Goal: Information Seeking & Learning: Learn about a topic

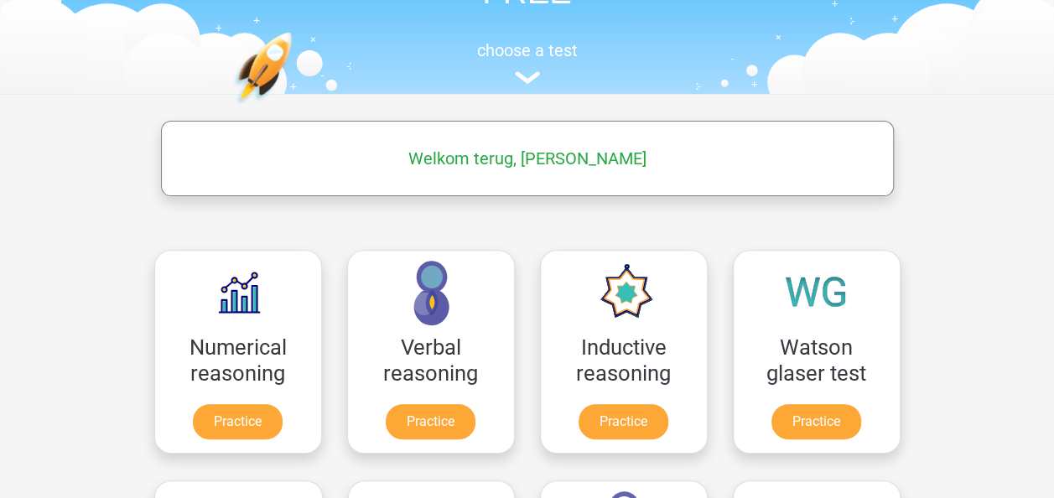
scroll to position [156, 0]
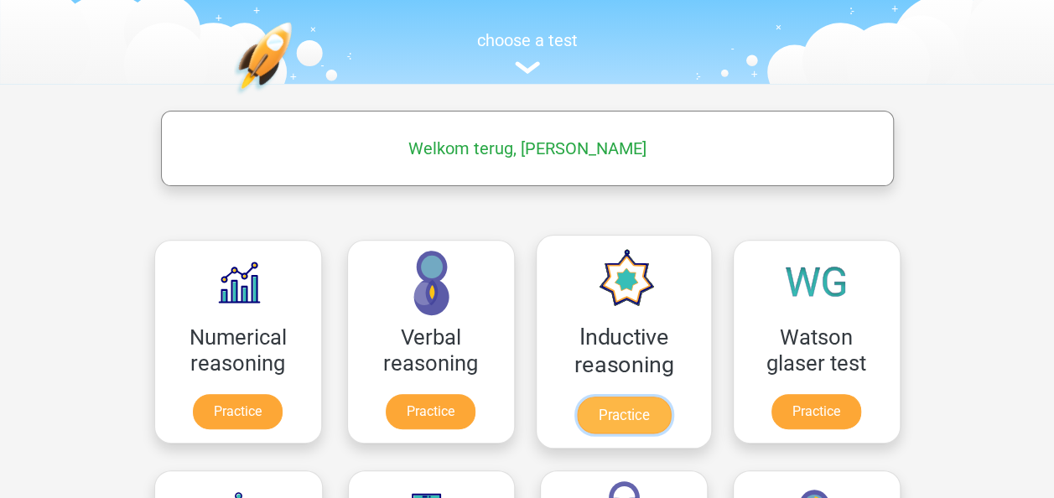
click at [631, 409] on link "Practice" at bounding box center [623, 415] width 94 height 37
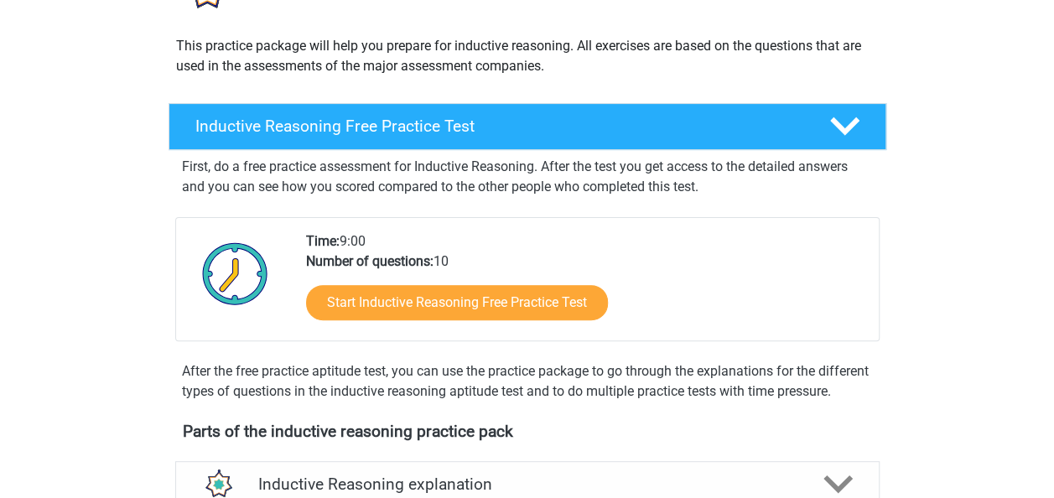
scroll to position [174, 0]
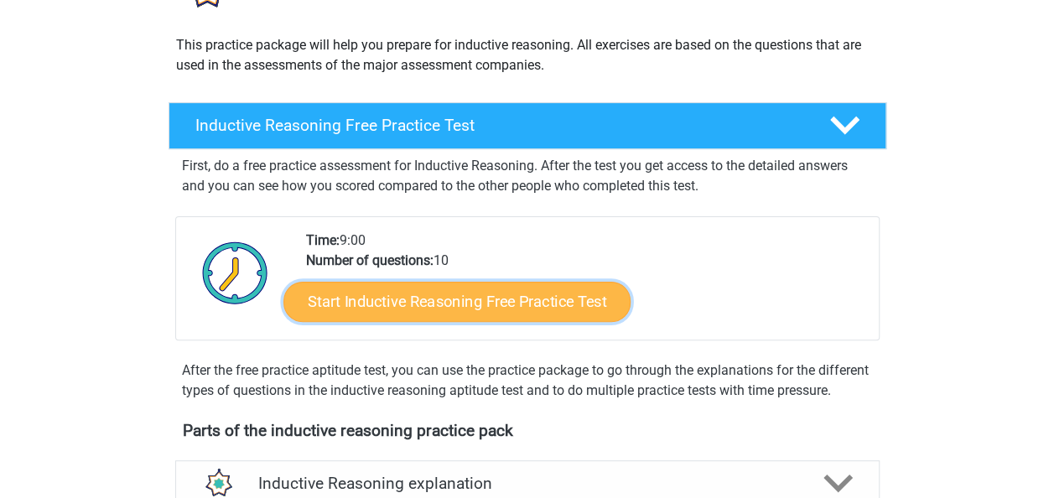
click at [488, 305] on link "Start Inductive Reasoning Free Practice Test" at bounding box center [456, 301] width 347 height 40
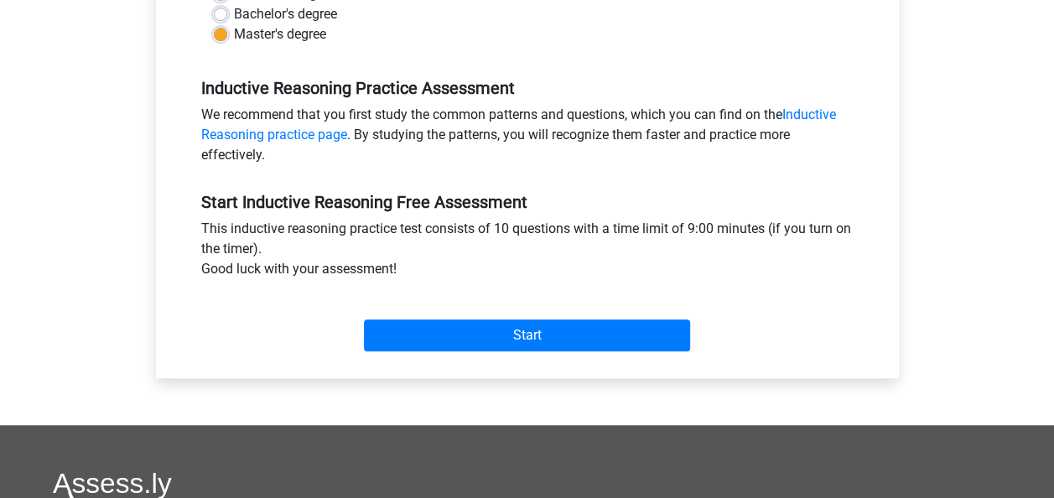
scroll to position [478, 0]
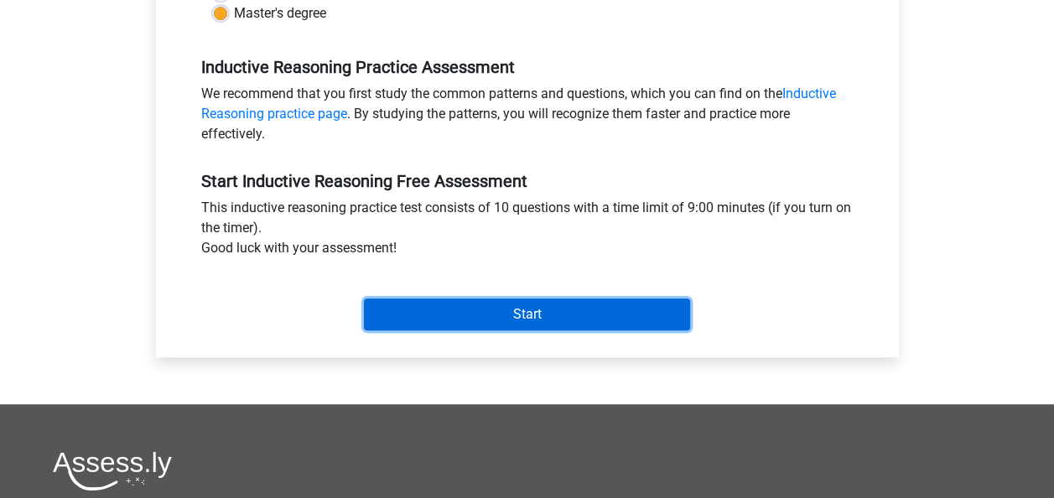
click at [488, 305] on input "Start" at bounding box center [527, 315] width 326 height 32
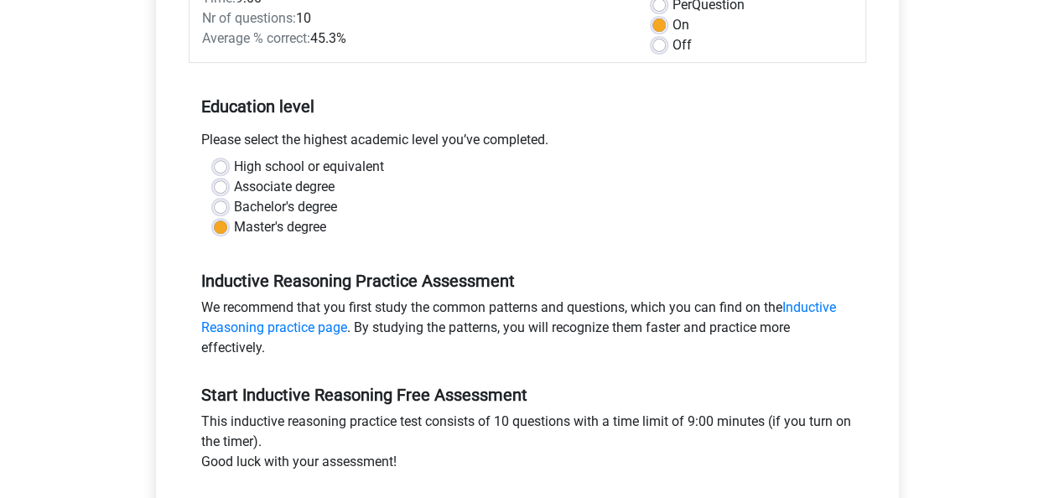
scroll to position [265, 0]
click at [340, 337] on div "We recommend that you first study the common patterns and questions, which you …" at bounding box center [528, 330] width 678 height 67
click at [336, 335] on div "We recommend that you first study the common patterns and questions, which you …" at bounding box center [528, 330] width 678 height 67
click at [304, 312] on div "We recommend that you first study the common patterns and questions, which you …" at bounding box center [528, 330] width 678 height 67
click at [321, 328] on link "Inductive Reasoning practice page" at bounding box center [518, 317] width 635 height 36
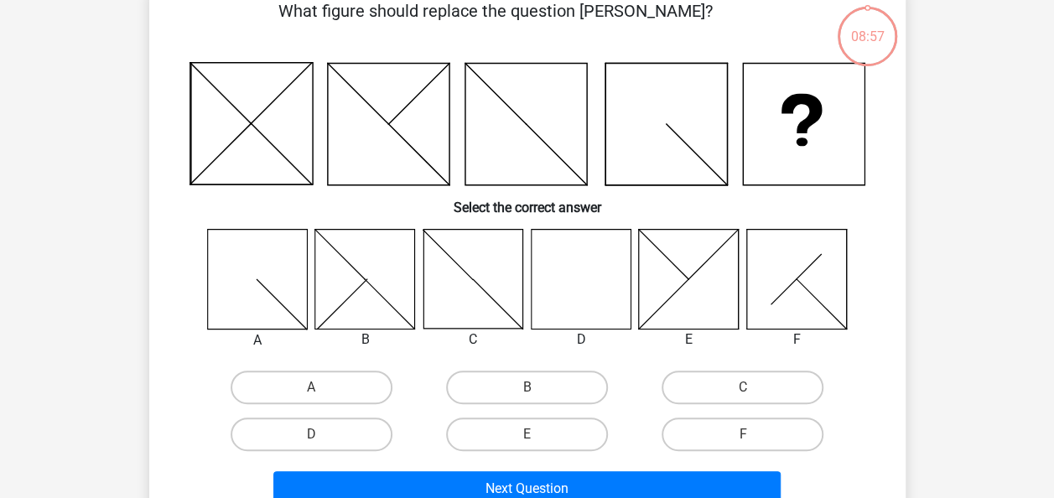
scroll to position [86, 0]
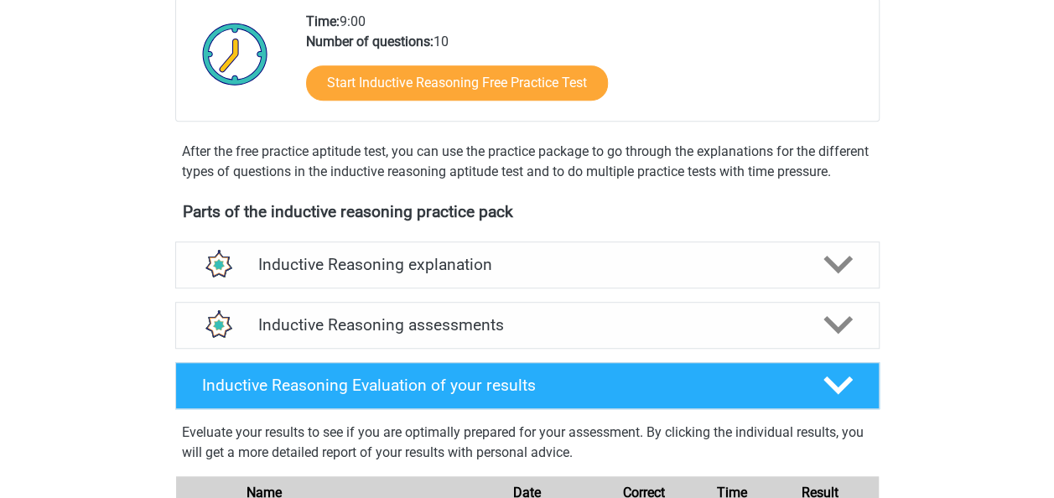
scroll to position [402, 0]
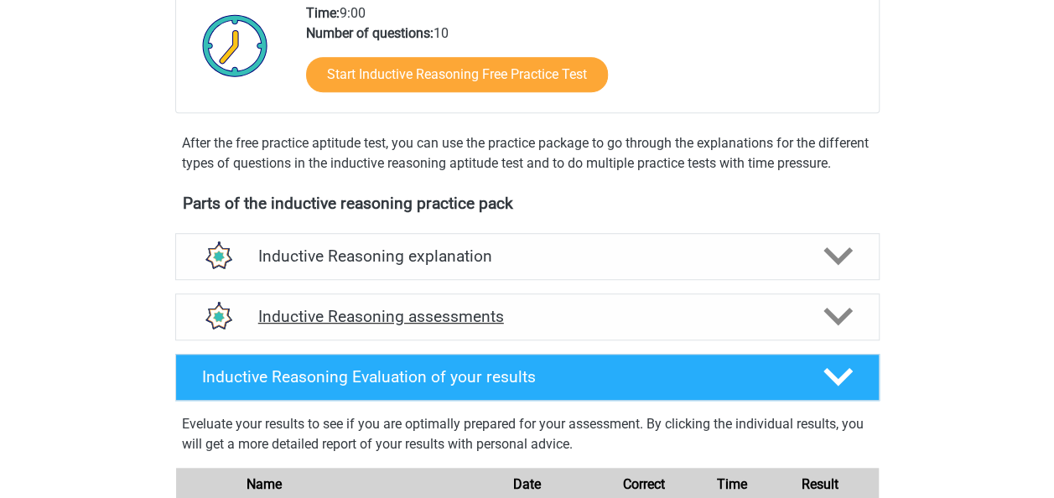
click at [843, 326] on polygon at bounding box center [837, 317] width 29 height 18
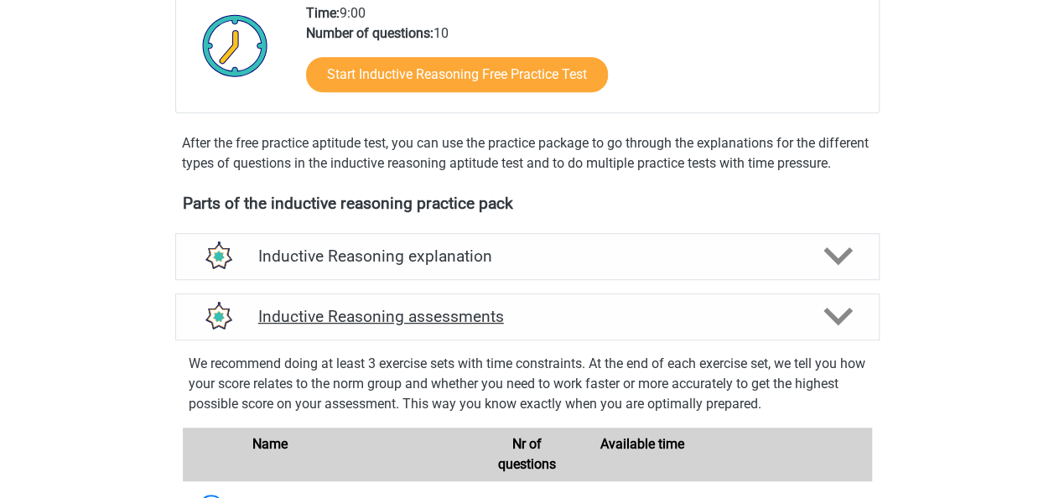
click at [843, 326] on polygon at bounding box center [837, 317] width 29 height 18
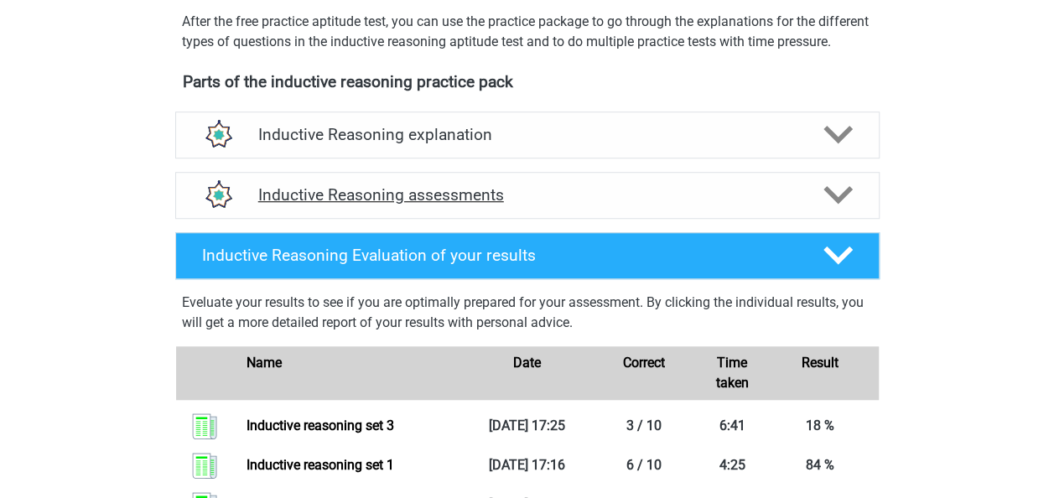
scroll to position [524, 0]
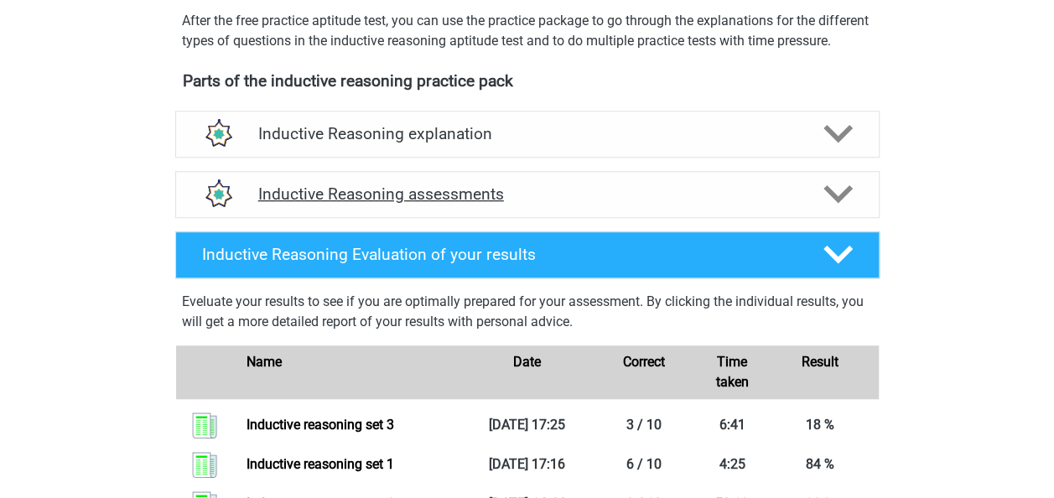
click at [844, 209] on icon at bounding box center [837, 193] width 29 height 29
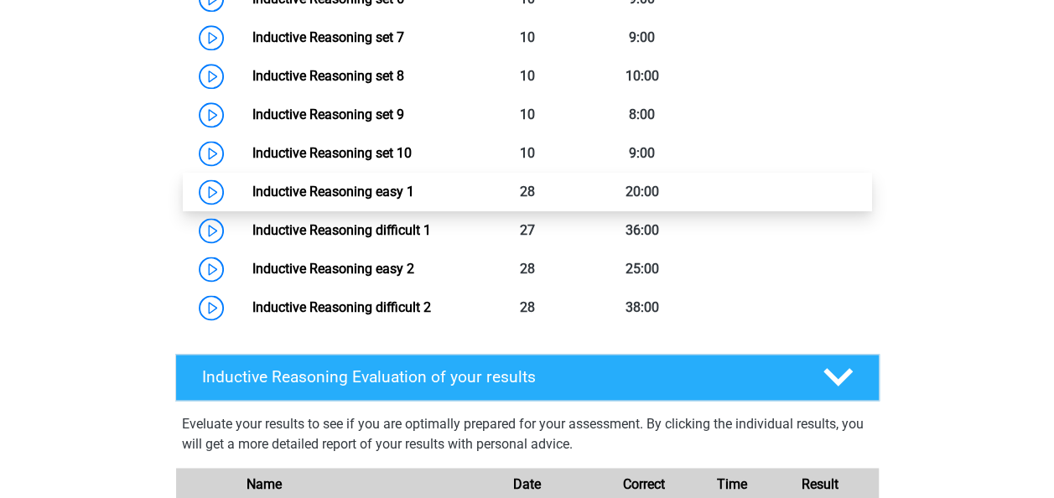
scroll to position [1065, 0]
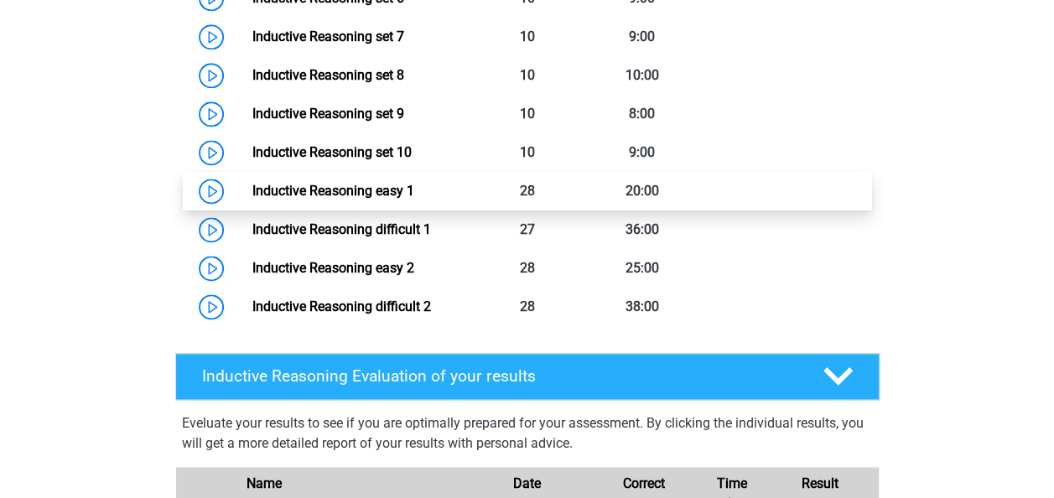
click at [252, 199] on link "Inductive Reasoning easy 1" at bounding box center [333, 191] width 162 height 16
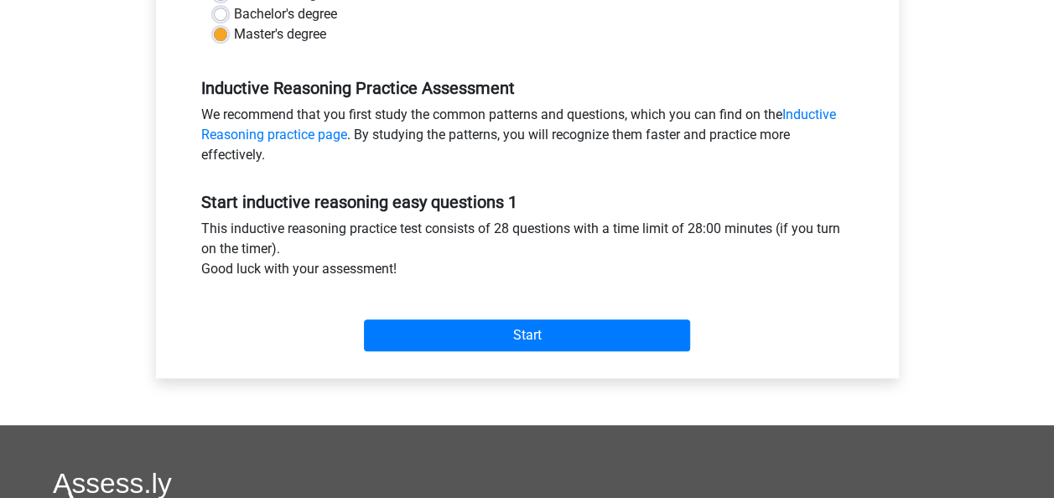
scroll to position [481, 0]
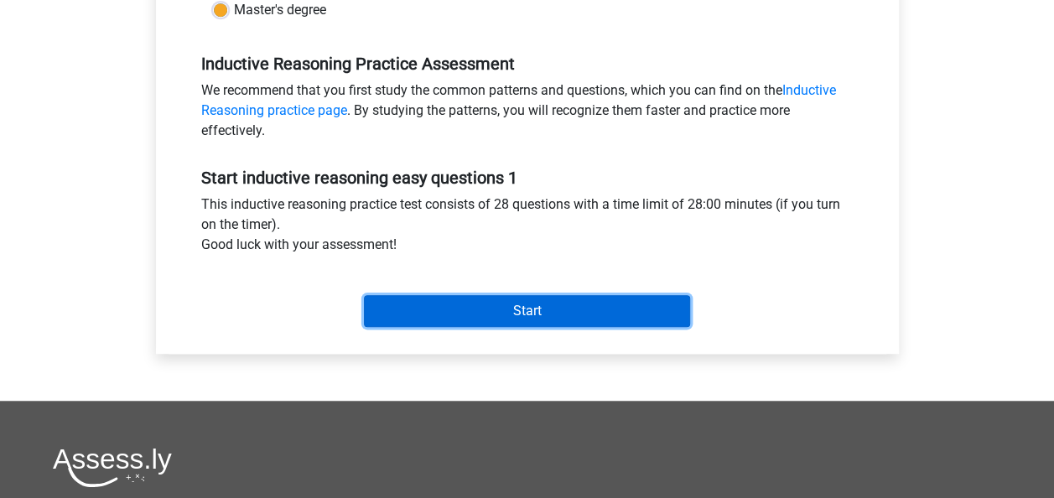
click at [423, 307] on input "Start" at bounding box center [527, 311] width 326 height 32
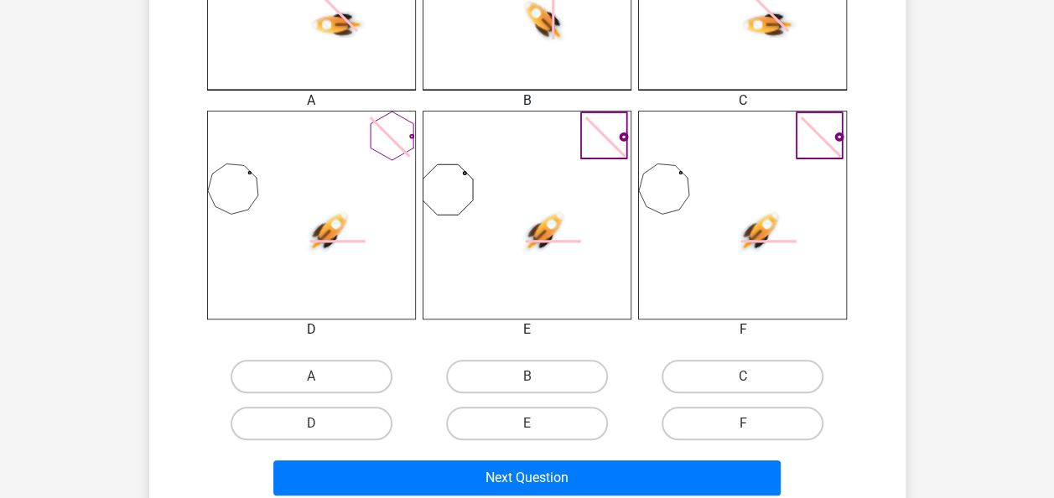
scroll to position [615, 0]
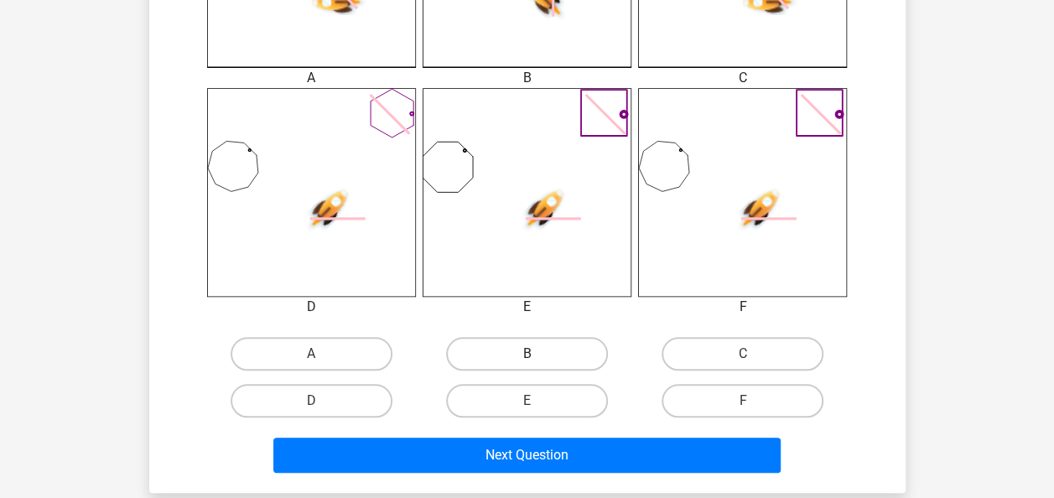
click at [548, 365] on label "B" at bounding box center [527, 354] width 162 height 34
click at [537, 365] on input "B" at bounding box center [532, 359] width 11 height 11
radio input "true"
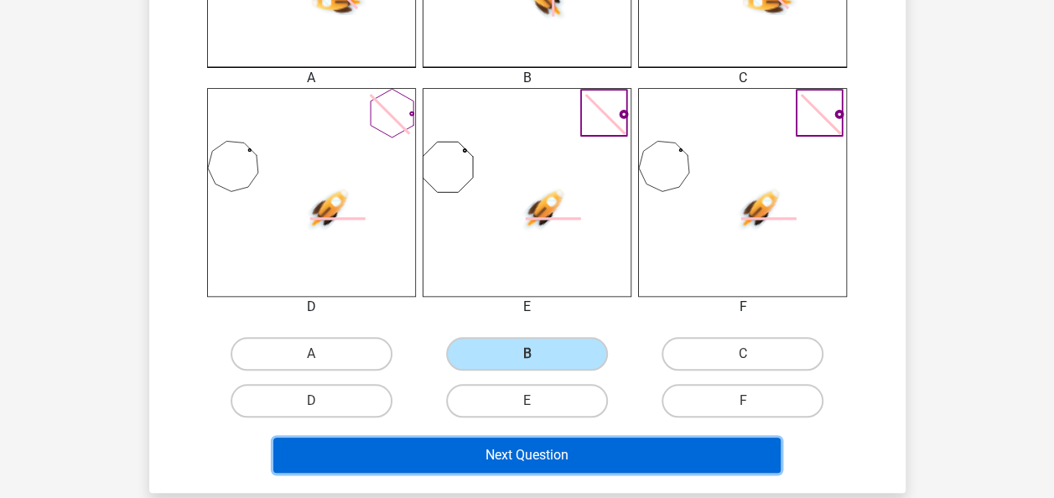
click at [511, 453] on button "Next Question" at bounding box center [526, 455] width 507 height 35
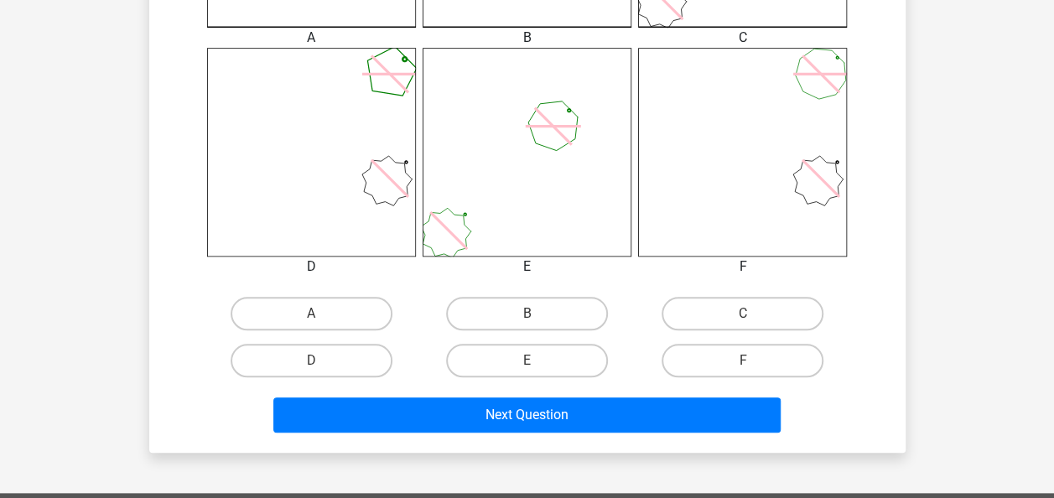
scroll to position [680, 0]
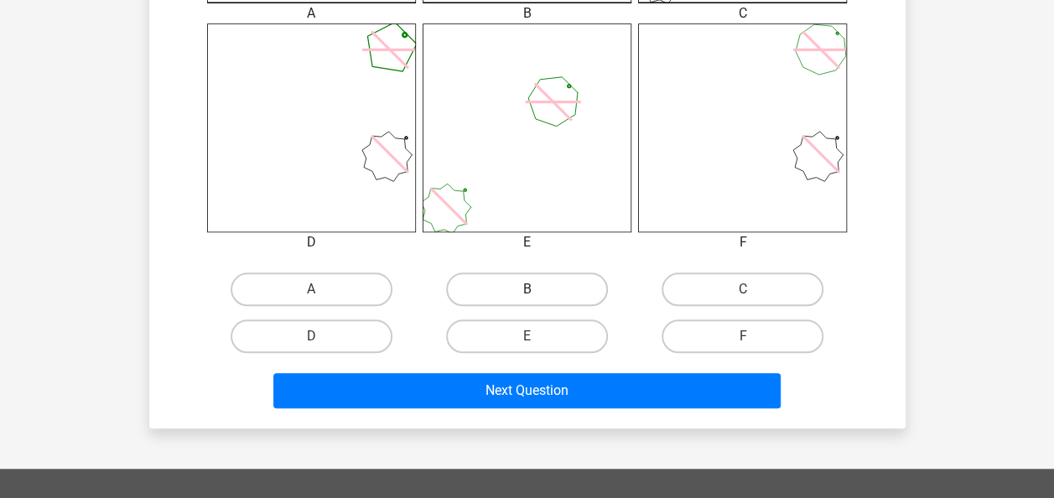
click at [551, 275] on label "B" at bounding box center [527, 290] width 162 height 34
click at [537, 289] on input "B" at bounding box center [532, 294] width 11 height 11
radio input "true"
click at [558, 409] on div "Next Question" at bounding box center [527, 394] width 647 height 42
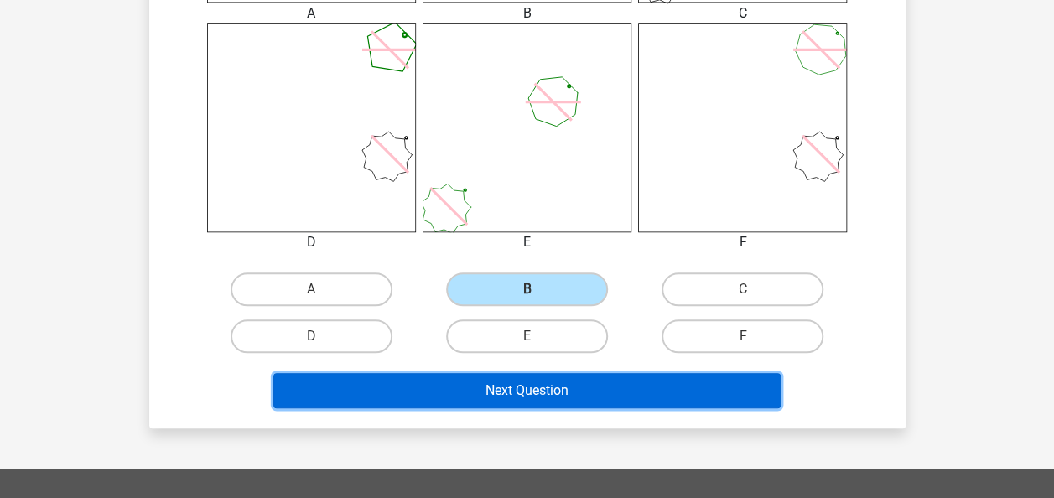
click at [550, 397] on button "Next Question" at bounding box center [526, 390] width 507 height 35
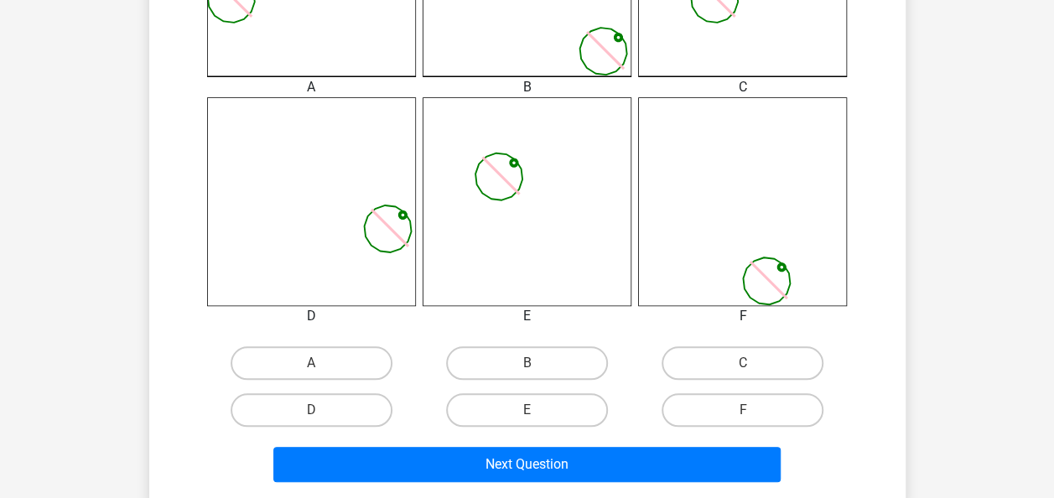
scroll to position [609, 0]
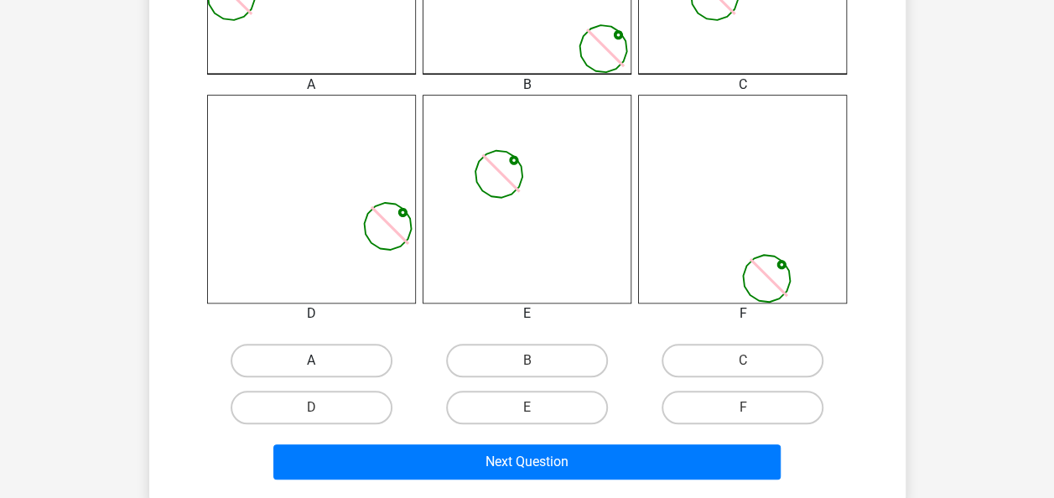
click at [305, 361] on label "A" at bounding box center [312, 361] width 162 height 34
click at [311, 361] on input "A" at bounding box center [316, 366] width 11 height 11
radio input "true"
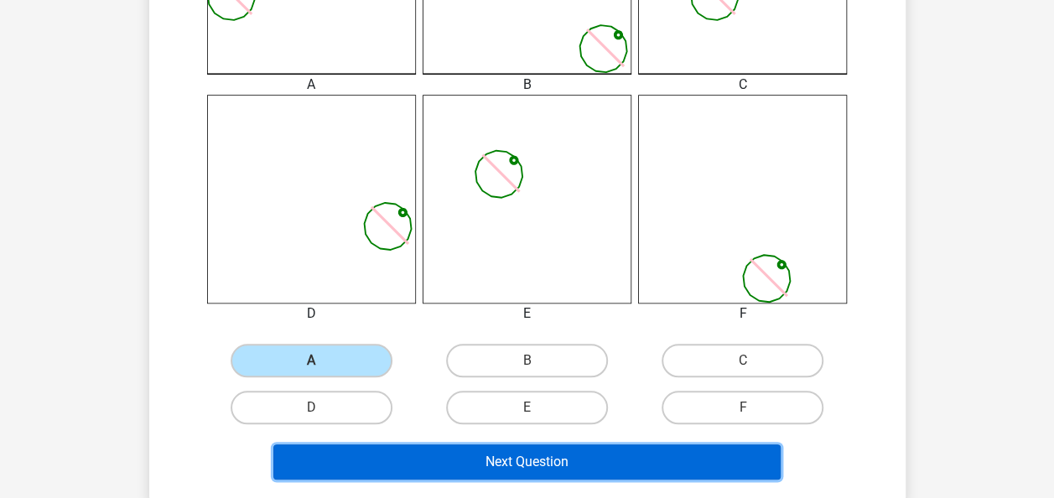
click at [393, 466] on button "Next Question" at bounding box center [526, 461] width 507 height 35
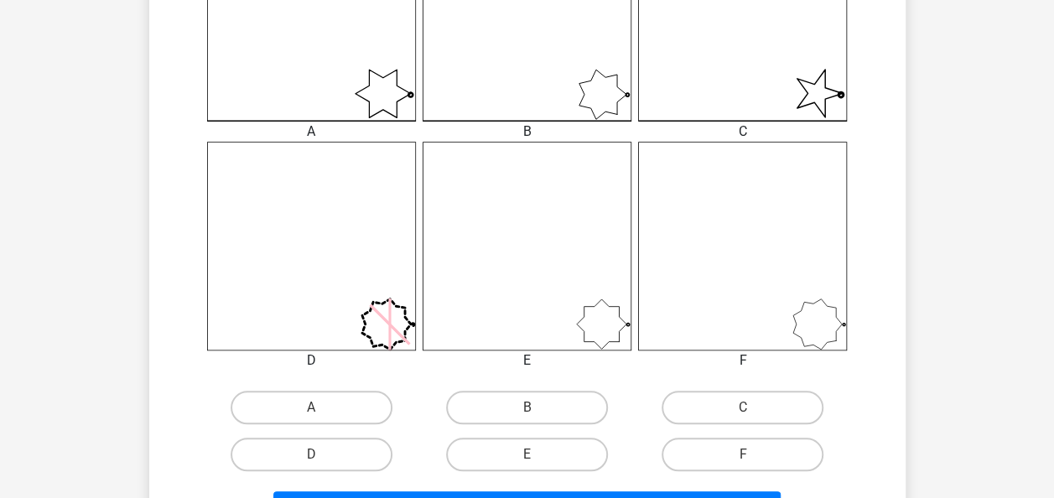
scroll to position [672, 0]
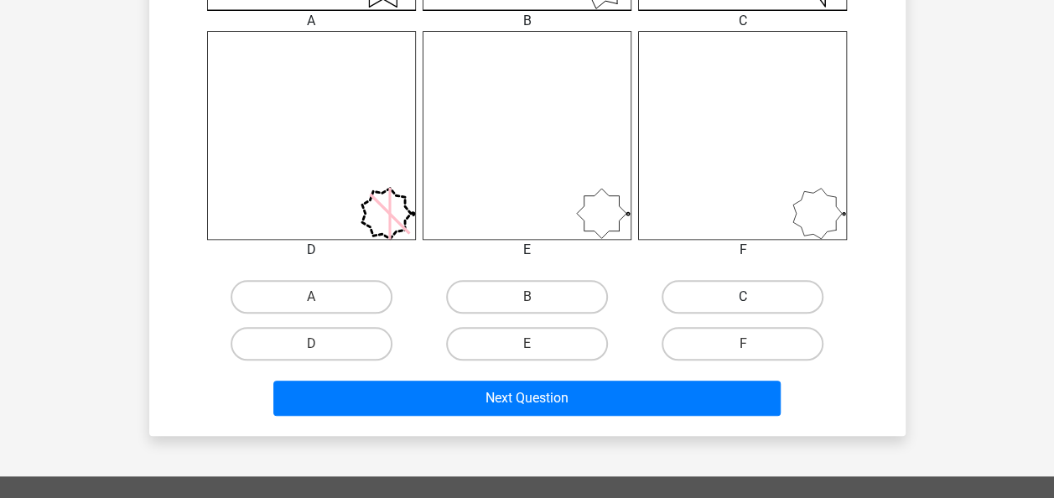
click at [726, 304] on label "C" at bounding box center [743, 297] width 162 height 34
click at [743, 304] on input "C" at bounding box center [748, 302] width 11 height 11
radio input "true"
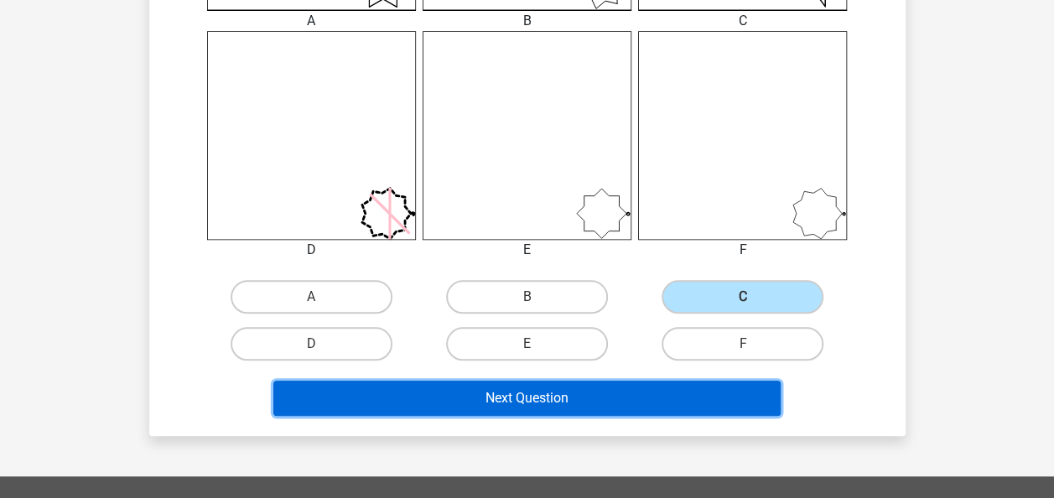
click at [620, 395] on button "Next Question" at bounding box center [526, 398] width 507 height 35
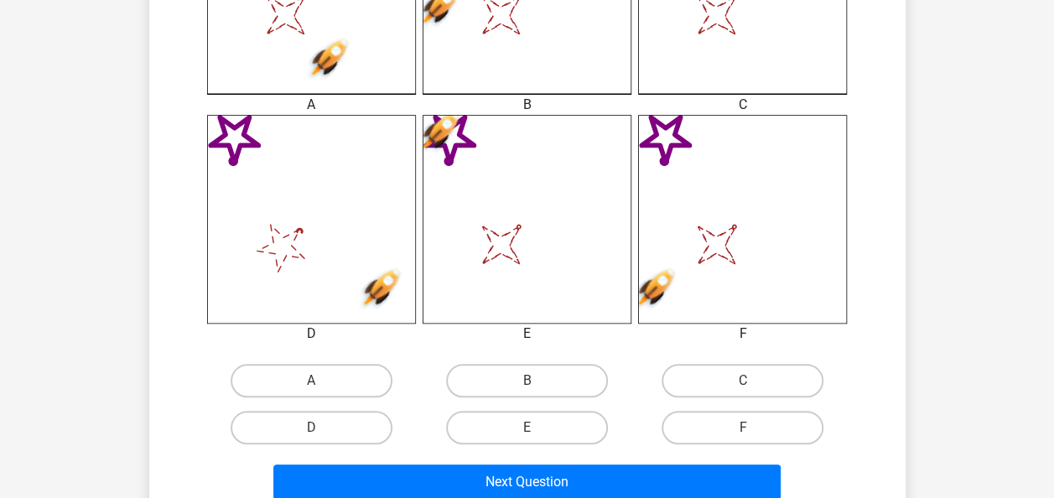
scroll to position [615, 0]
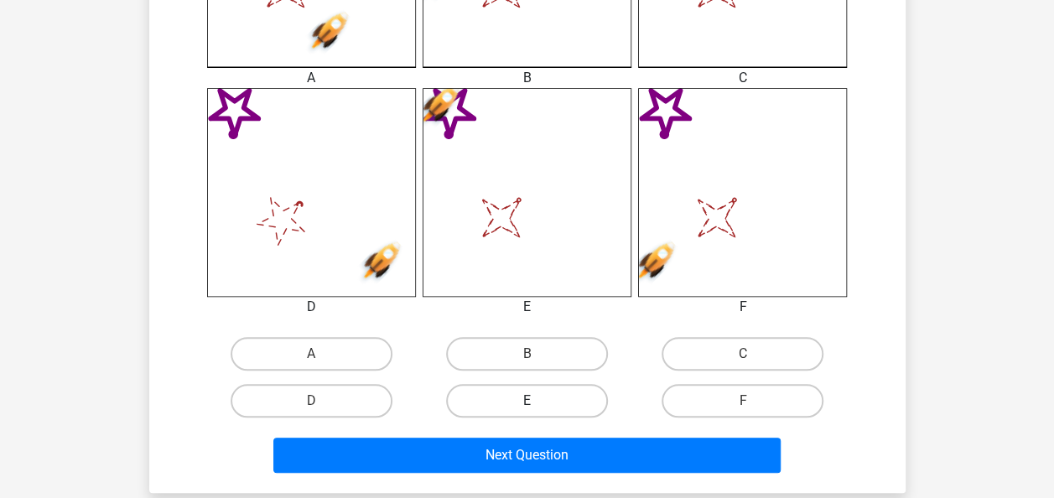
click at [574, 389] on label "E" at bounding box center [527, 401] width 162 height 34
click at [537, 401] on input "E" at bounding box center [532, 406] width 11 height 11
radio input "true"
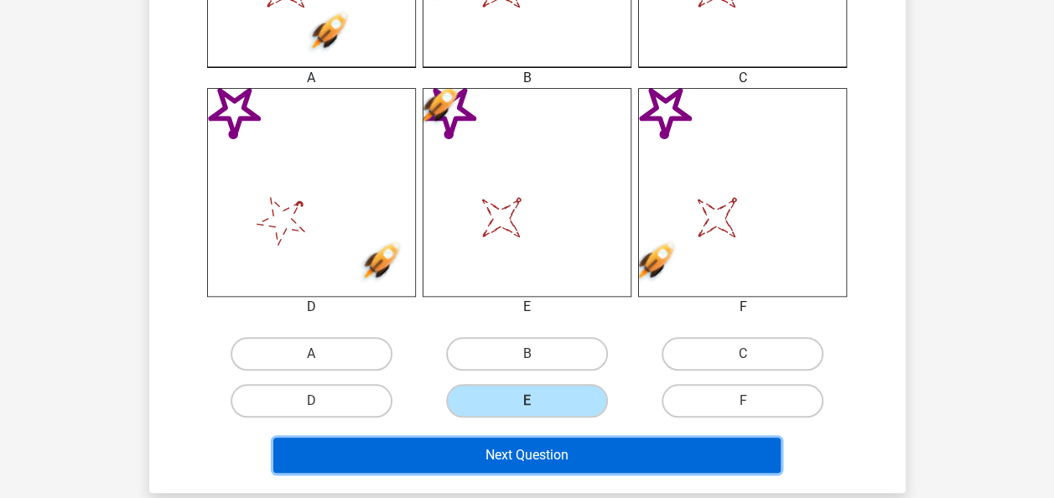
click at [503, 453] on button "Next Question" at bounding box center [526, 455] width 507 height 35
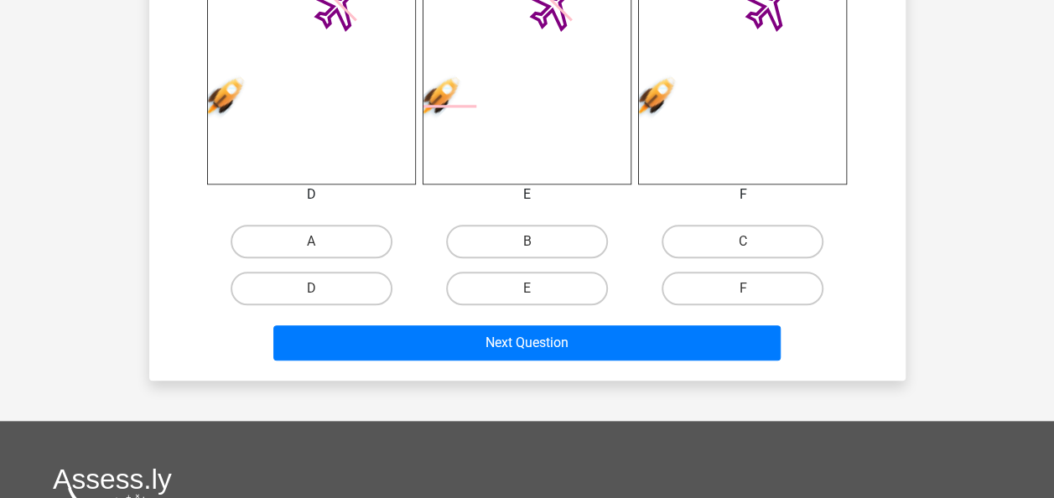
scroll to position [730, 0]
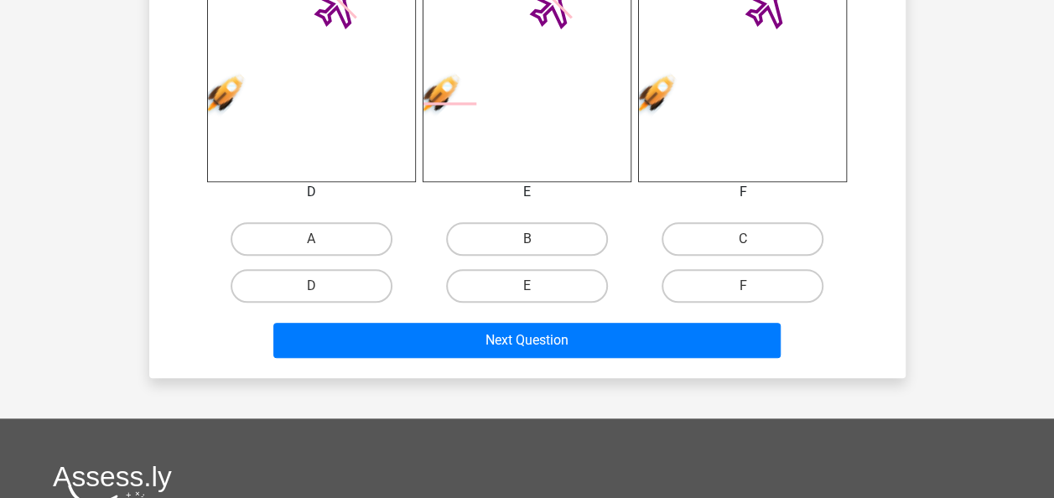
click at [355, 182] on div "D" at bounding box center [312, 192] width 234 height 20
click at [345, 282] on label "D" at bounding box center [312, 286] width 162 height 34
click at [322, 286] on input "D" at bounding box center [316, 291] width 11 height 11
radio input "true"
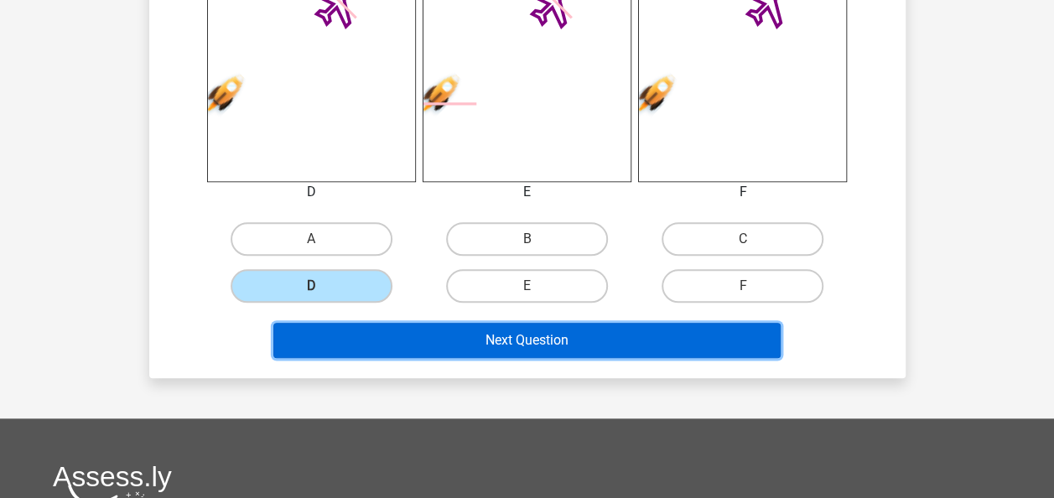
click at [411, 347] on button "Next Question" at bounding box center [526, 340] width 507 height 35
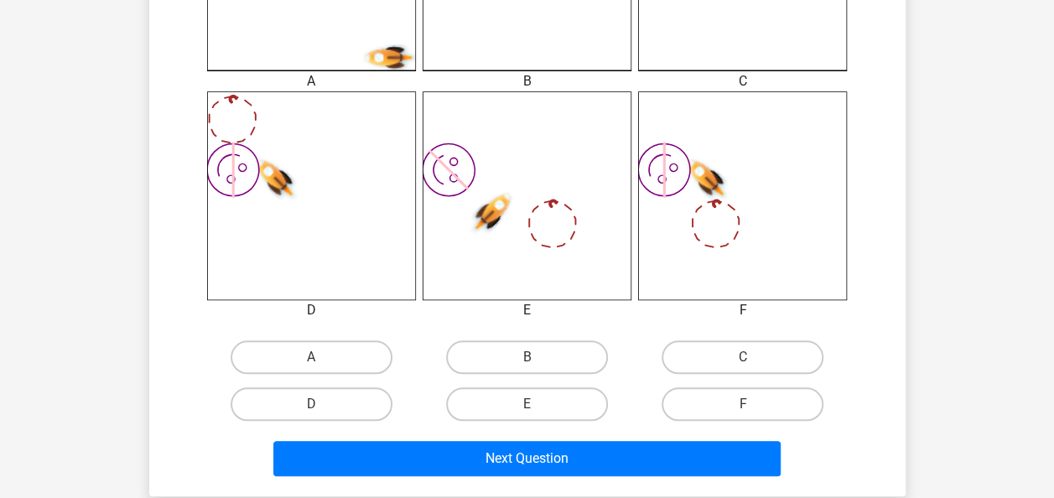
scroll to position [671, 0]
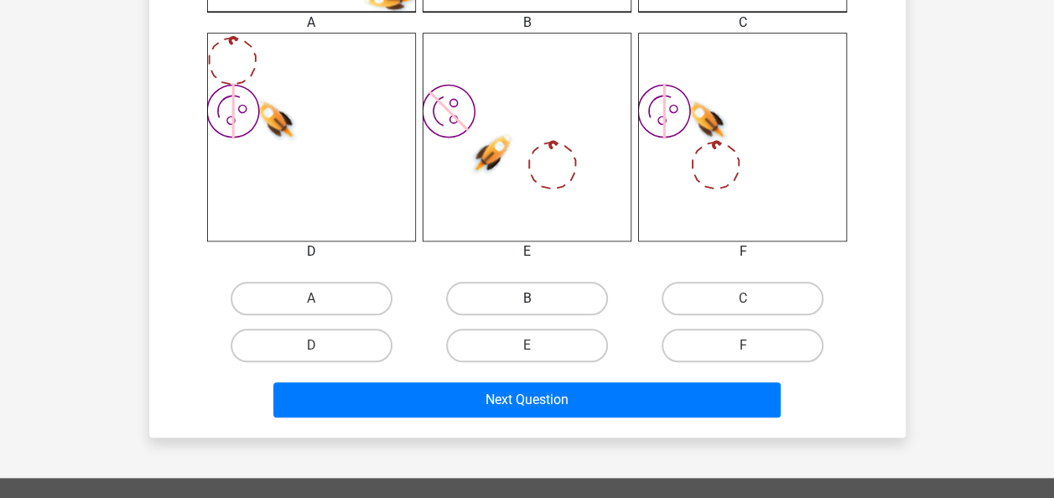
click at [490, 304] on label "B" at bounding box center [527, 299] width 162 height 34
click at [527, 304] on input "B" at bounding box center [532, 304] width 11 height 11
radio input "true"
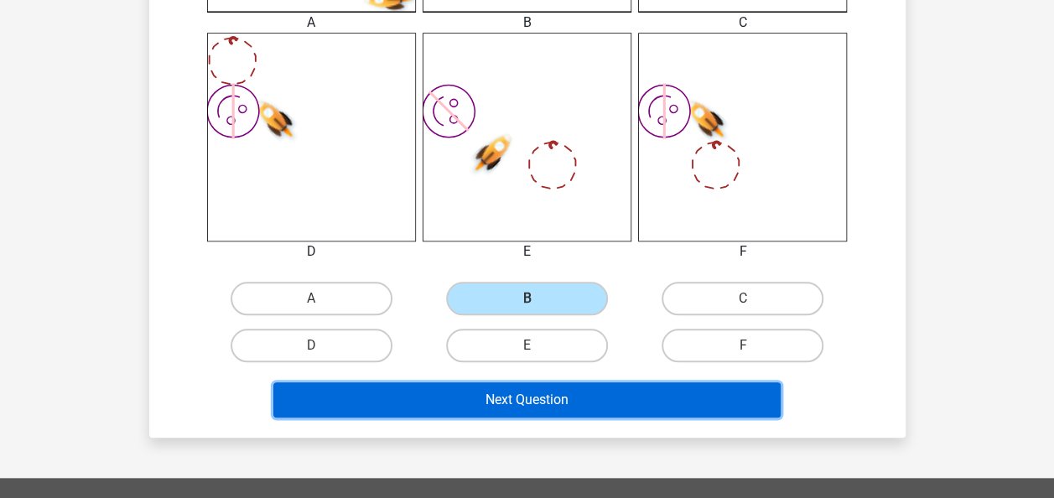
click at [473, 385] on button "Next Question" at bounding box center [526, 399] width 507 height 35
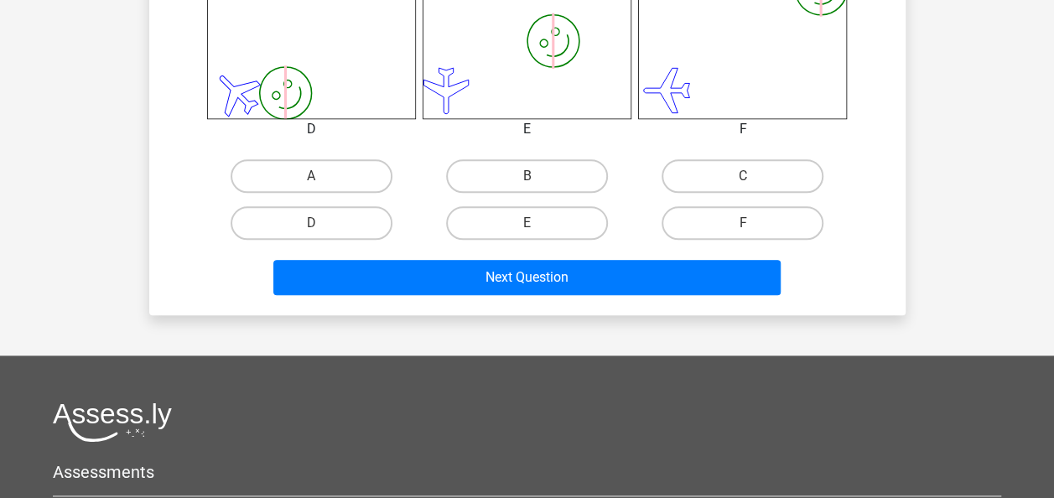
scroll to position [806, 0]
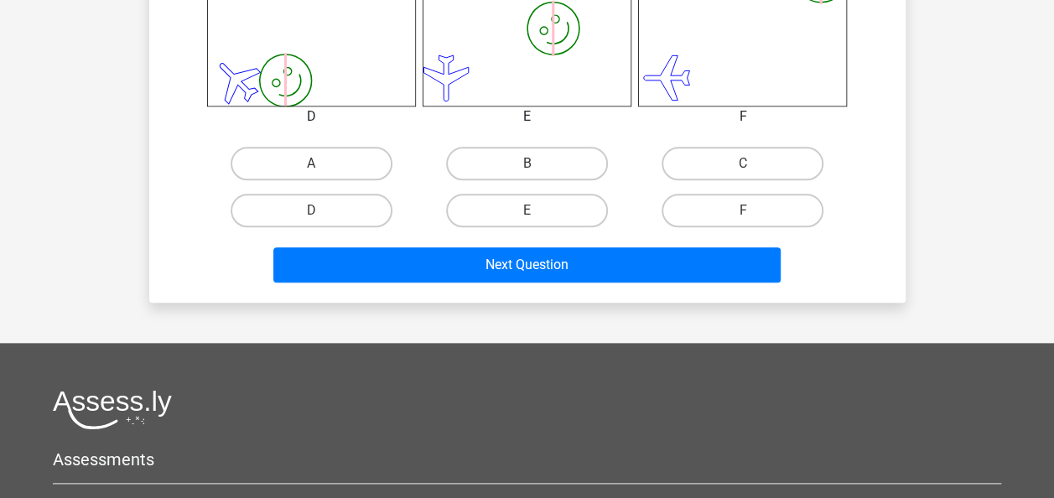
click at [704, 39] on icon "image/svg+xml" at bounding box center [742, 2] width 209 height 209
click at [736, 201] on label "F" at bounding box center [743, 211] width 162 height 34
click at [743, 210] on input "F" at bounding box center [748, 215] width 11 height 11
radio input "true"
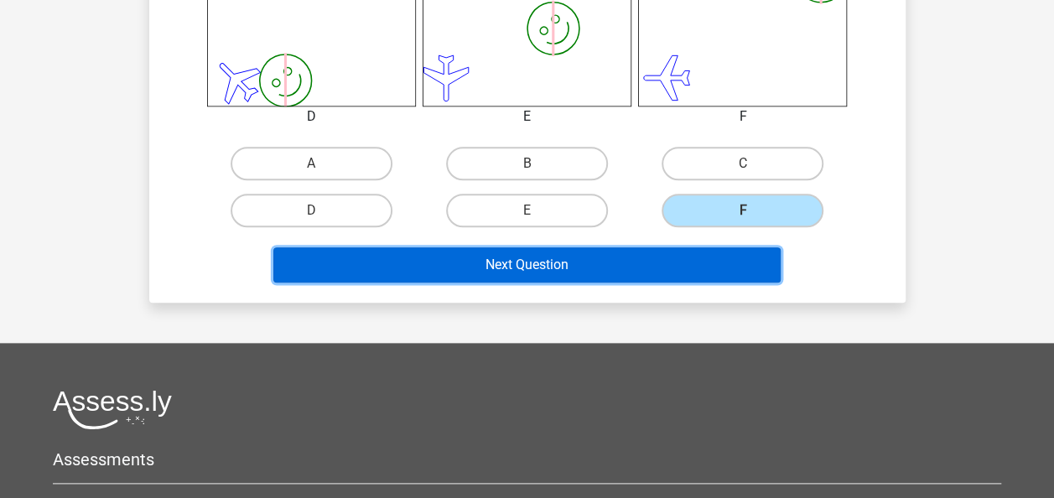
click at [642, 257] on button "Next Question" at bounding box center [526, 264] width 507 height 35
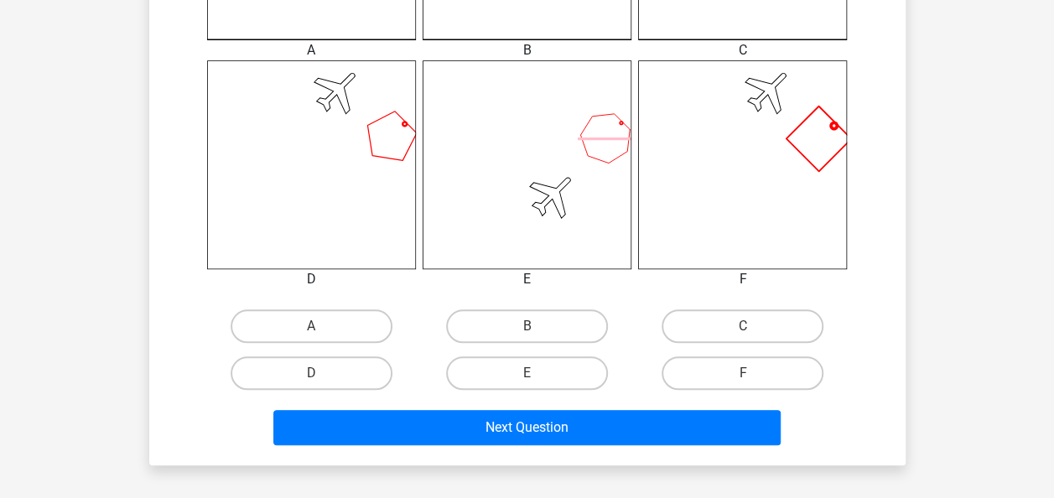
scroll to position [679, 0]
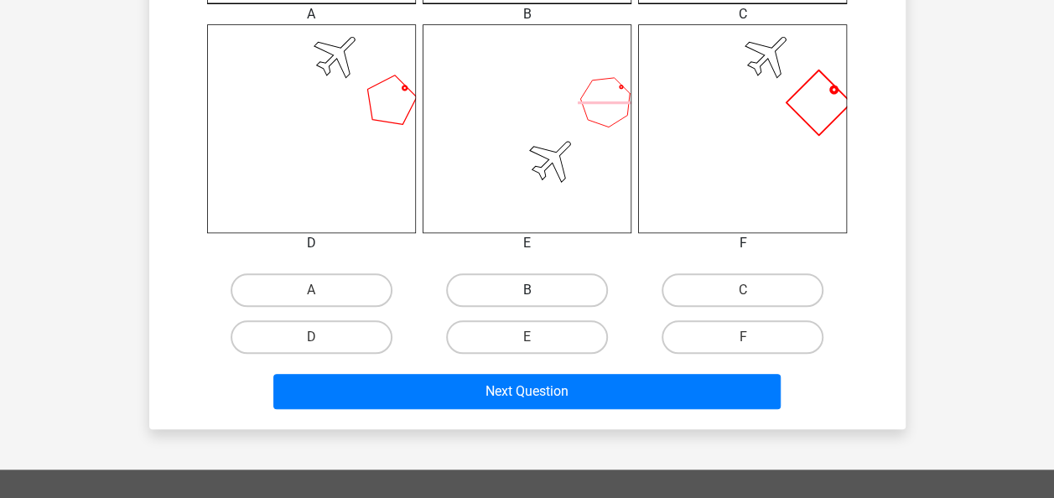
click at [554, 282] on label "B" at bounding box center [527, 290] width 162 height 34
click at [537, 290] on input "B" at bounding box center [532, 295] width 11 height 11
radio input "true"
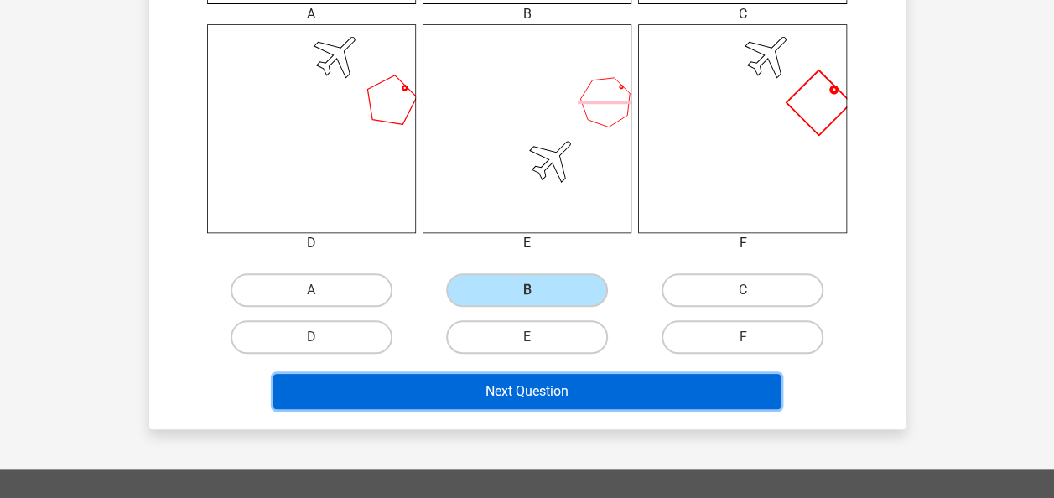
click at [563, 389] on button "Next Question" at bounding box center [526, 391] width 507 height 35
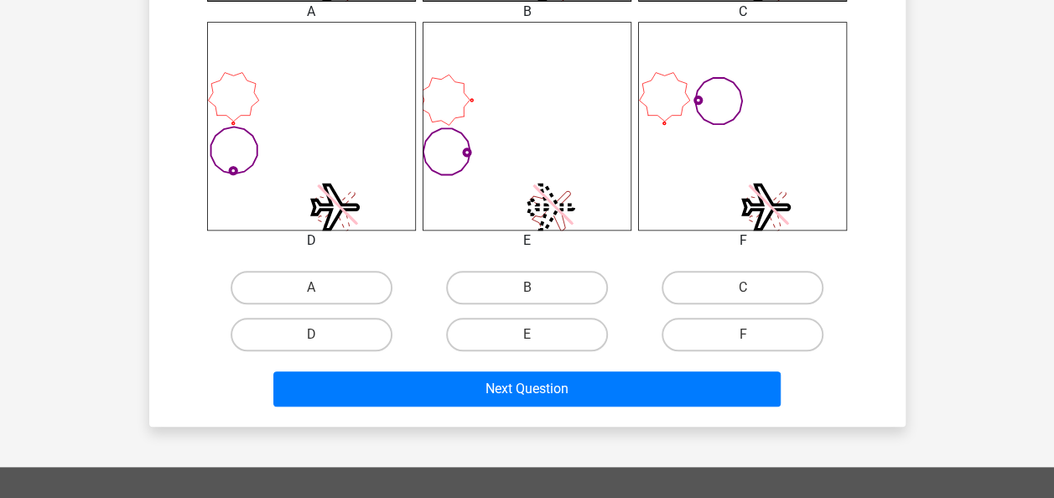
scroll to position [737, 0]
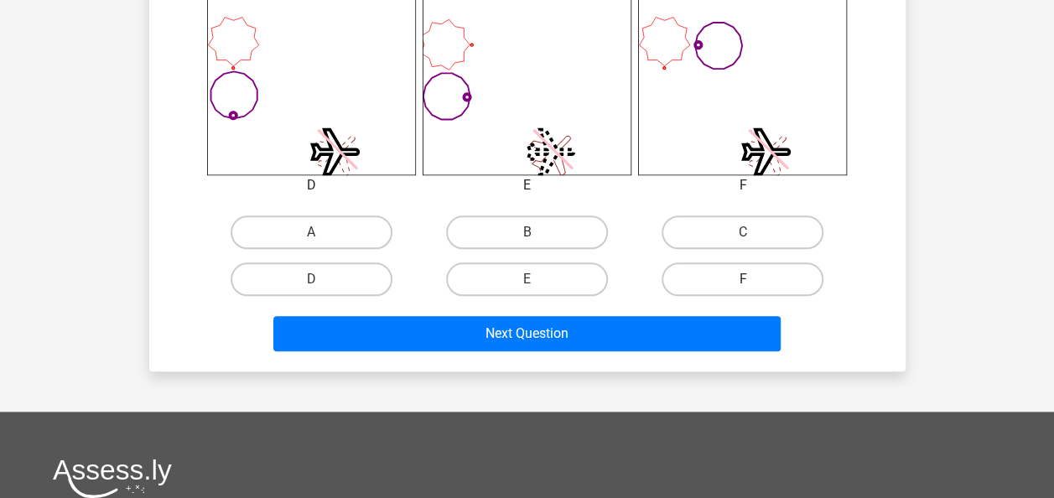
click at [763, 279] on label "F" at bounding box center [743, 279] width 162 height 34
click at [754, 279] on input "F" at bounding box center [748, 284] width 11 height 11
radio input "true"
click at [666, 314] on div "Next Question" at bounding box center [527, 330] width 703 height 55
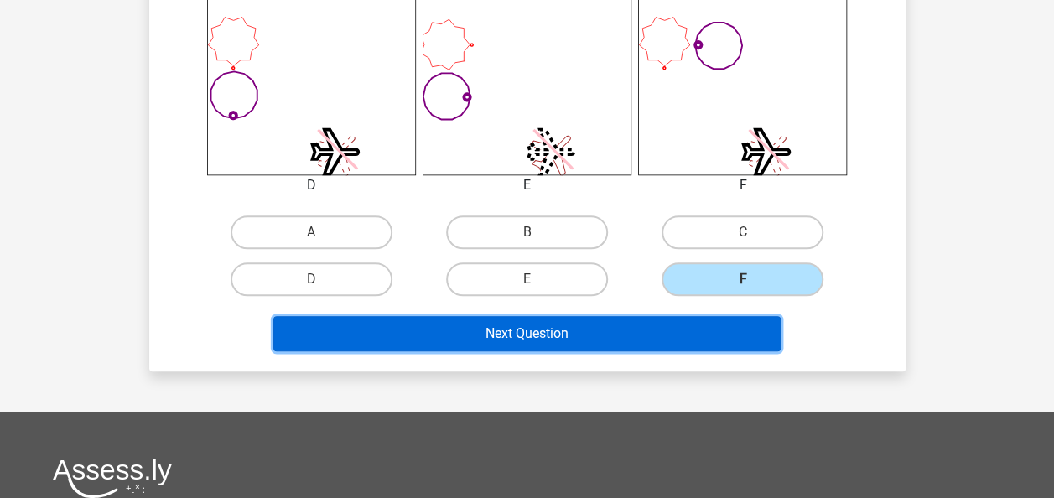
click at [531, 335] on button "Next Question" at bounding box center [526, 333] width 507 height 35
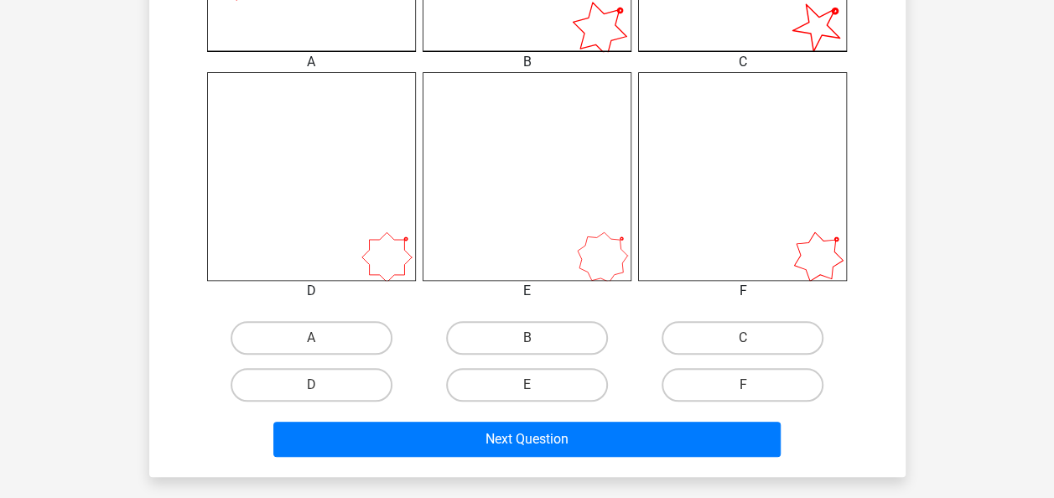
scroll to position [633, 0]
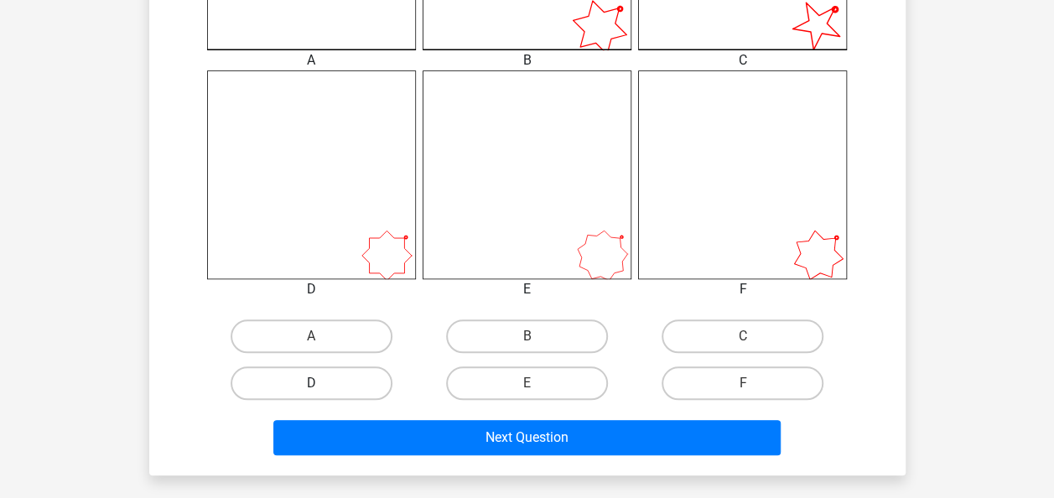
click at [345, 367] on label "D" at bounding box center [312, 383] width 162 height 34
click at [322, 383] on input "D" at bounding box center [316, 388] width 11 height 11
radio input "true"
click at [449, 456] on div "Next Question" at bounding box center [527, 441] width 647 height 42
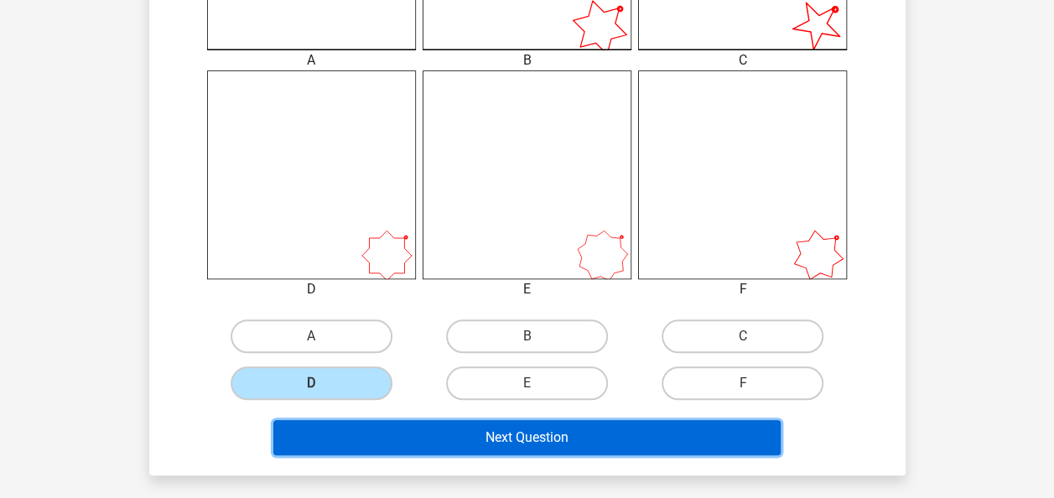
click at [449, 434] on button "Next Question" at bounding box center [526, 437] width 507 height 35
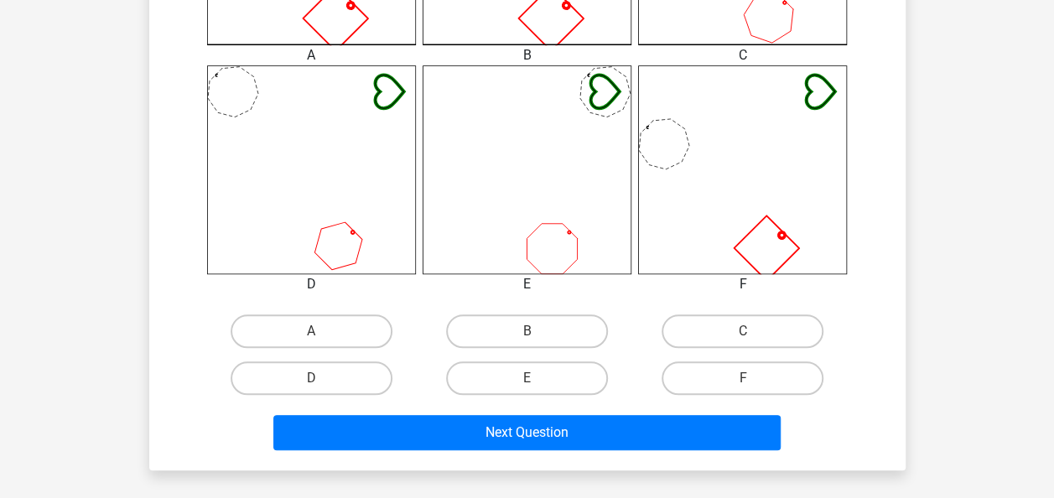
scroll to position [639, 0]
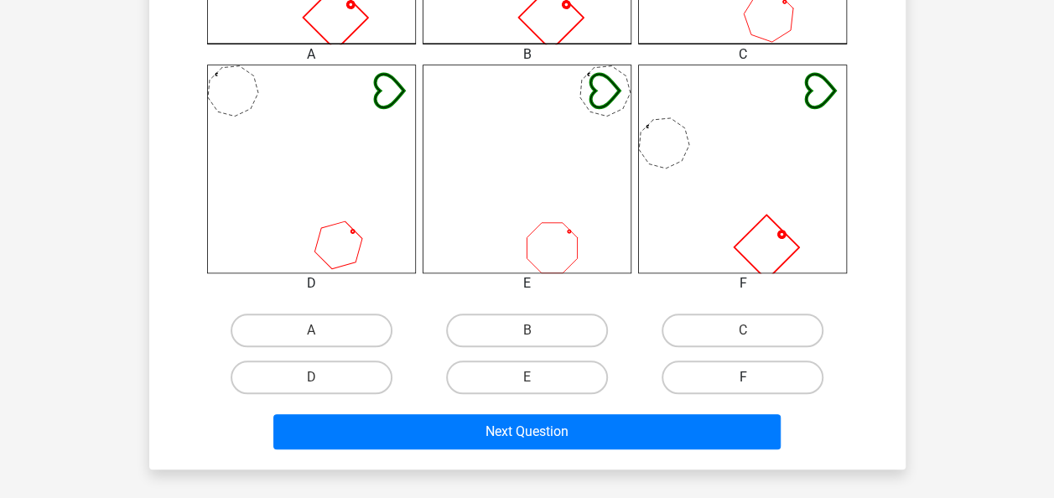
click at [702, 371] on label "F" at bounding box center [743, 378] width 162 height 34
click at [743, 377] on input "F" at bounding box center [748, 382] width 11 height 11
radio input "true"
click at [631, 407] on div "Next Question" at bounding box center [527, 428] width 703 height 55
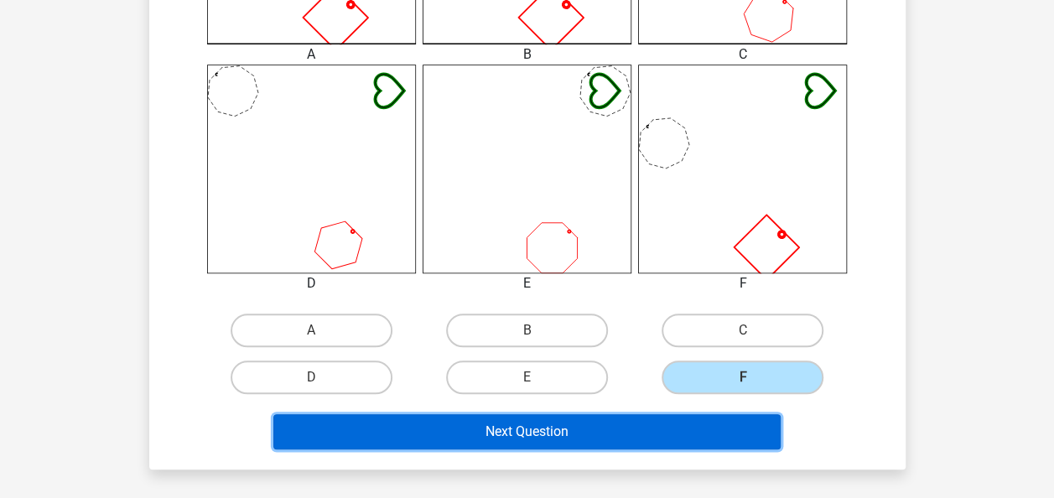
click at [563, 428] on button "Next Question" at bounding box center [526, 431] width 507 height 35
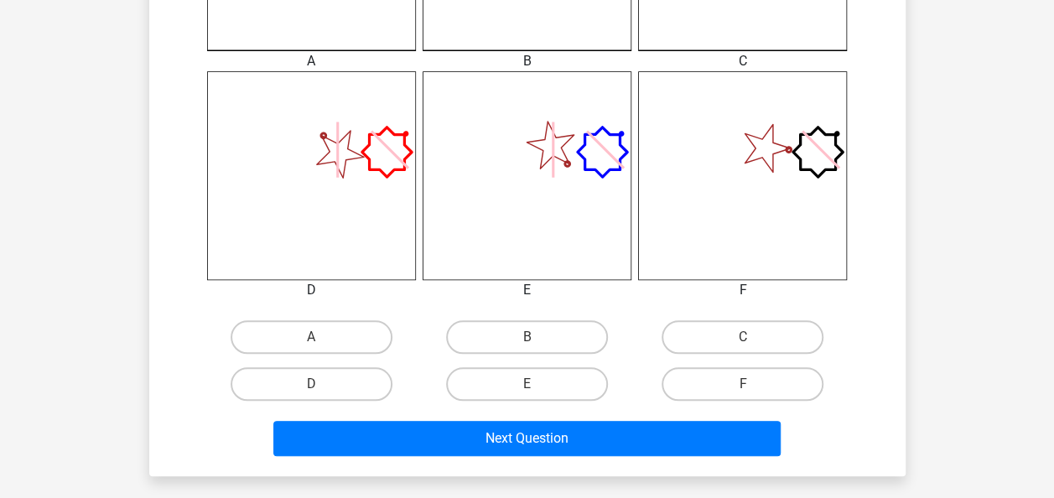
scroll to position [634, 0]
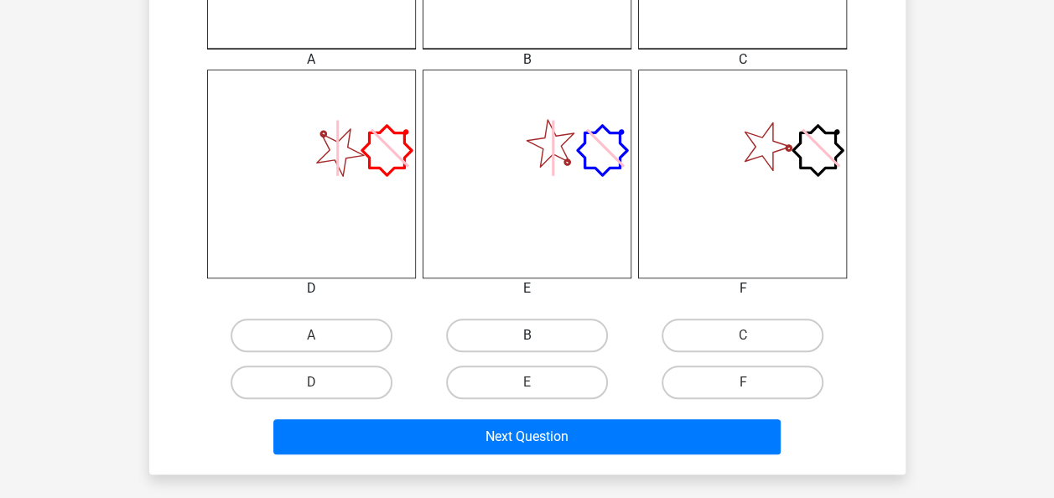
click at [582, 342] on label "B" at bounding box center [527, 336] width 162 height 34
click at [537, 342] on input "B" at bounding box center [532, 340] width 11 height 11
radio input "true"
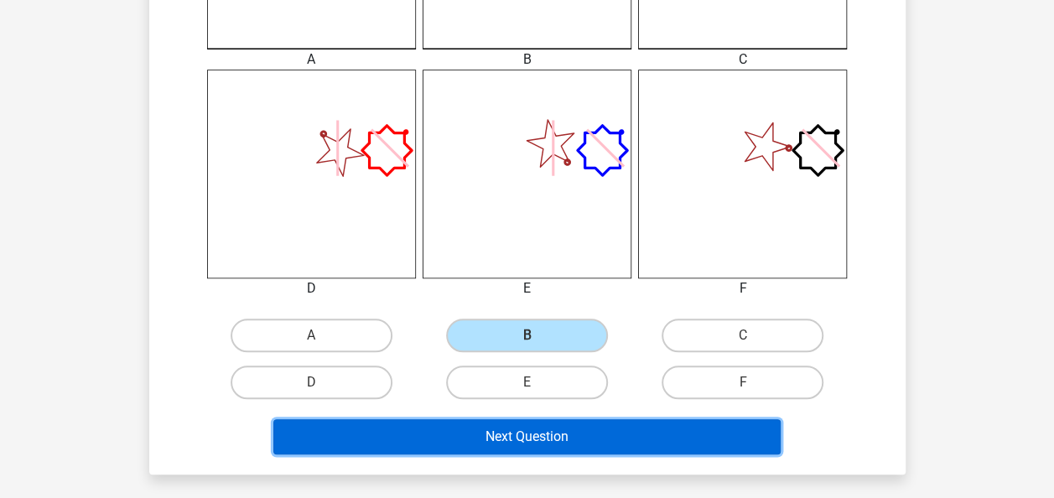
click at [574, 433] on button "Next Question" at bounding box center [526, 436] width 507 height 35
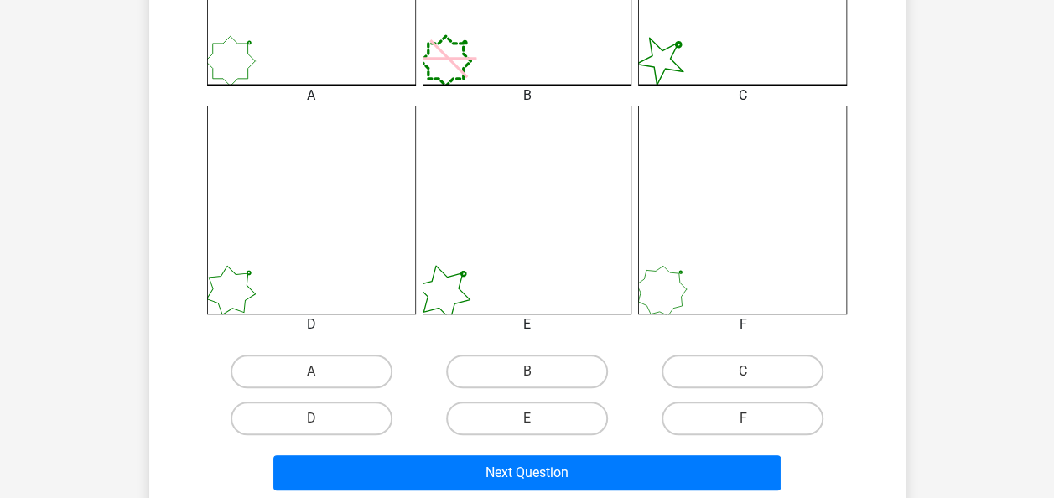
scroll to position [599, 0]
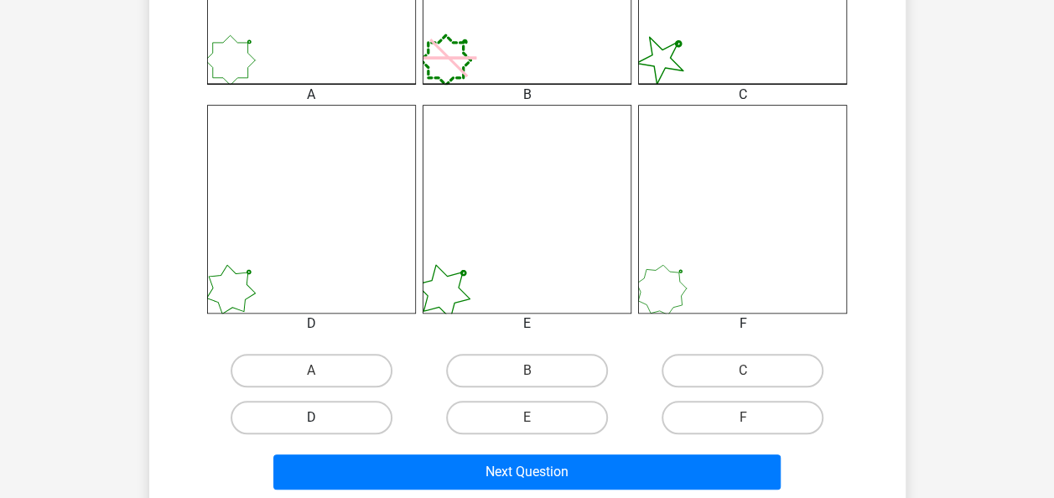
click at [347, 418] on label "D" at bounding box center [312, 418] width 162 height 34
click at [322, 418] on input "D" at bounding box center [316, 423] width 11 height 11
radio input "true"
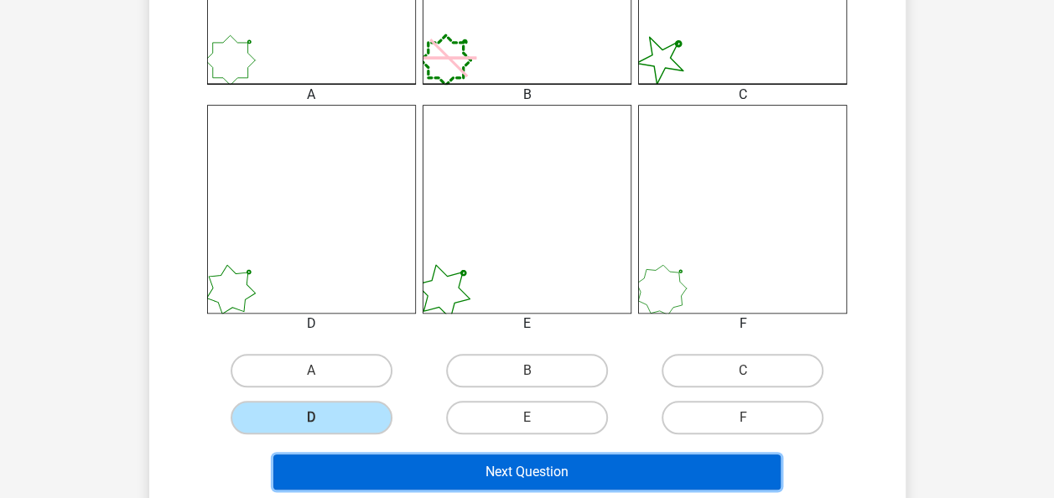
click at [387, 465] on button "Next Question" at bounding box center [526, 471] width 507 height 35
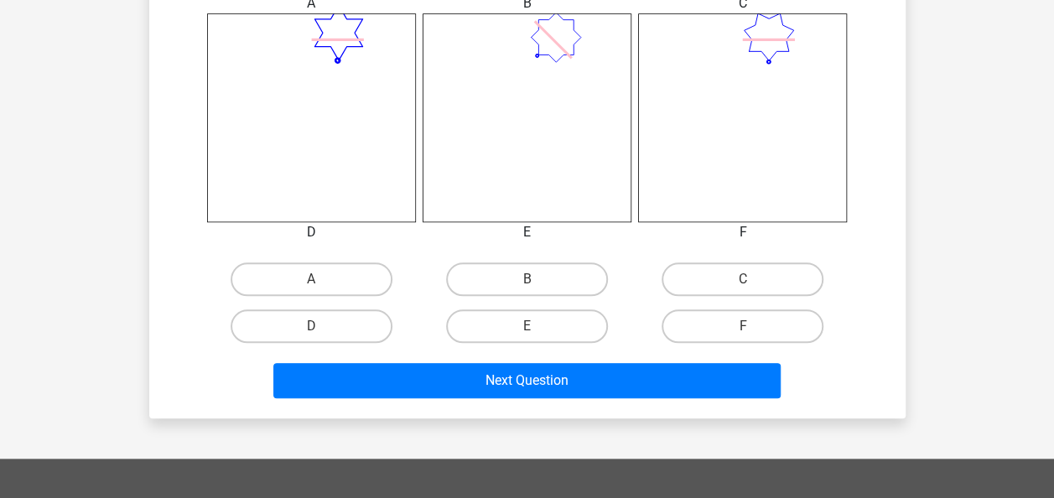
scroll to position [714, 0]
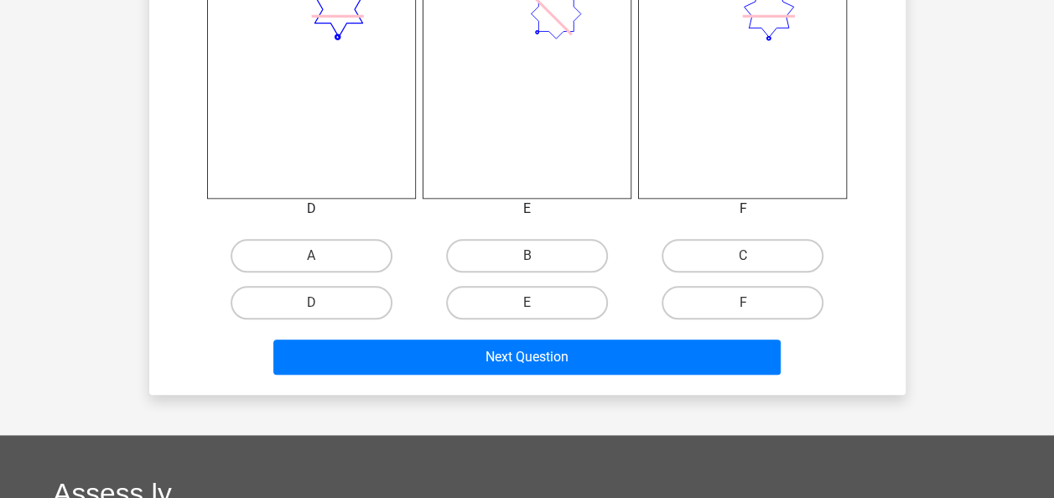
click at [535, 309] on input "E" at bounding box center [532, 308] width 11 height 11
radio input "true"
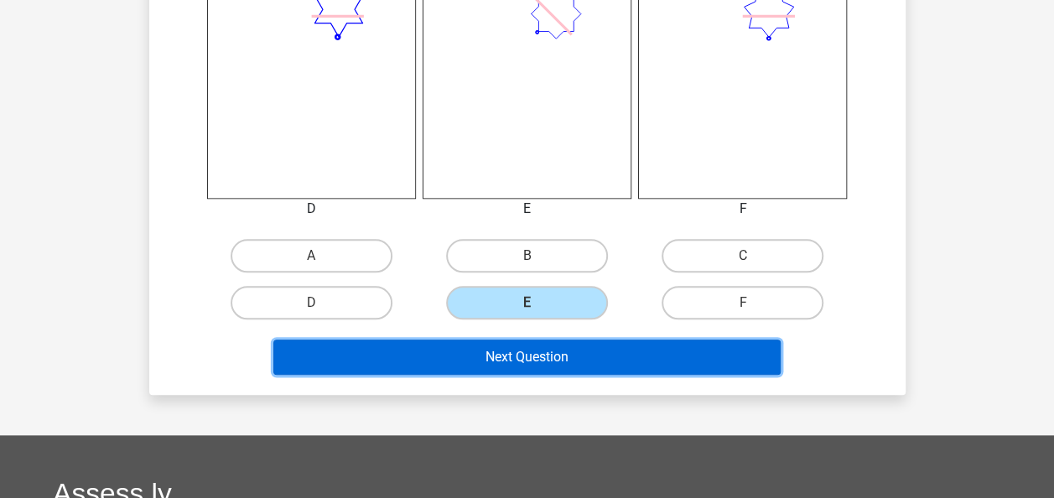
click at [528, 351] on button "Next Question" at bounding box center [526, 357] width 507 height 35
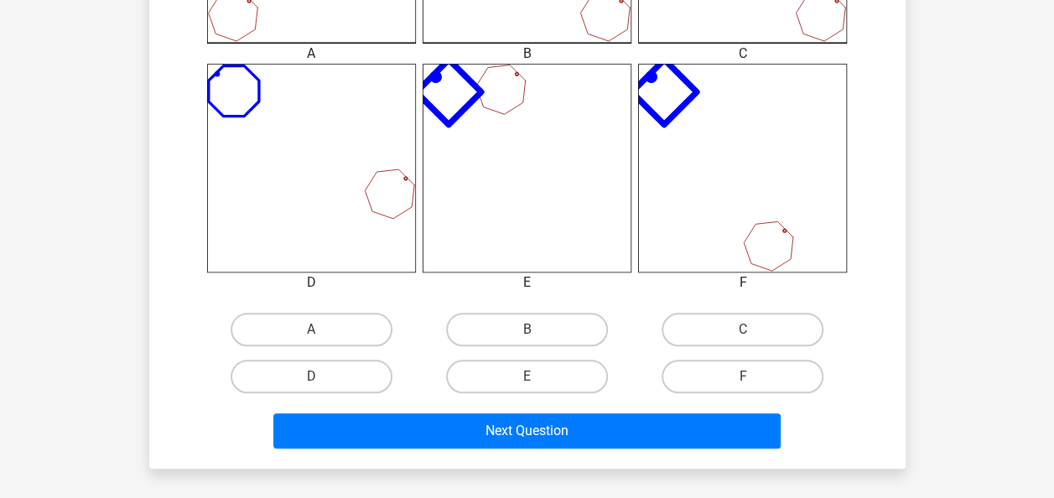
scroll to position [641, 0]
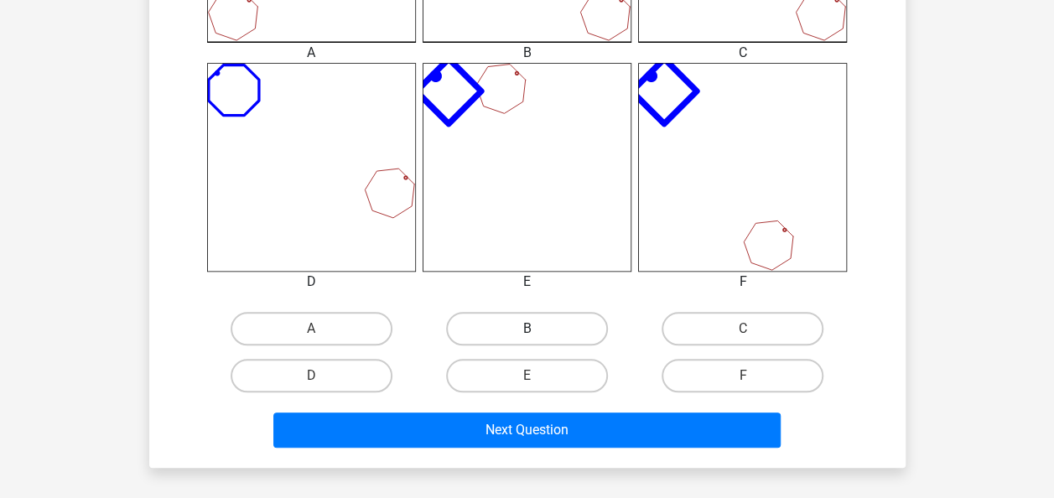
click at [540, 325] on label "B" at bounding box center [527, 329] width 162 height 34
click at [537, 329] on input "B" at bounding box center [532, 334] width 11 height 11
radio input "true"
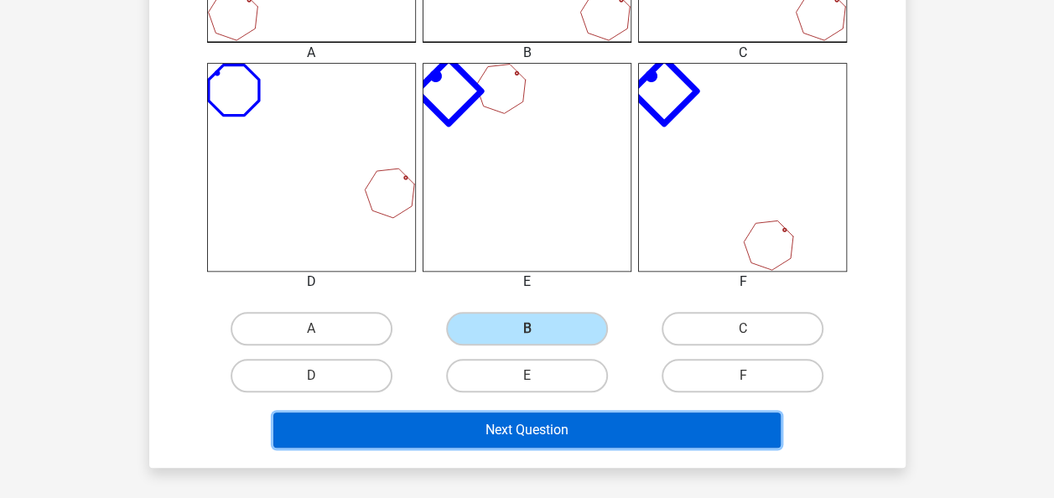
click at [477, 443] on button "Next Question" at bounding box center [526, 430] width 507 height 35
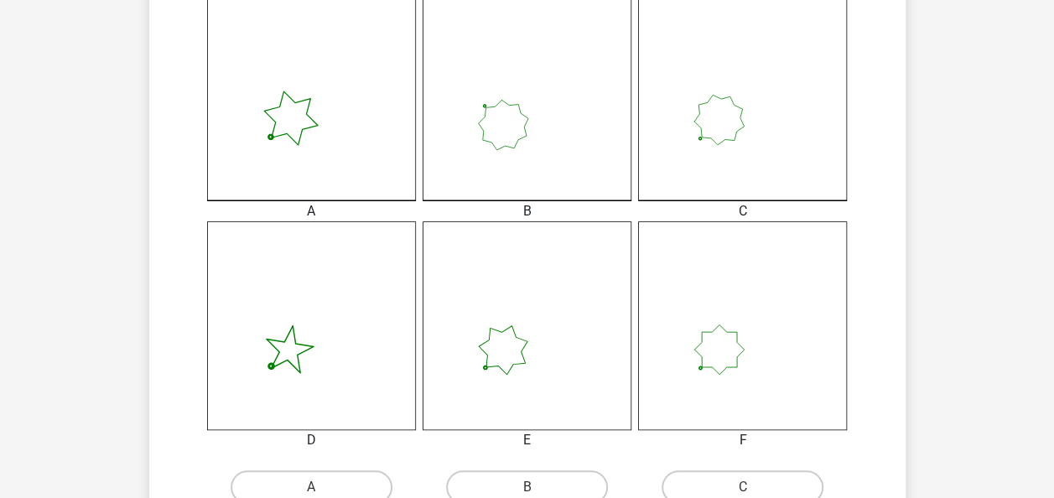
scroll to position [483, 0]
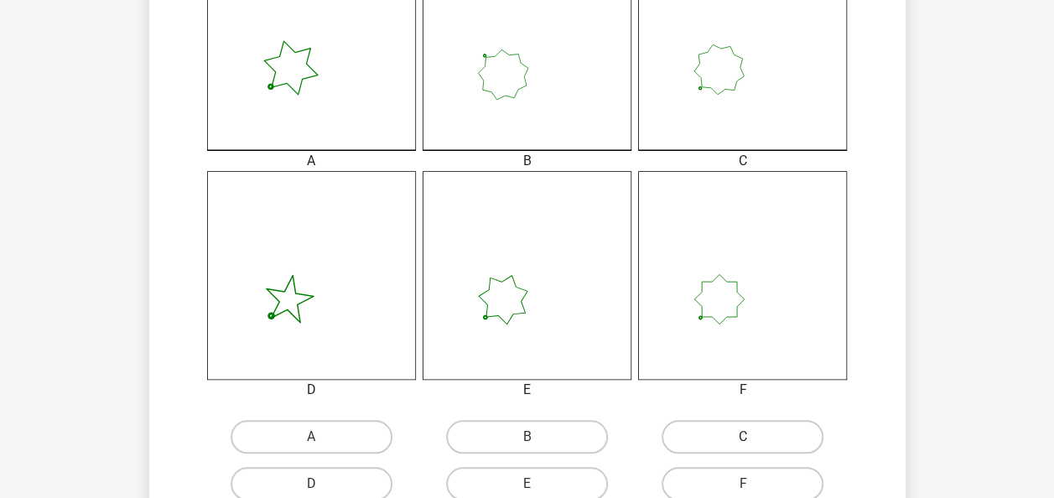
click at [689, 423] on label "C" at bounding box center [743, 437] width 162 height 34
click at [743, 437] on input "C" at bounding box center [748, 442] width 11 height 11
radio input "true"
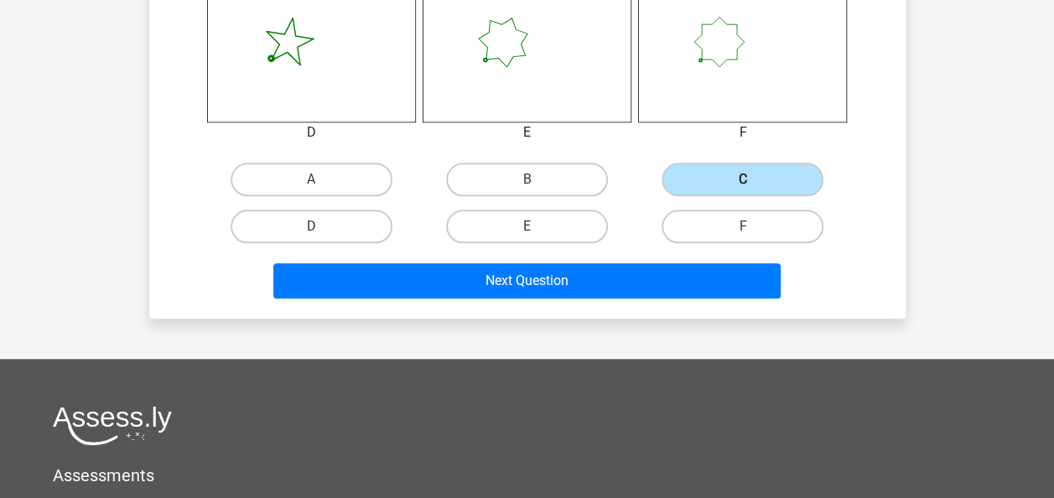
scroll to position [791, 0]
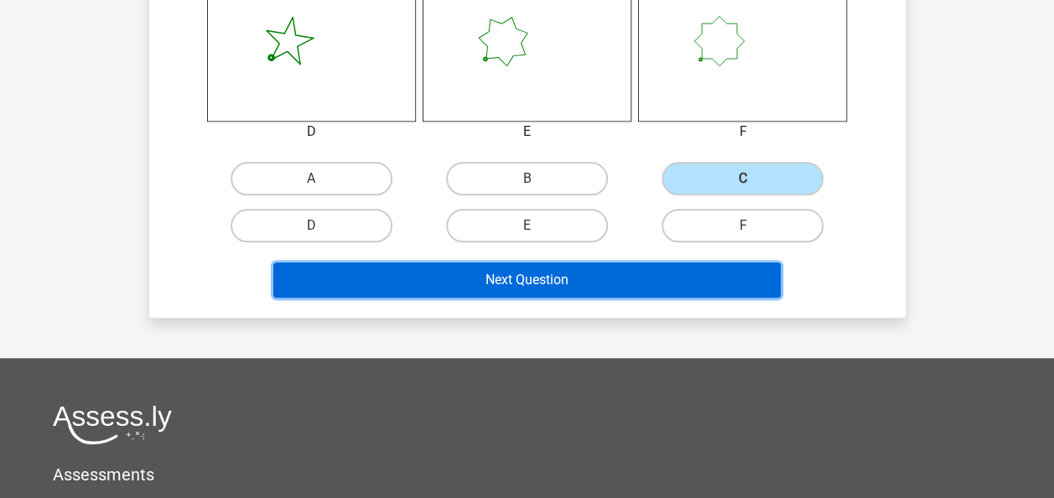
click at [584, 283] on button "Next Question" at bounding box center [526, 279] width 507 height 35
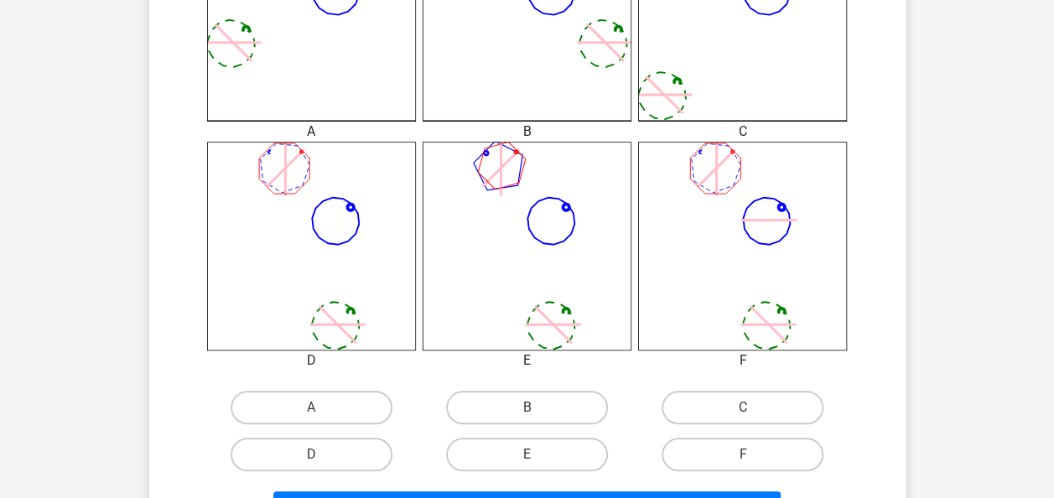
scroll to position [576, 0]
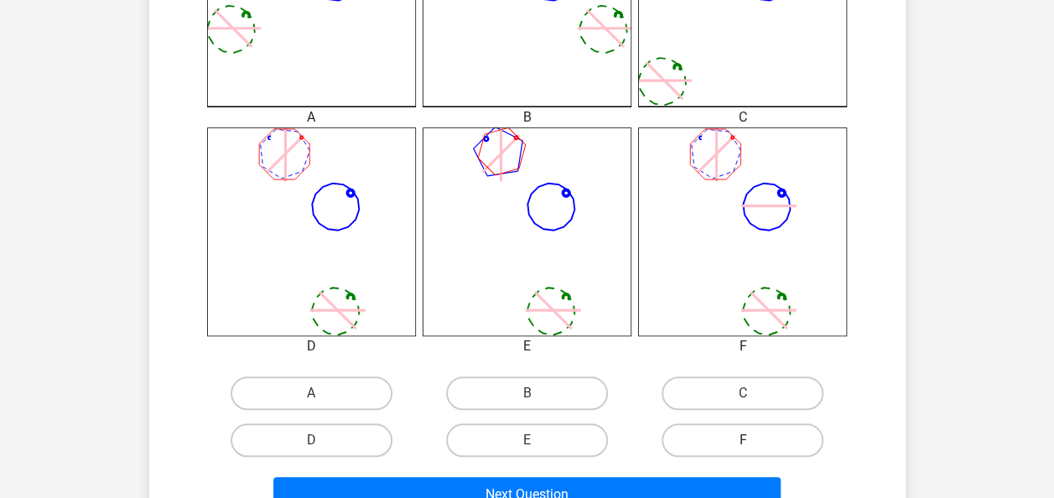
click at [704, 448] on label "F" at bounding box center [743, 440] width 162 height 34
click at [743, 448] on input "F" at bounding box center [748, 445] width 11 height 11
radio input "true"
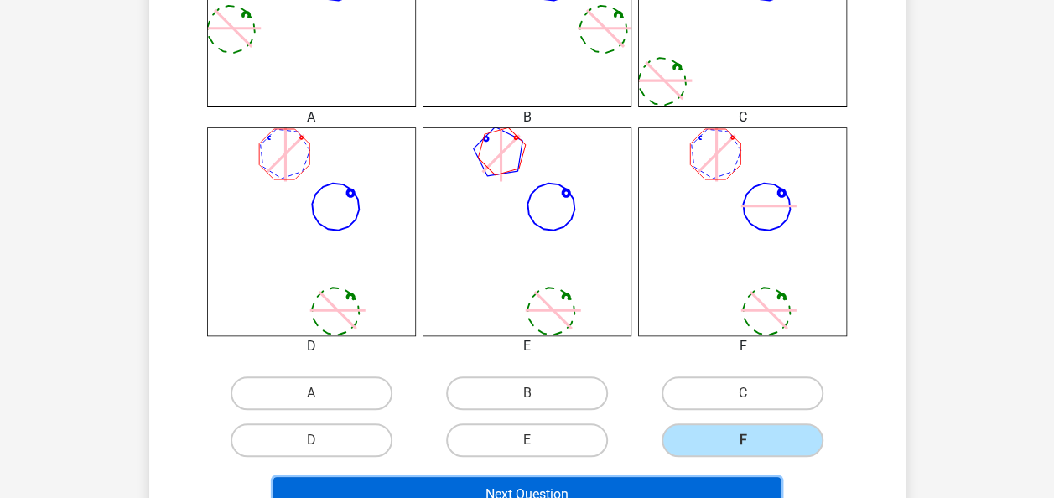
click at [624, 486] on button "Next Question" at bounding box center [526, 494] width 507 height 35
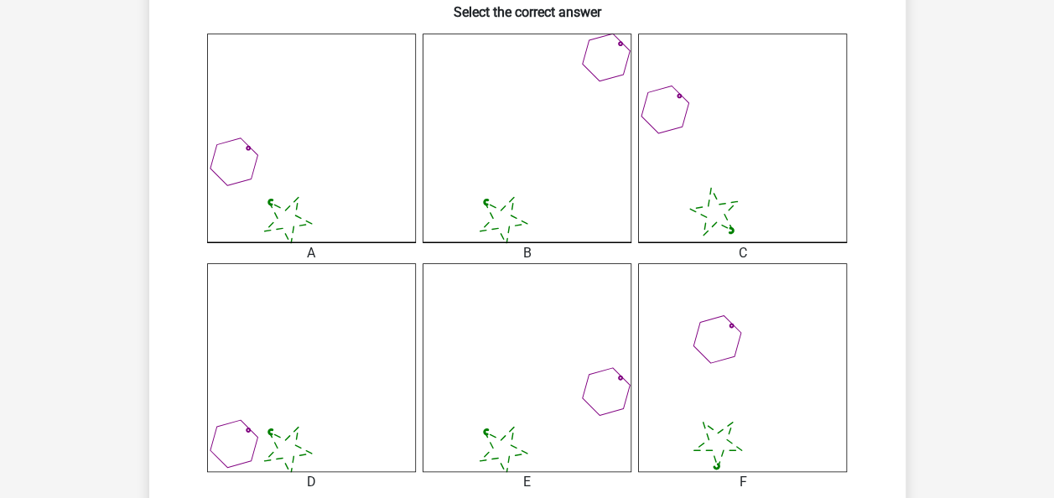
scroll to position [586, 0]
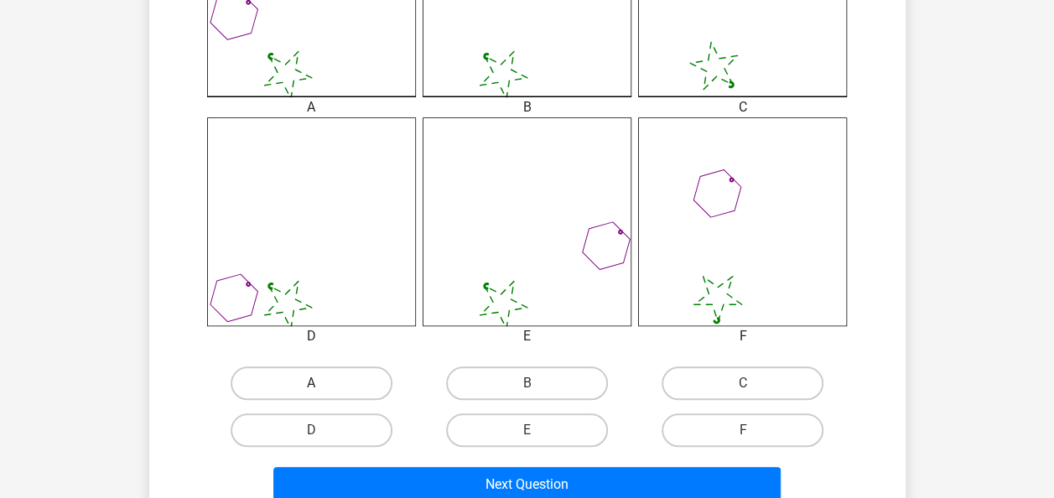
click at [304, 382] on label "A" at bounding box center [312, 383] width 162 height 34
click at [311, 383] on input "A" at bounding box center [316, 388] width 11 height 11
radio input "true"
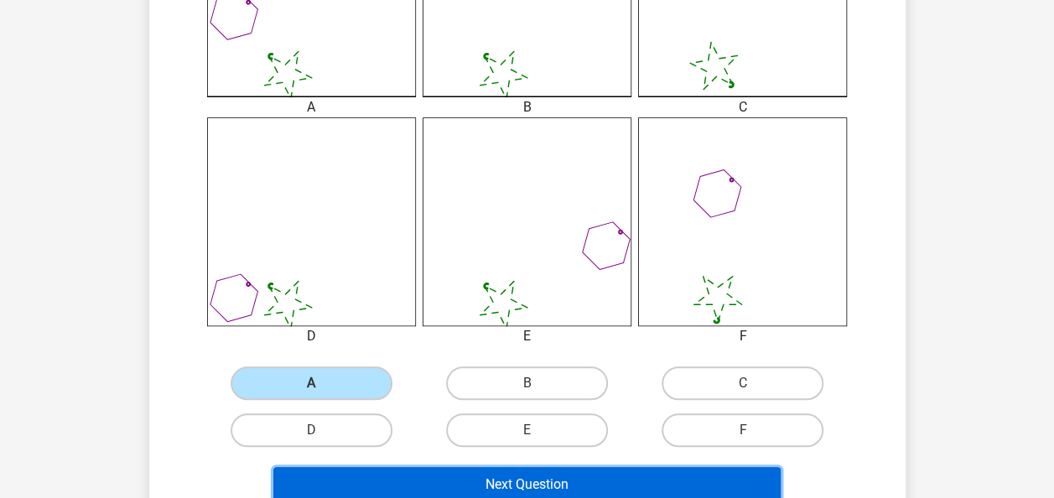
click at [463, 482] on button "Next Question" at bounding box center [526, 484] width 507 height 35
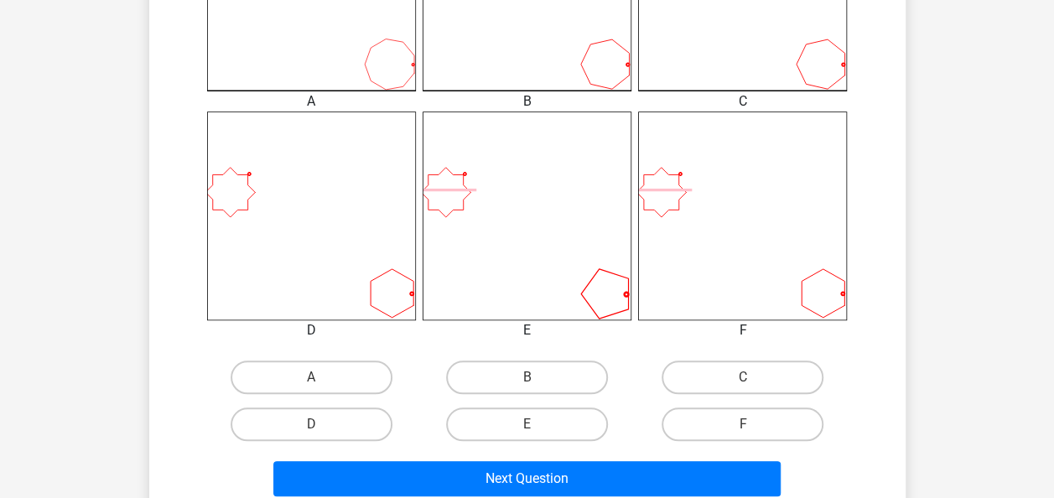
scroll to position [600, 0]
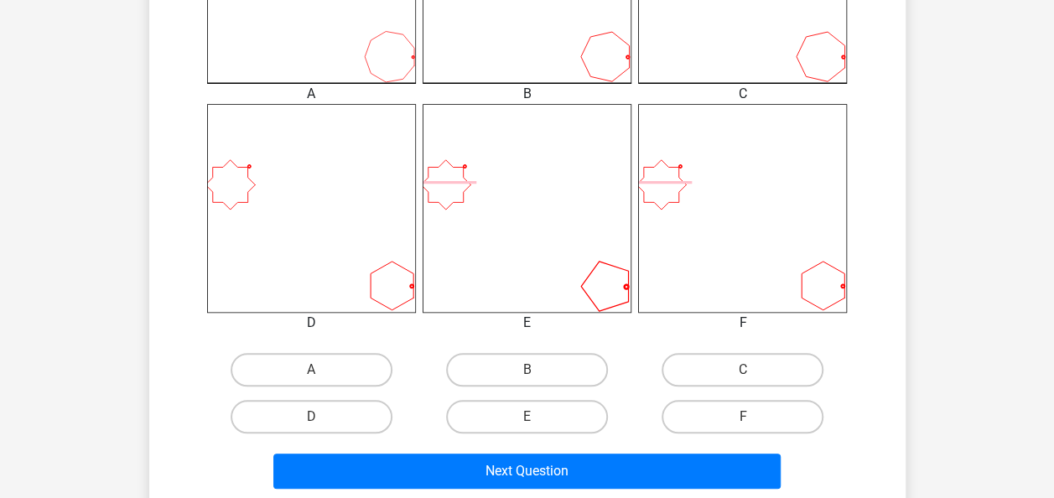
click at [312, 374] on input "A" at bounding box center [316, 375] width 11 height 11
radio input "true"
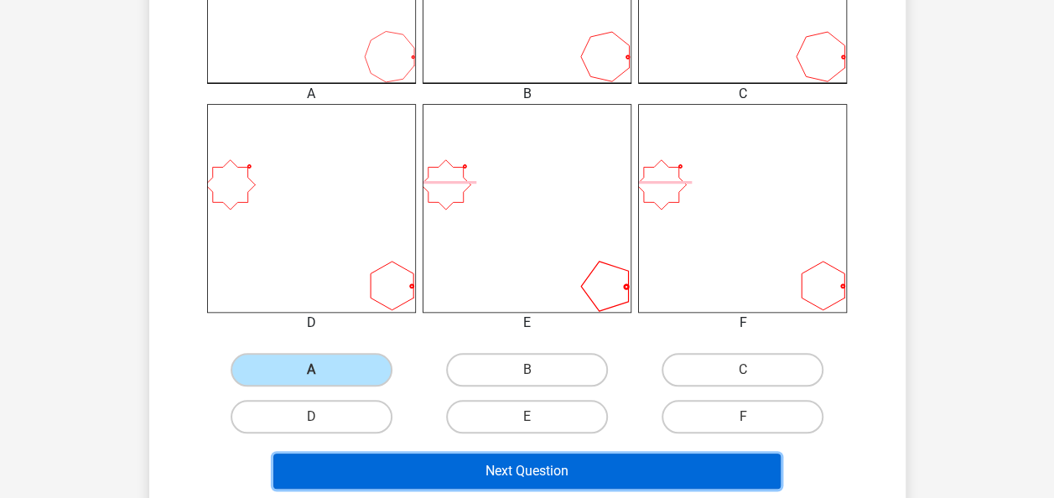
click at [405, 486] on button "Next Question" at bounding box center [526, 471] width 507 height 35
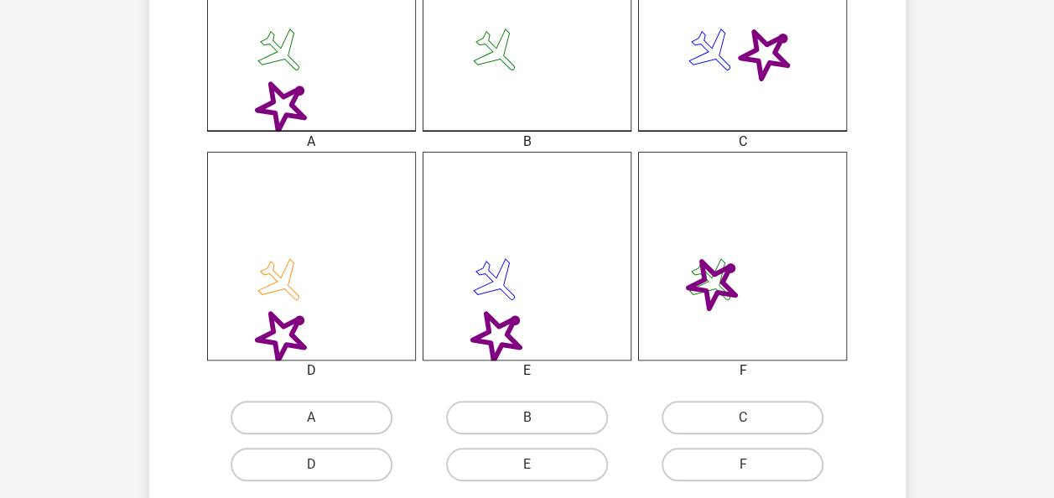
scroll to position [577, 0]
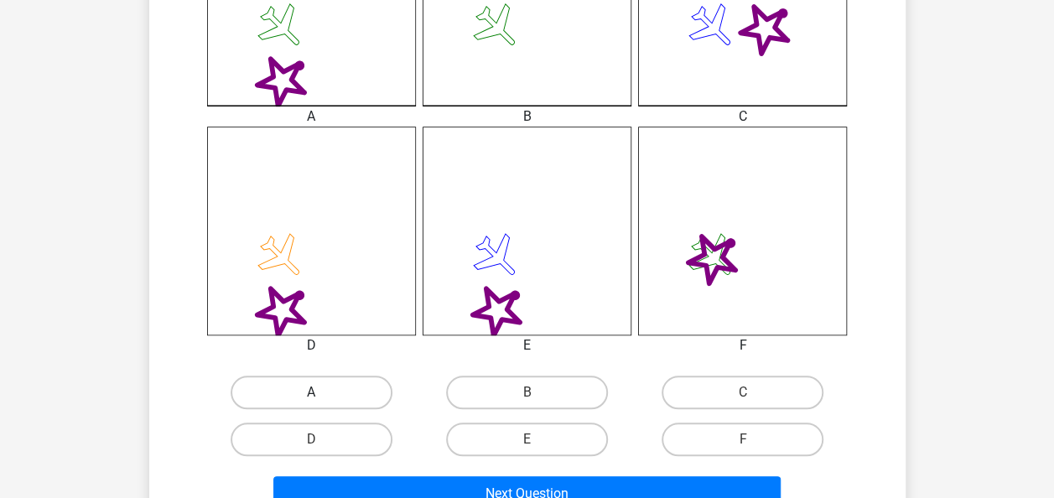
click at [353, 397] on label "A" at bounding box center [312, 393] width 162 height 34
click at [322, 397] on input "A" at bounding box center [316, 397] width 11 height 11
radio input "true"
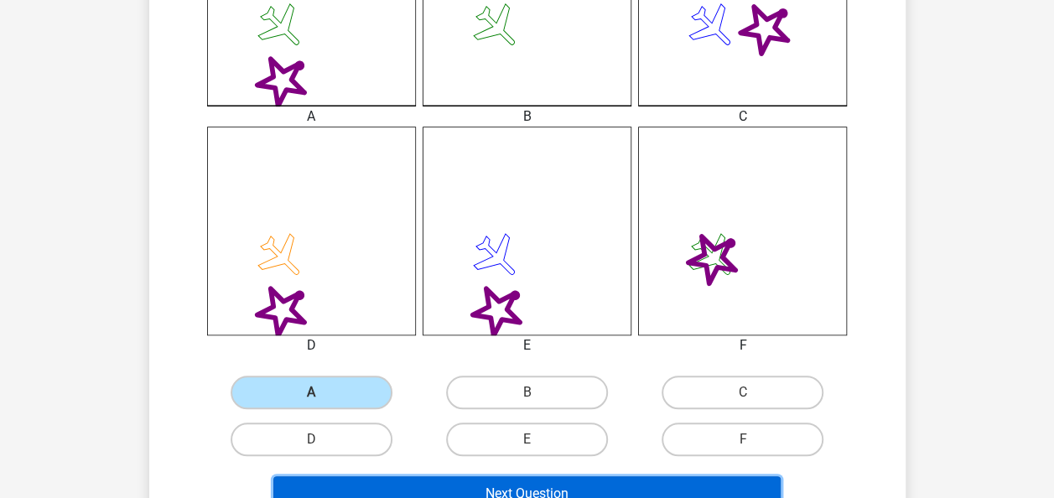
click at [406, 488] on button "Next Question" at bounding box center [526, 493] width 507 height 35
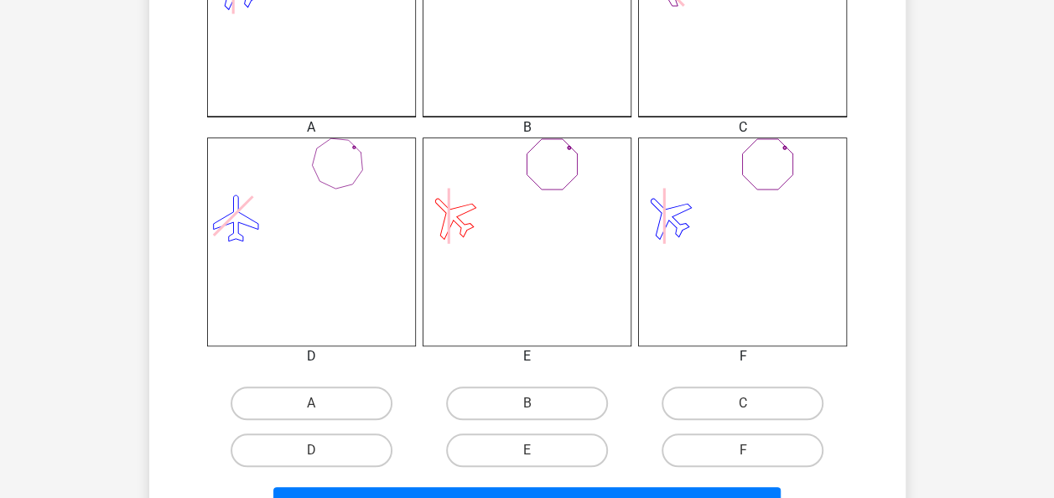
scroll to position [574, 0]
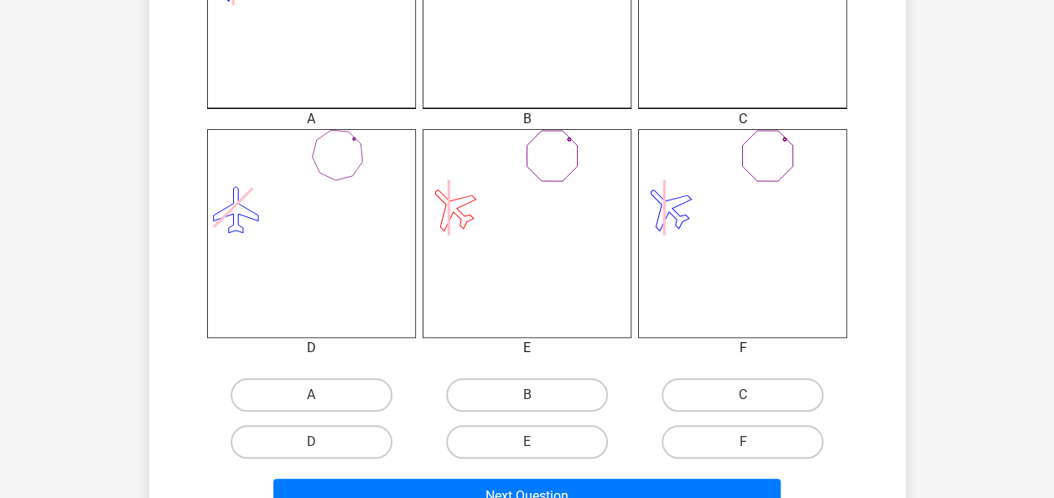
click at [352, 371] on div "A" at bounding box center [312, 394] width 216 height 47
click at [351, 380] on label "A" at bounding box center [312, 395] width 162 height 34
click at [322, 395] on input "A" at bounding box center [316, 400] width 11 height 11
radio input "true"
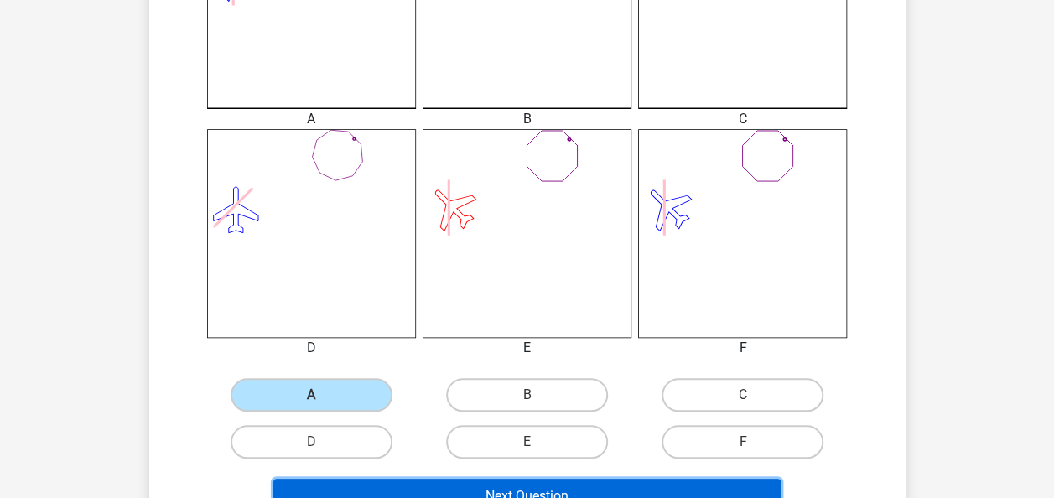
click at [416, 491] on button "Next Question" at bounding box center [526, 496] width 507 height 35
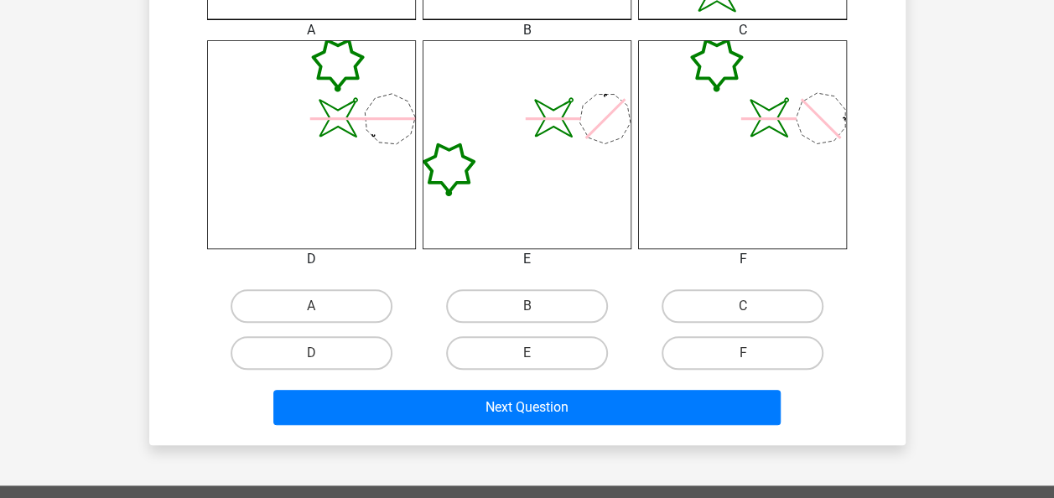
scroll to position [673, 0]
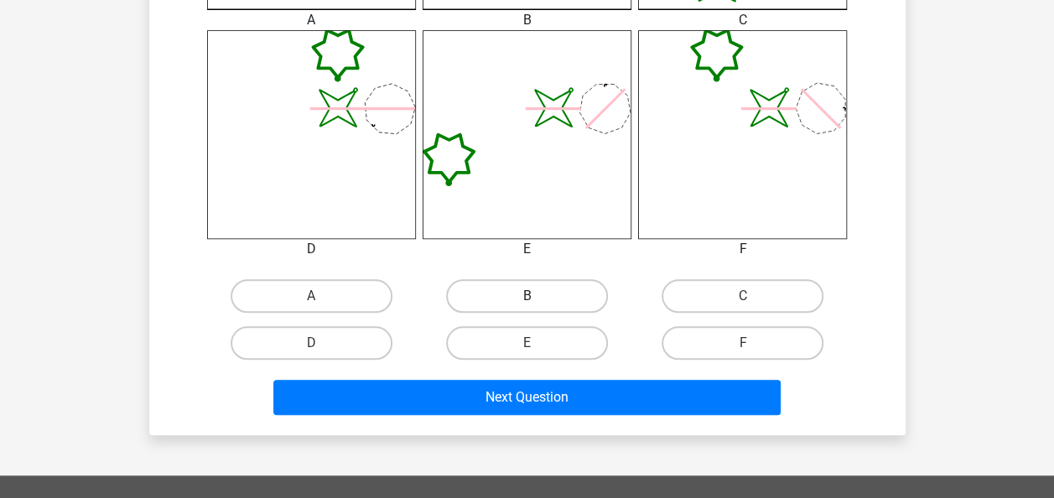
click at [553, 288] on label "B" at bounding box center [527, 296] width 162 height 34
click at [537, 296] on input "B" at bounding box center [532, 301] width 11 height 11
radio input "true"
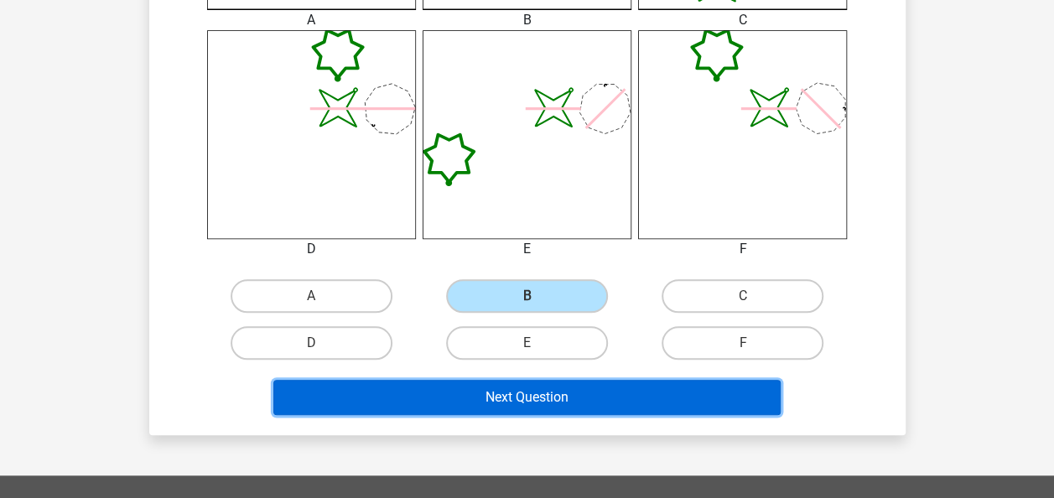
click at [523, 390] on button "Next Question" at bounding box center [526, 397] width 507 height 35
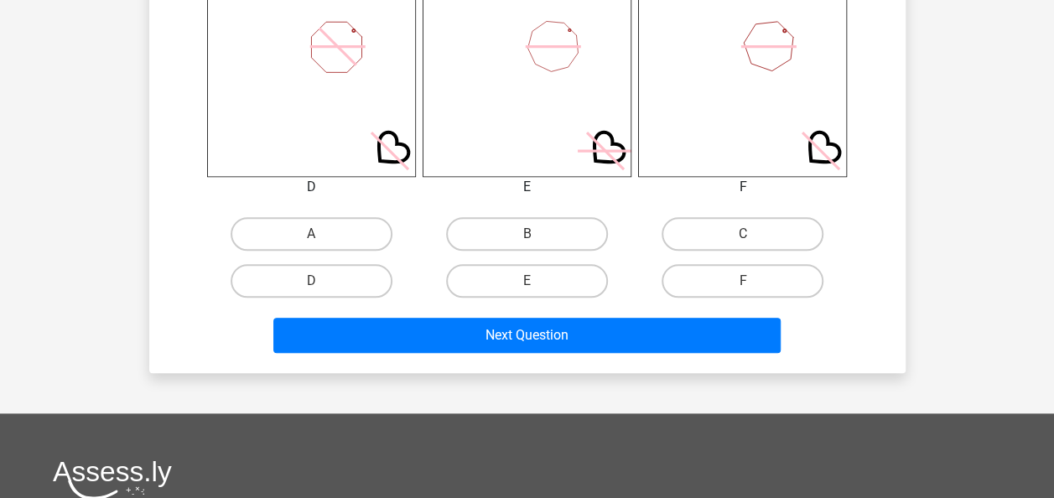
scroll to position [736, 0]
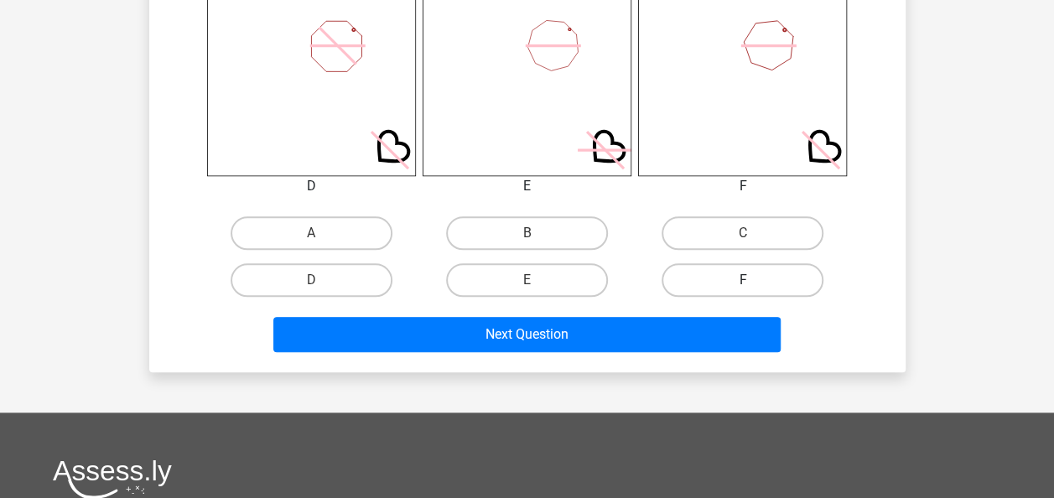
click at [691, 272] on label "F" at bounding box center [743, 280] width 162 height 34
click at [743, 280] on input "F" at bounding box center [748, 285] width 11 height 11
radio input "true"
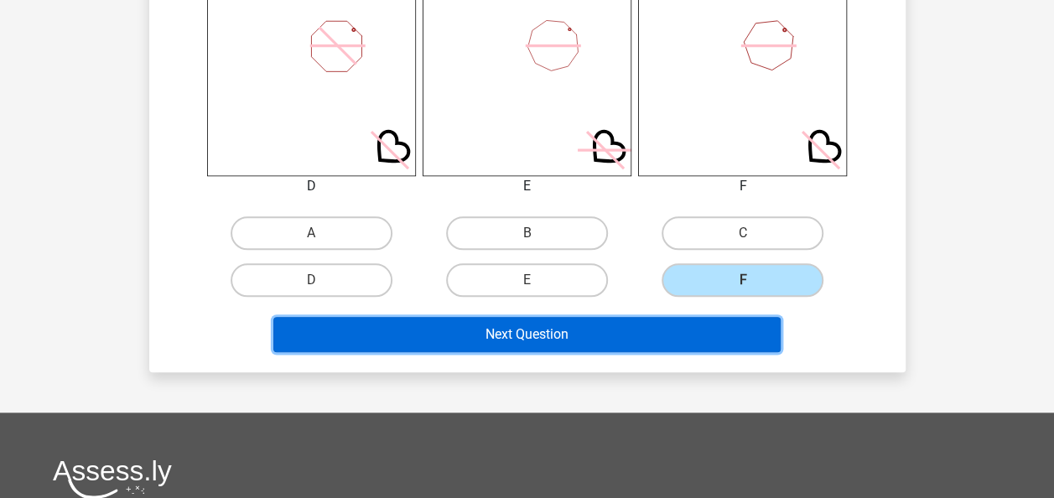
click at [548, 339] on button "Next Question" at bounding box center [526, 334] width 507 height 35
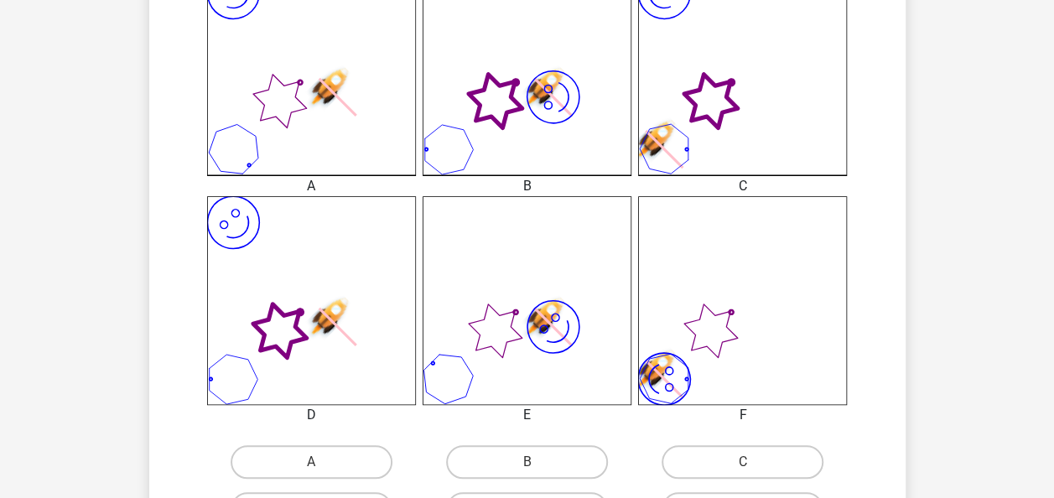
scroll to position [655, 0]
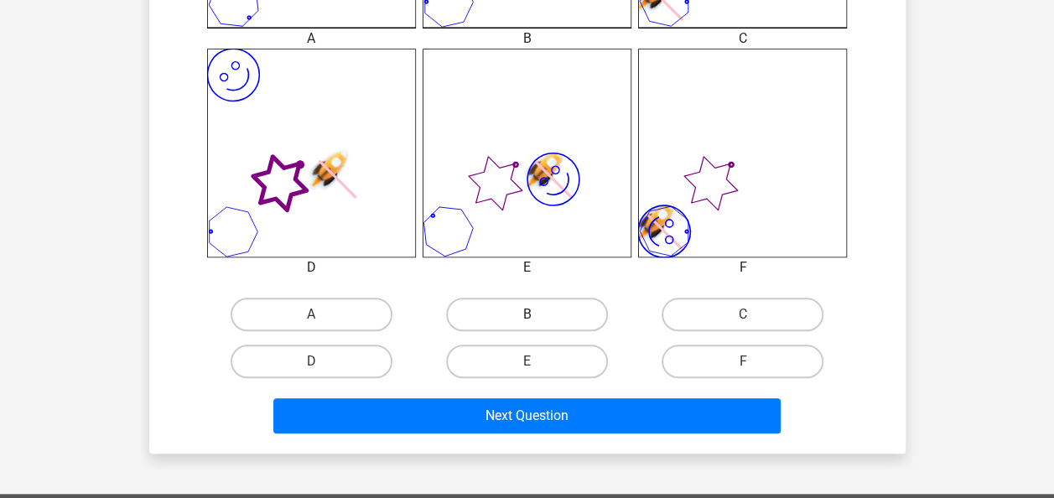
click at [498, 312] on label "B" at bounding box center [527, 315] width 162 height 34
click at [527, 314] on input "B" at bounding box center [532, 319] width 11 height 11
radio input "true"
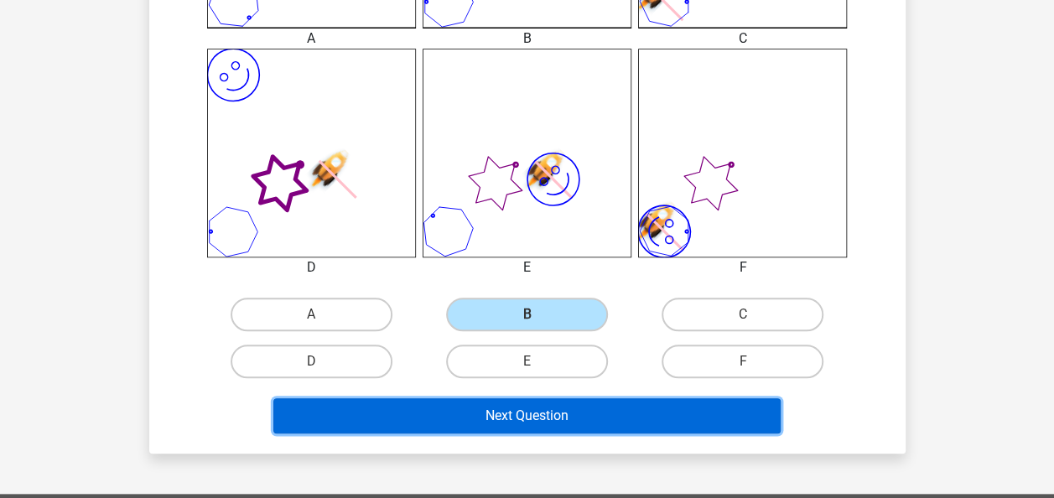
click at [501, 409] on button "Next Question" at bounding box center [526, 415] width 507 height 35
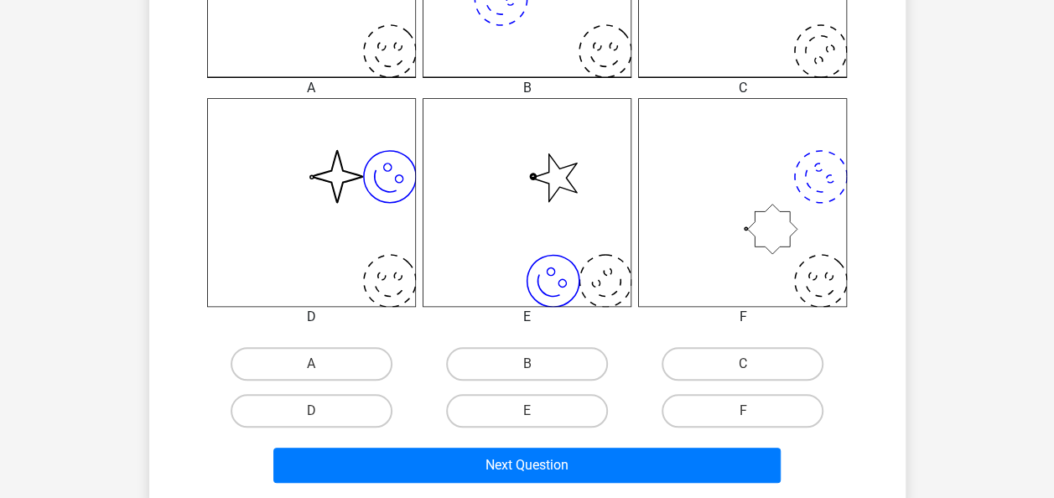
scroll to position [606, 0]
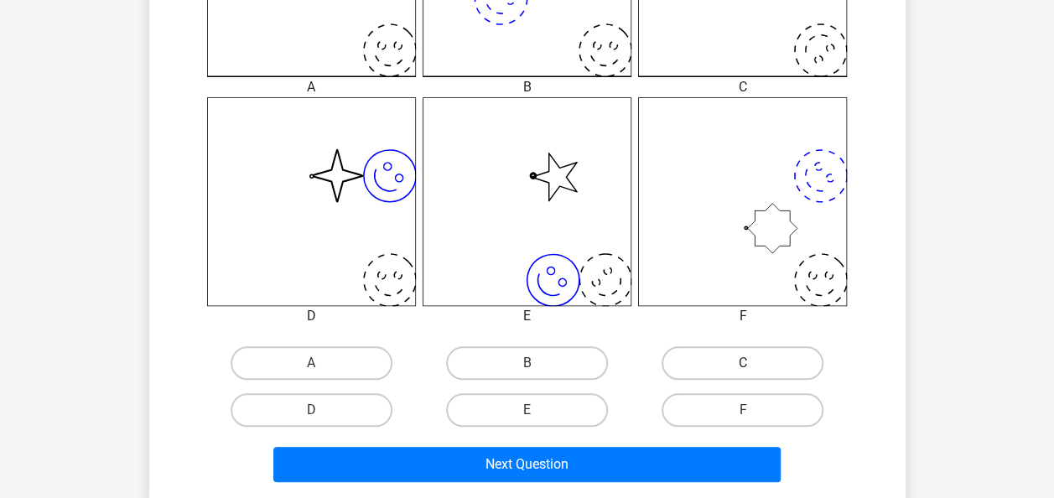
click at [688, 364] on label "C" at bounding box center [743, 363] width 162 height 34
click at [743, 364] on input "C" at bounding box center [748, 368] width 11 height 11
radio input "true"
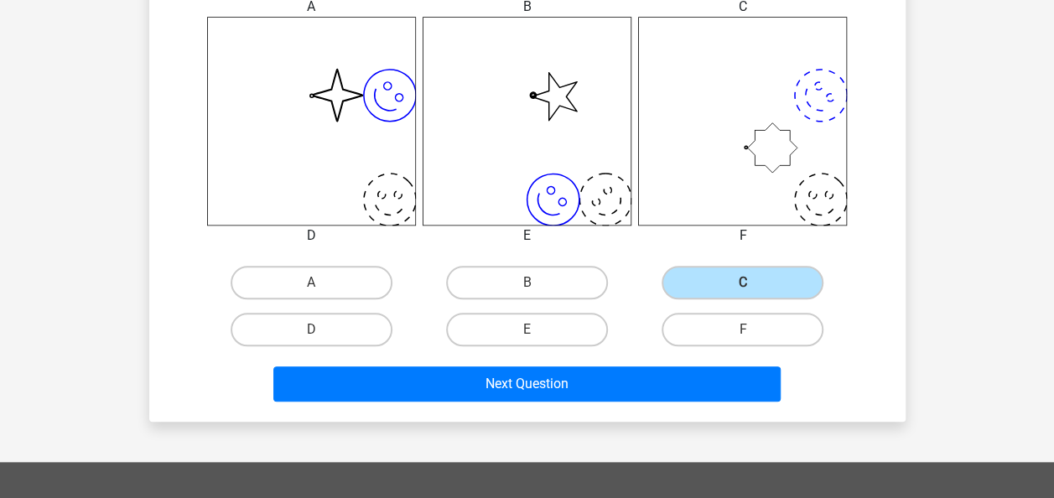
scroll to position [695, 0]
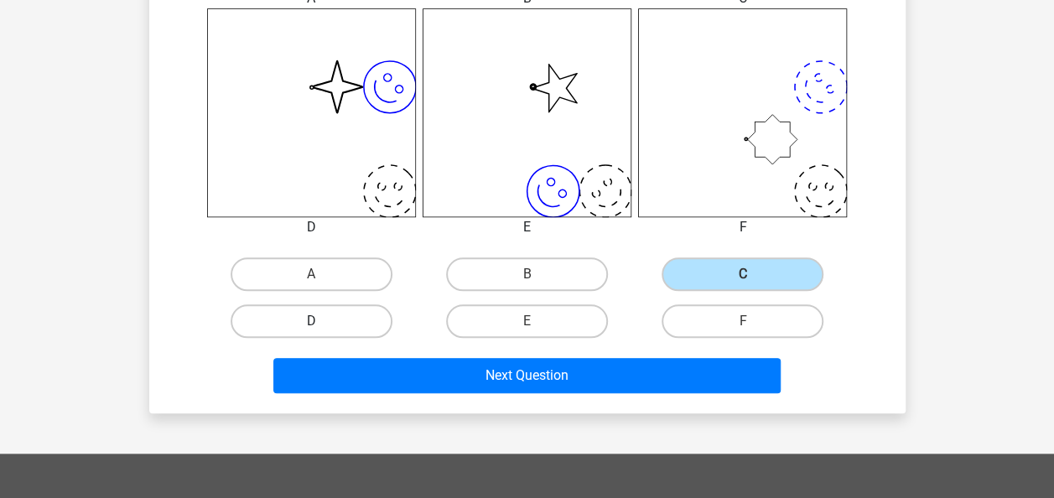
click at [326, 304] on label "D" at bounding box center [312, 321] width 162 height 34
click at [322, 321] on input "D" at bounding box center [316, 326] width 11 height 11
radio input "true"
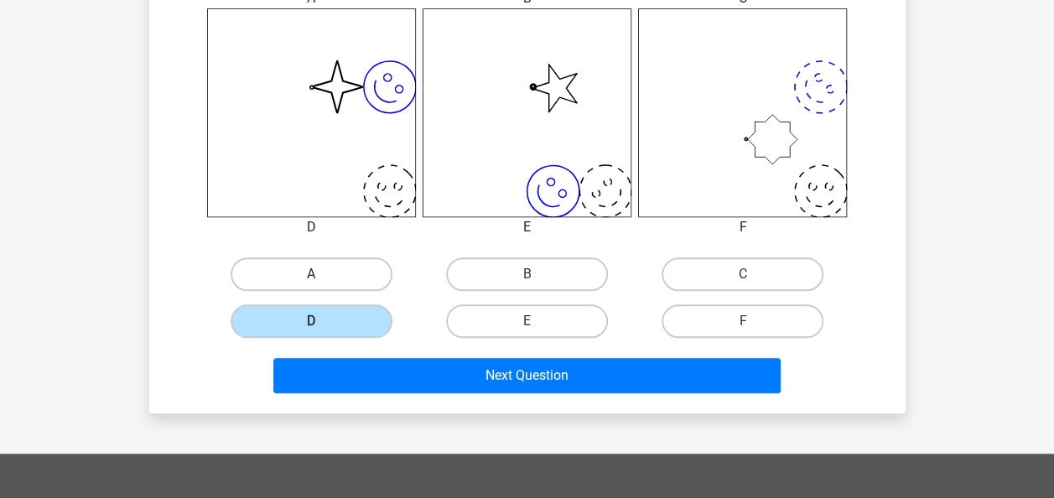
click at [320, 270] on label "A" at bounding box center [312, 274] width 162 height 34
click at [320, 274] on input "A" at bounding box center [316, 279] width 11 height 11
radio input "true"
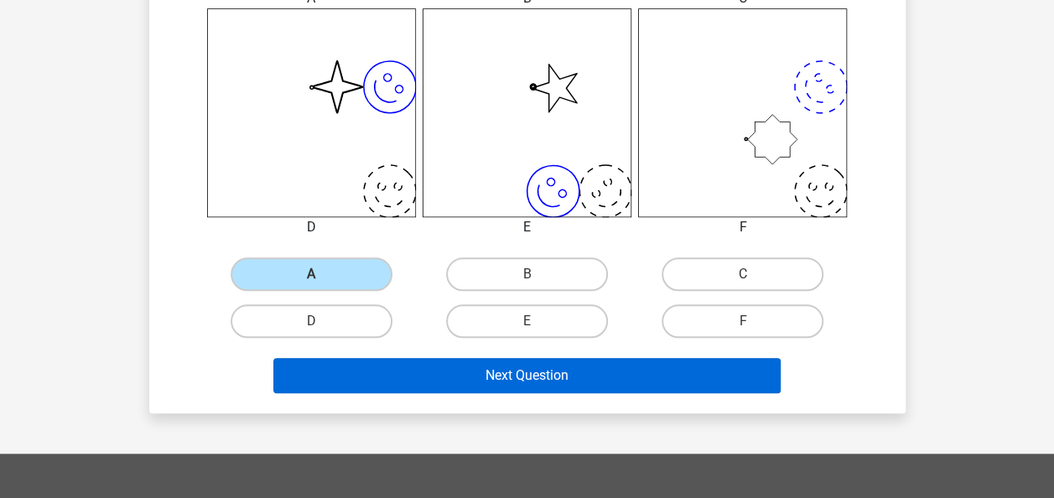
click at [488, 391] on div "Next Question" at bounding box center [527, 379] width 647 height 42
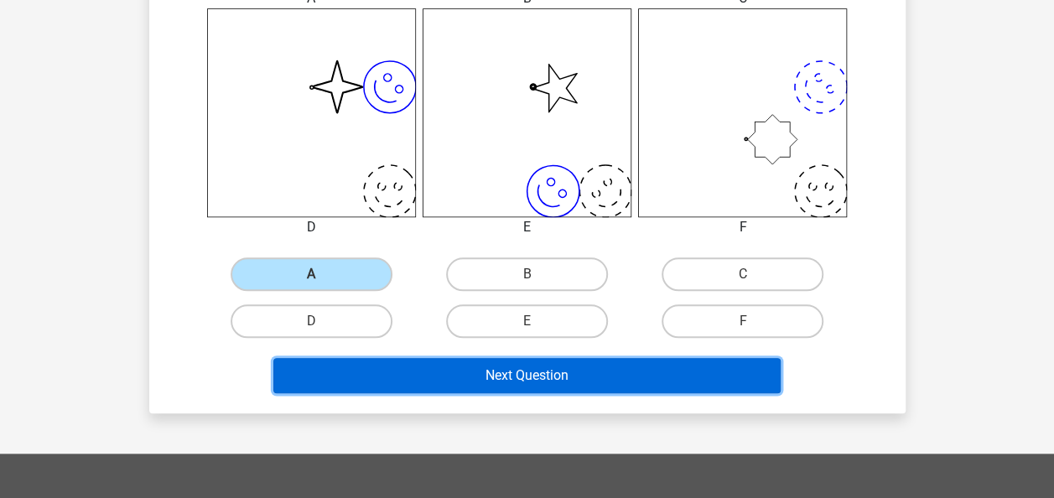
click at [488, 391] on button "Next Question" at bounding box center [526, 375] width 507 height 35
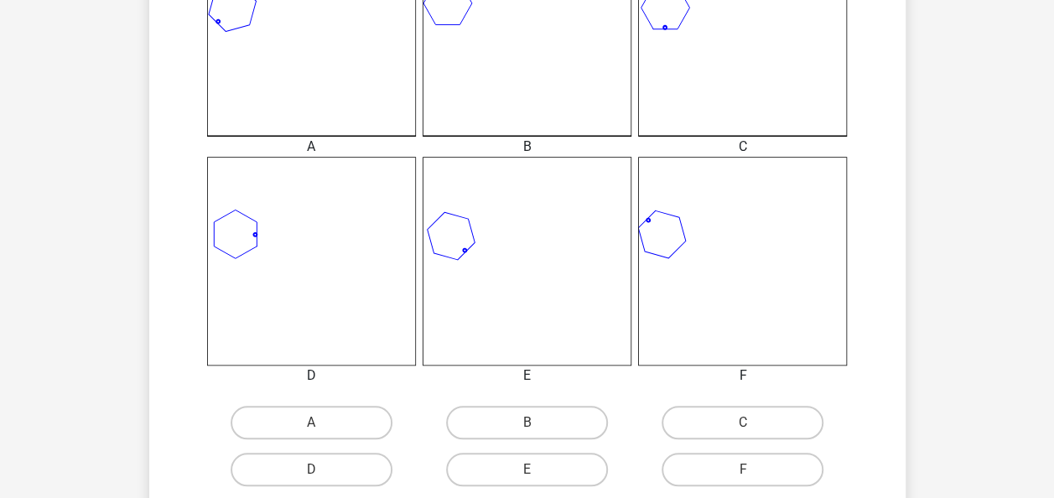
scroll to position [550, 0]
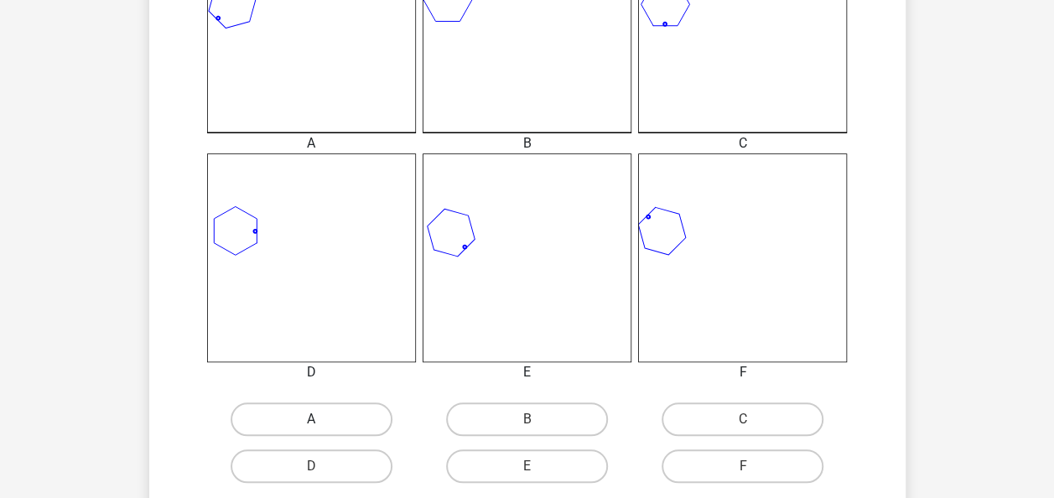
click at [356, 423] on label "A" at bounding box center [312, 419] width 162 height 34
click at [322, 423] on input "A" at bounding box center [316, 424] width 11 height 11
radio input "true"
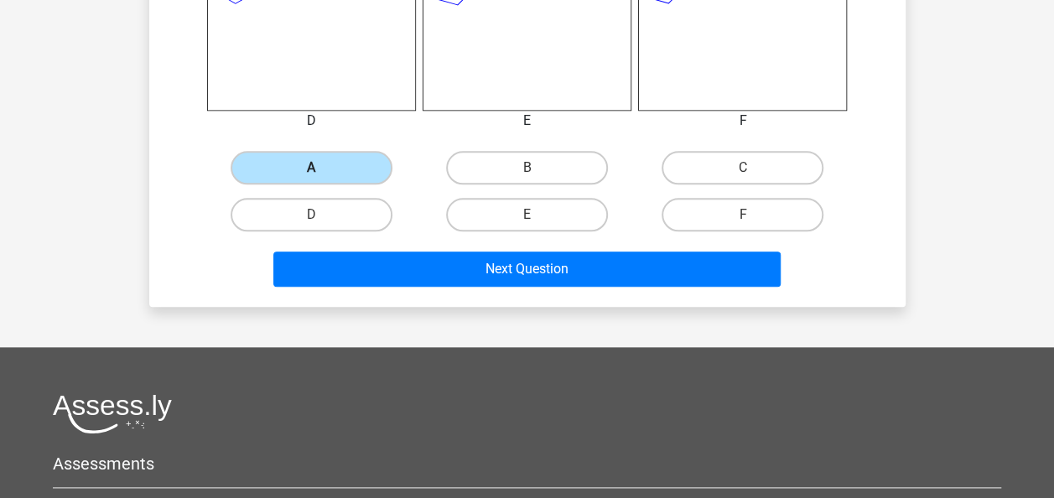
scroll to position [854, 0]
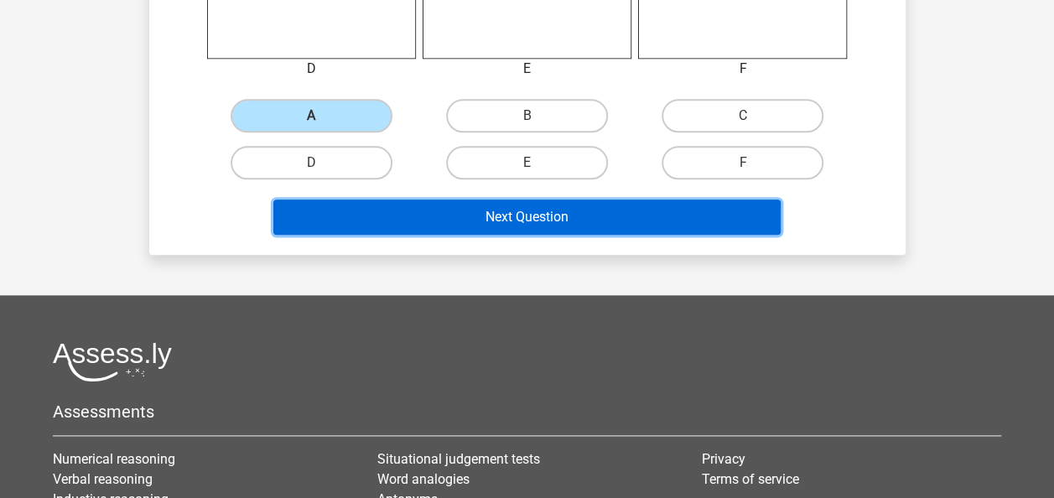
click at [471, 223] on button "Next Question" at bounding box center [526, 217] width 507 height 35
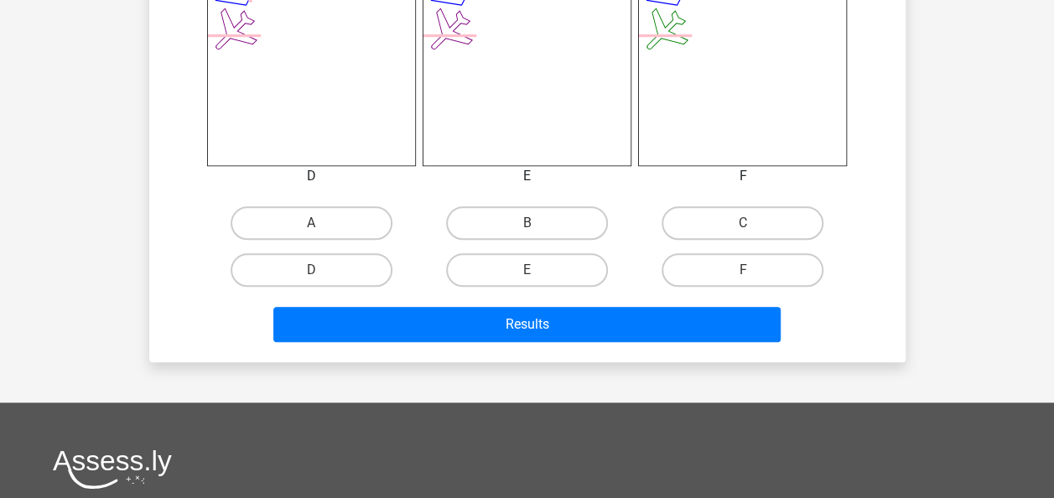
scroll to position [749, 0]
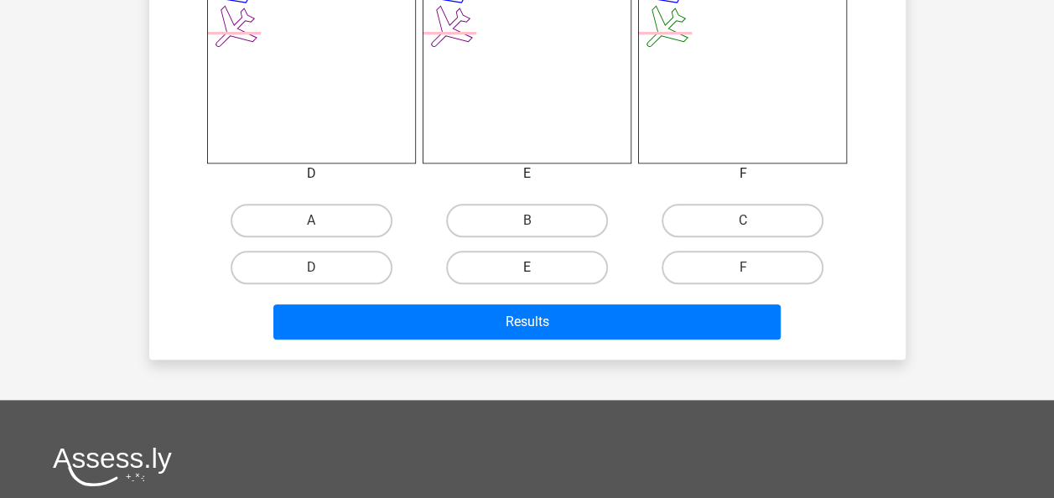
click at [549, 277] on label "E" at bounding box center [527, 268] width 162 height 34
click at [537, 277] on input "E" at bounding box center [532, 272] width 11 height 11
radio input "true"
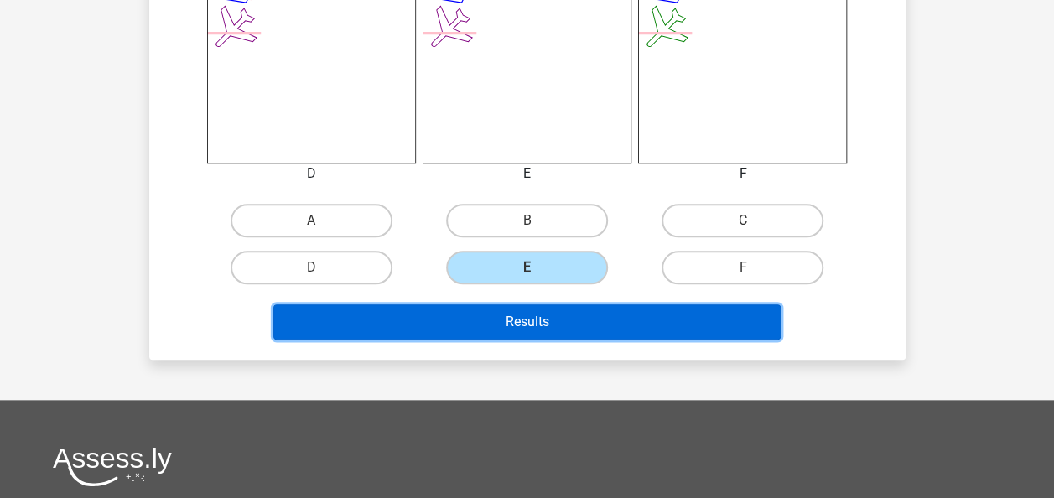
click at [536, 310] on button "Results" at bounding box center [526, 321] width 507 height 35
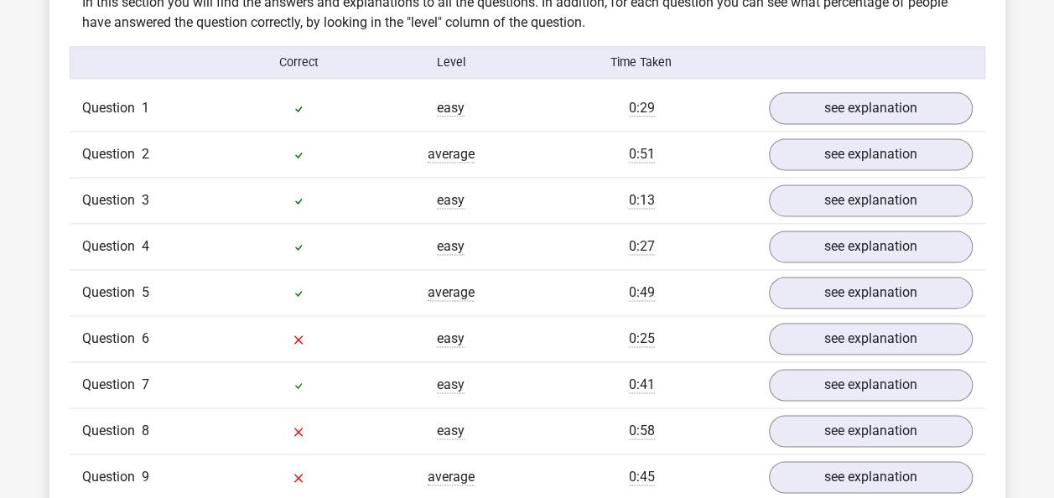
scroll to position [1079, 0]
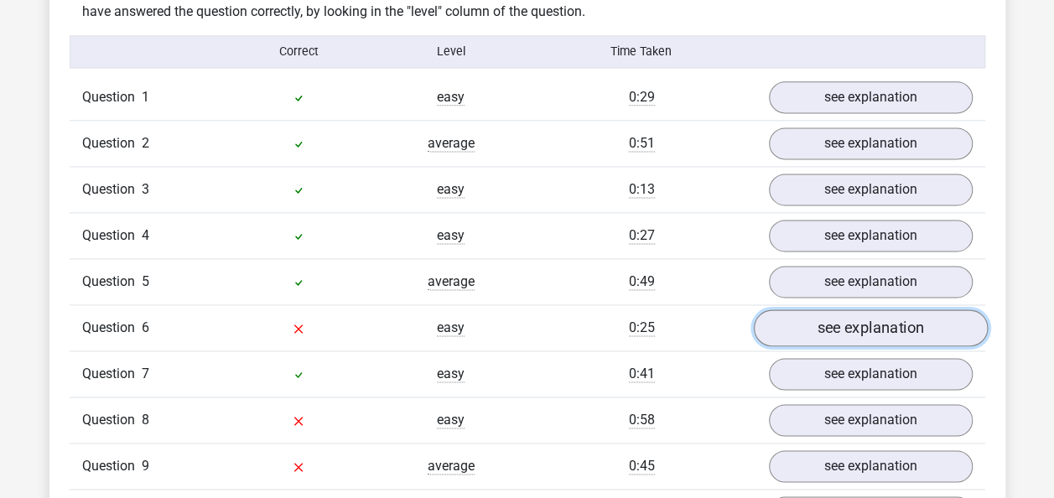
click at [842, 326] on link "see explanation" at bounding box center [870, 327] width 234 height 37
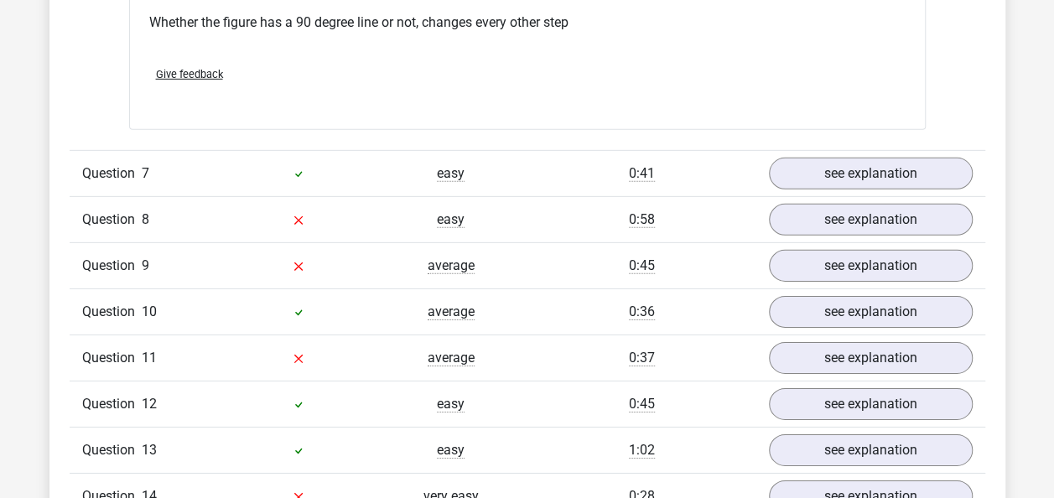
scroll to position [2490, 0]
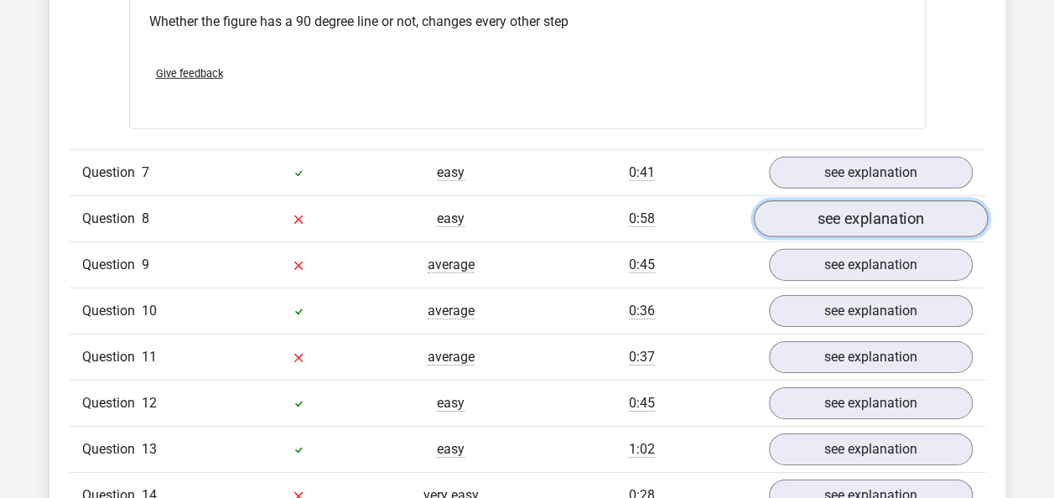
click at [854, 215] on link "see explanation" at bounding box center [870, 218] width 234 height 37
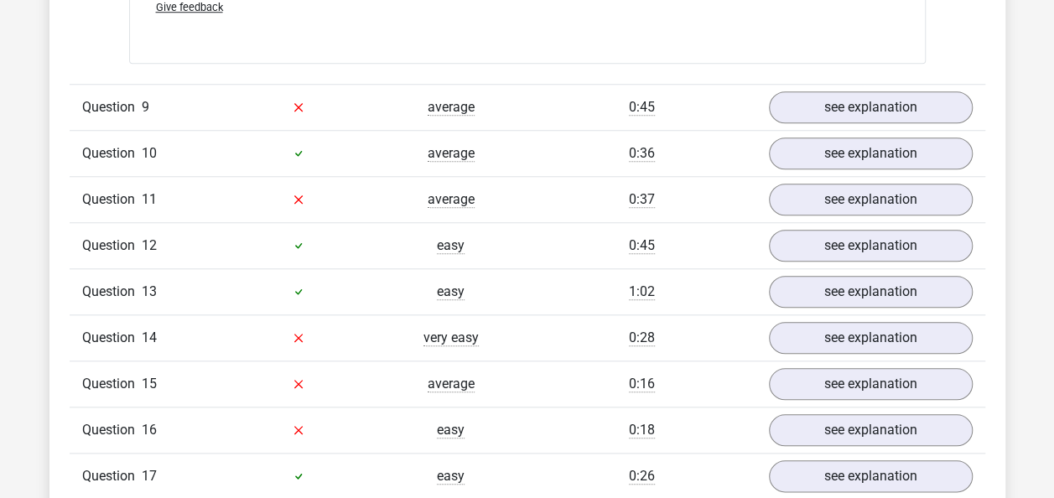
scroll to position [3858, 0]
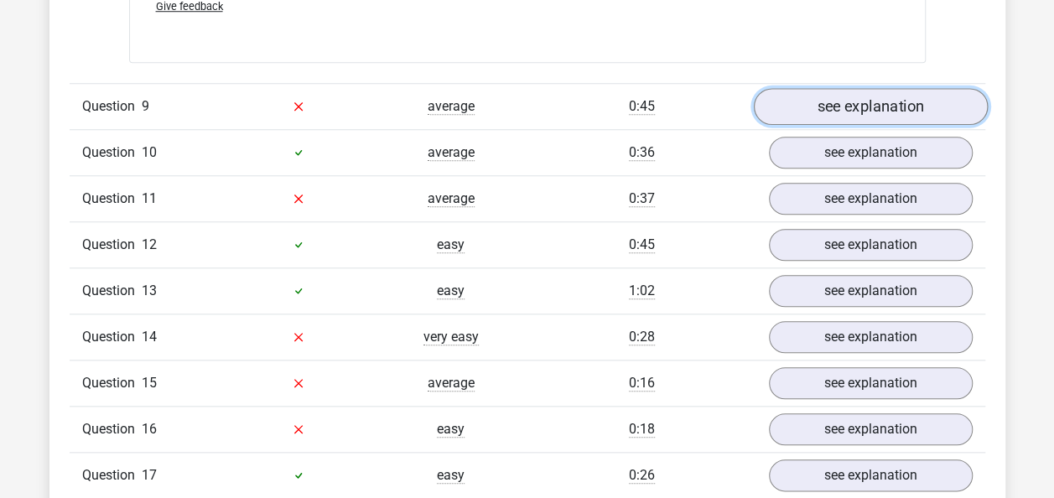
click at [837, 107] on link "see explanation" at bounding box center [870, 106] width 234 height 37
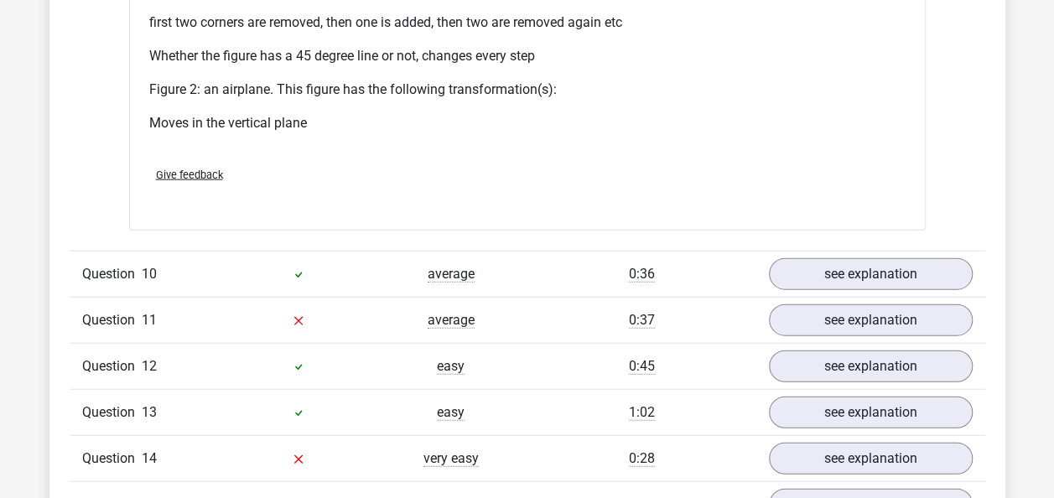
scroll to position [5081, 0]
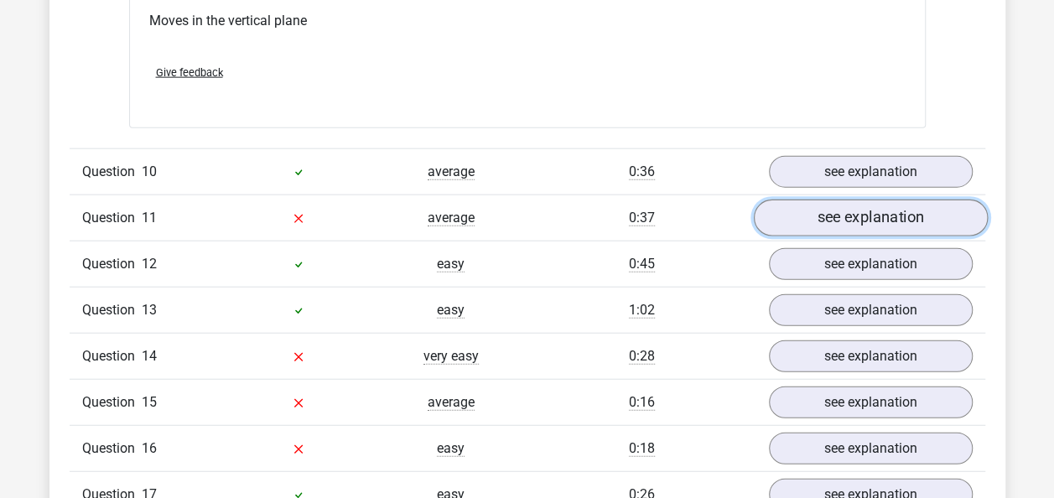
click at [922, 209] on link "see explanation" at bounding box center [870, 218] width 234 height 37
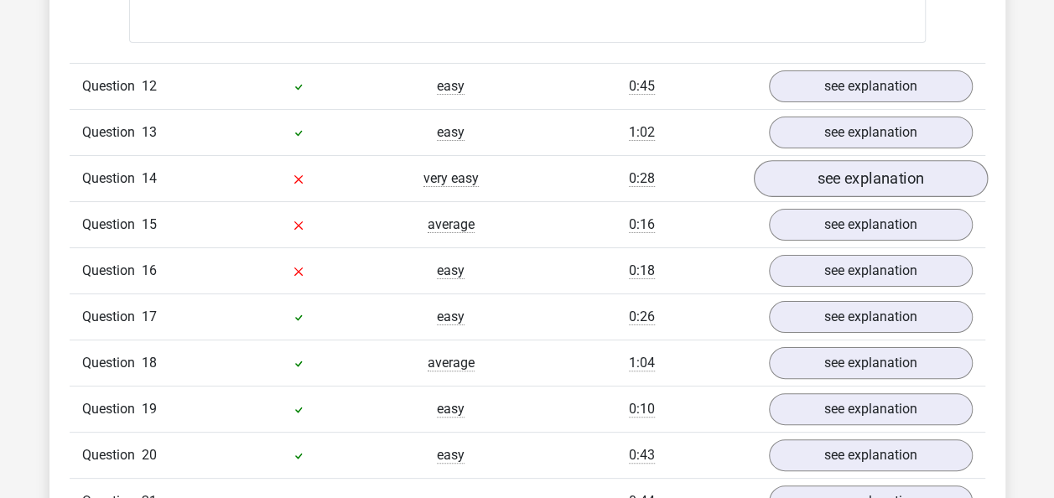
scroll to position [6359, 0]
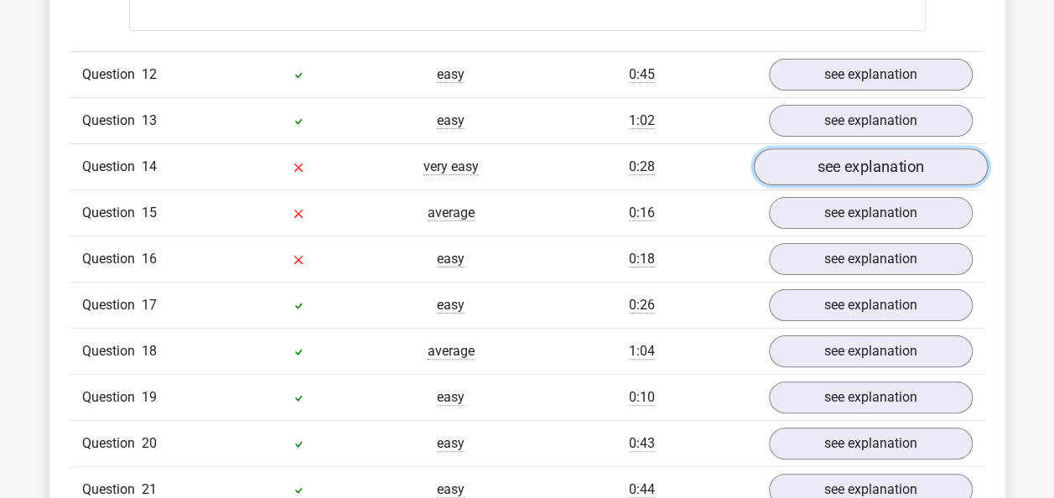
click at [883, 164] on link "see explanation" at bounding box center [870, 166] width 234 height 37
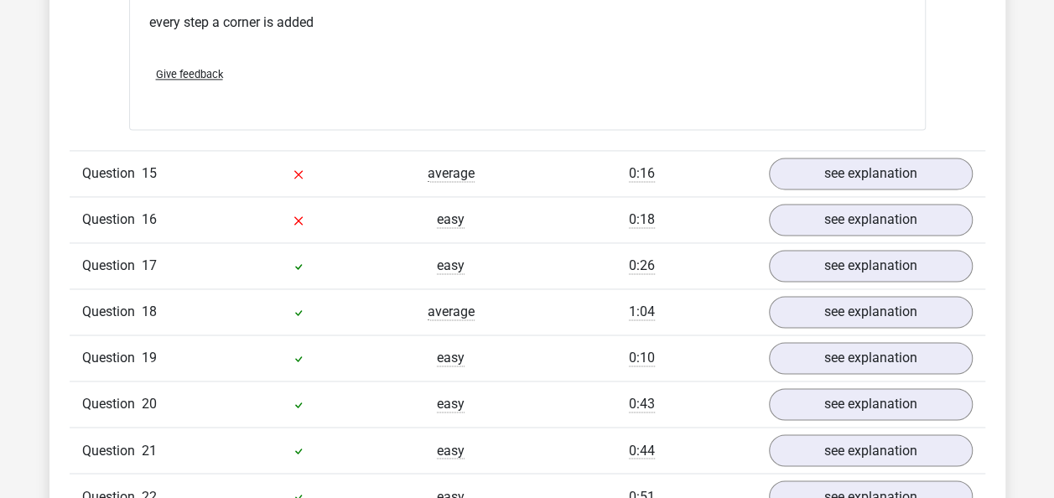
scroll to position [7488, 0]
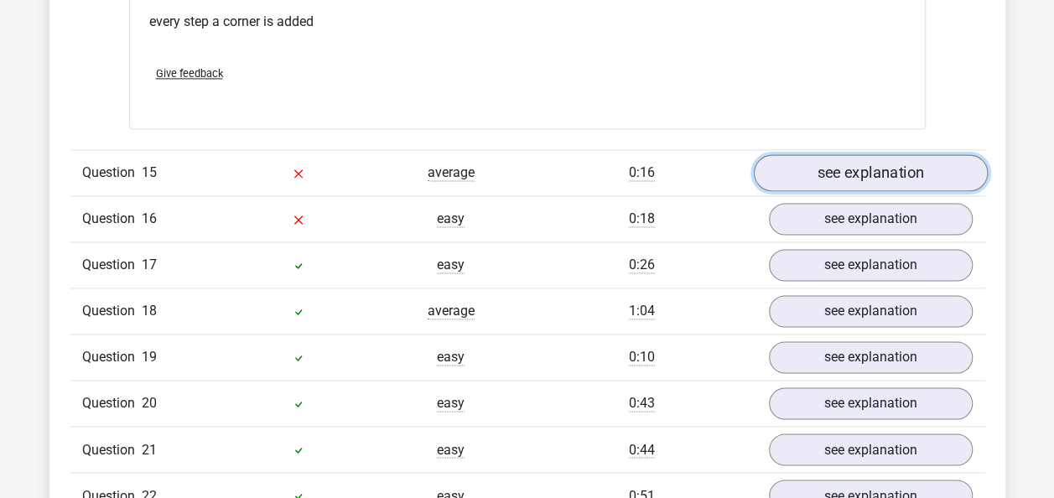
click at [904, 160] on link "see explanation" at bounding box center [870, 172] width 234 height 37
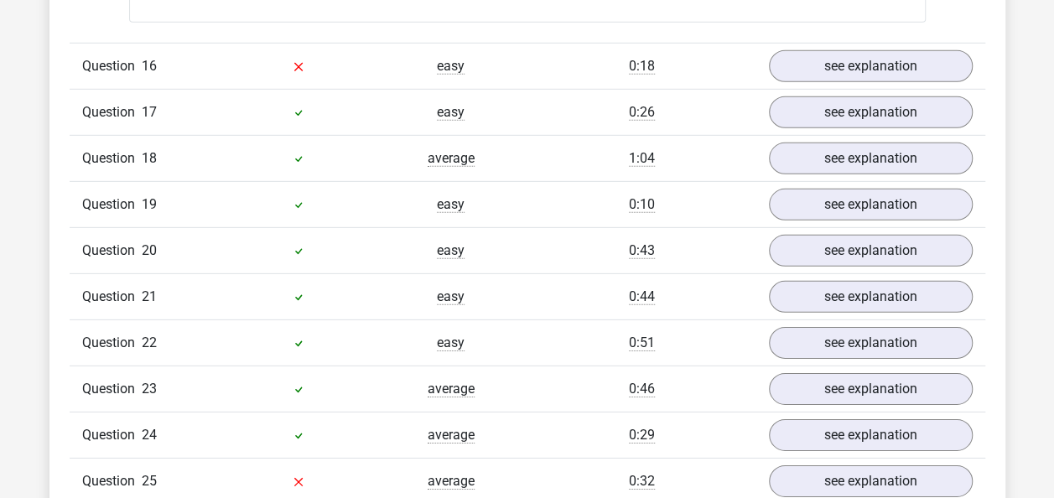
scroll to position [8777, 0]
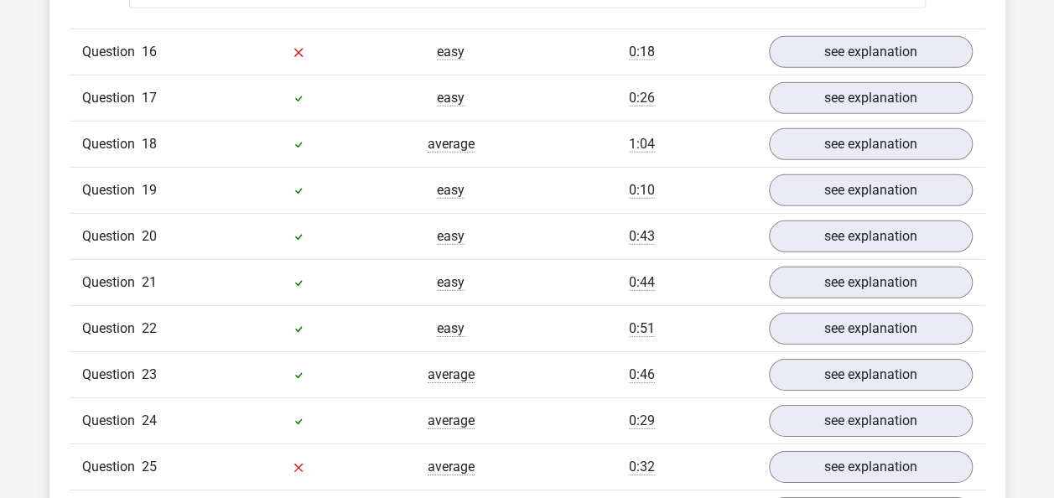
click at [911, 54] on div "Question 16 easy 0:18 see explanation" at bounding box center [528, 52] width 916 height 46
click at [907, 50] on div "Question 16 easy 0:18 see explanation" at bounding box center [528, 52] width 916 height 46
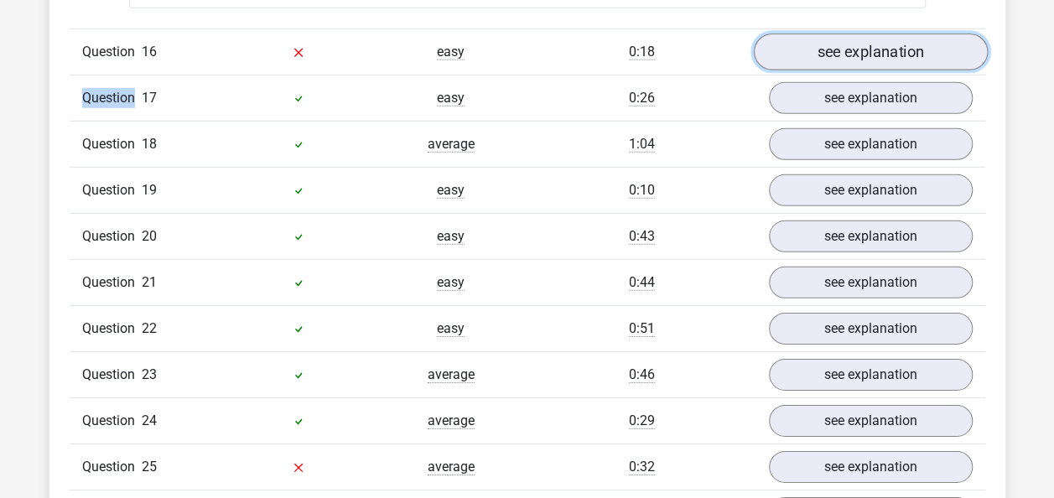
click at [907, 50] on link "see explanation" at bounding box center [870, 52] width 234 height 37
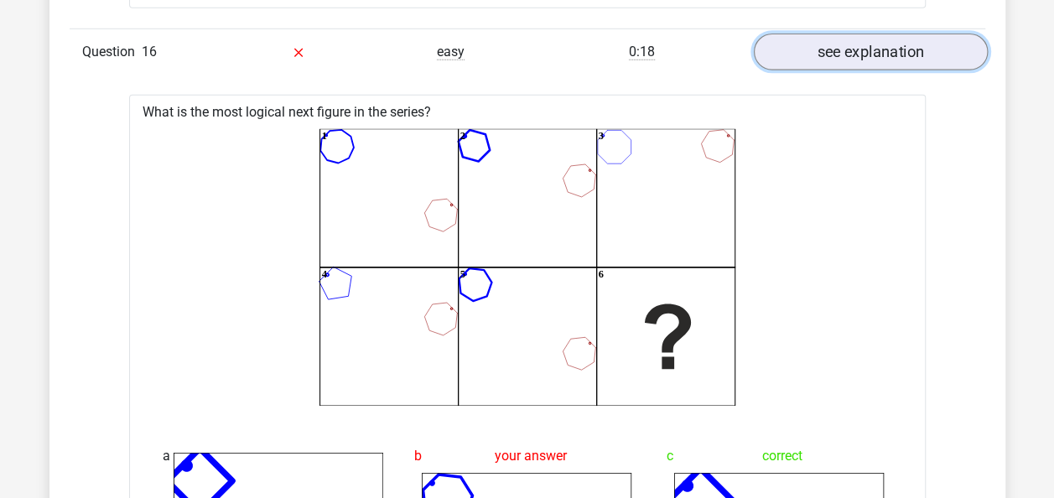
click at [907, 50] on link "see explanation" at bounding box center [870, 52] width 234 height 37
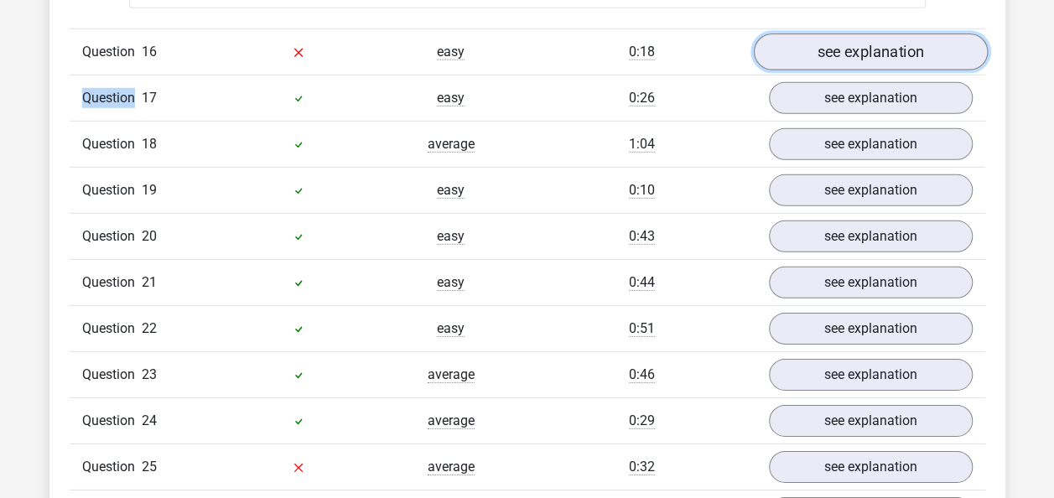
click at [907, 50] on link "see explanation" at bounding box center [870, 52] width 234 height 37
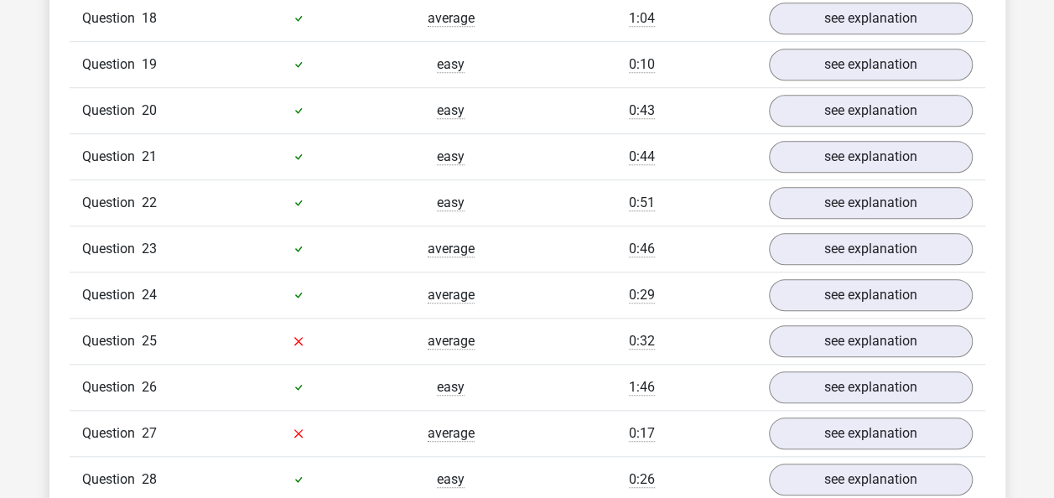
scroll to position [10150, 0]
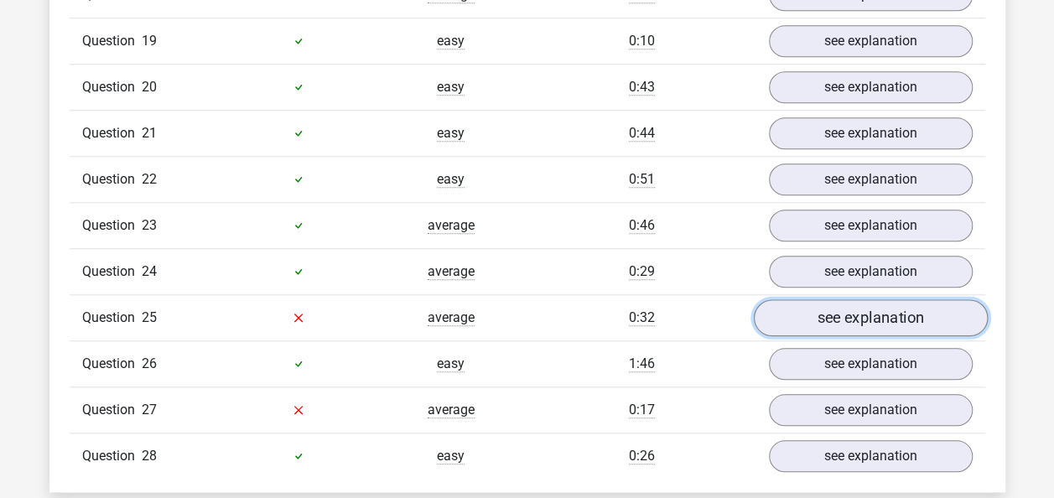
click at [905, 299] on link "see explanation" at bounding box center [870, 317] width 234 height 37
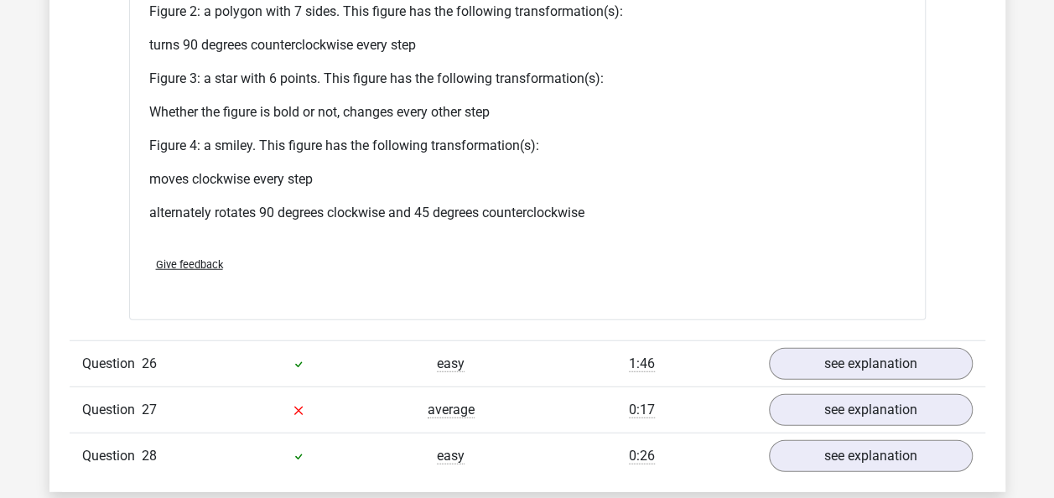
scroll to position [11642, 0]
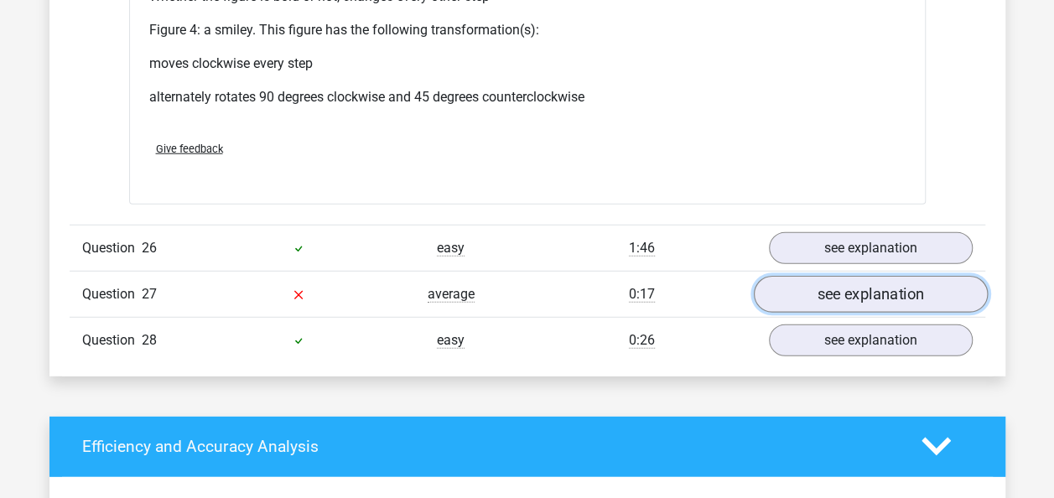
click at [902, 280] on link "see explanation" at bounding box center [870, 294] width 234 height 37
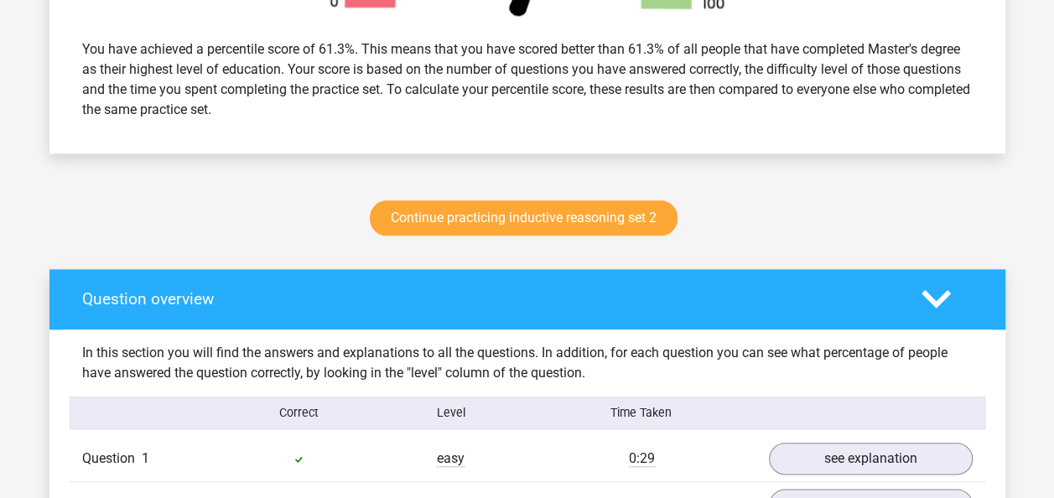
scroll to position [717, 0]
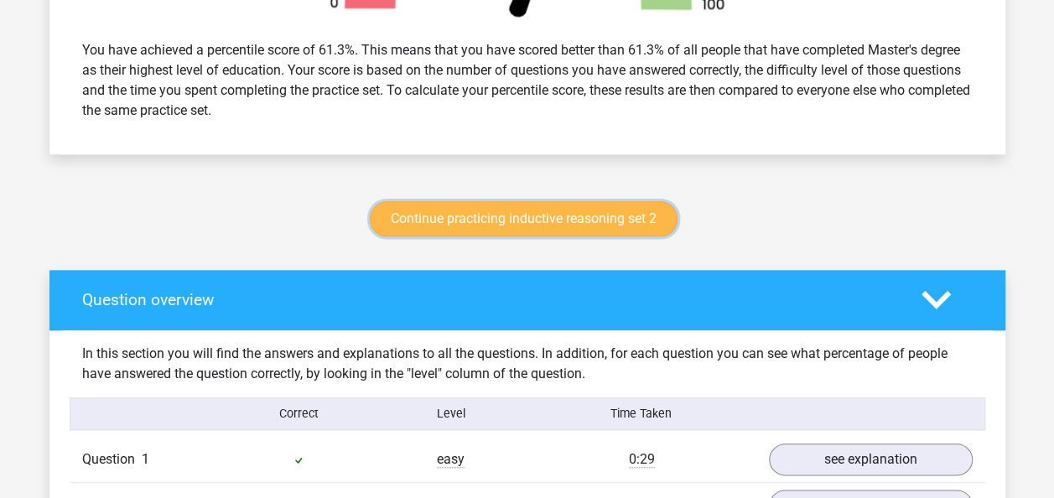
click at [618, 220] on link "Continue practicing inductive reasoning set 2" at bounding box center [524, 218] width 308 height 35
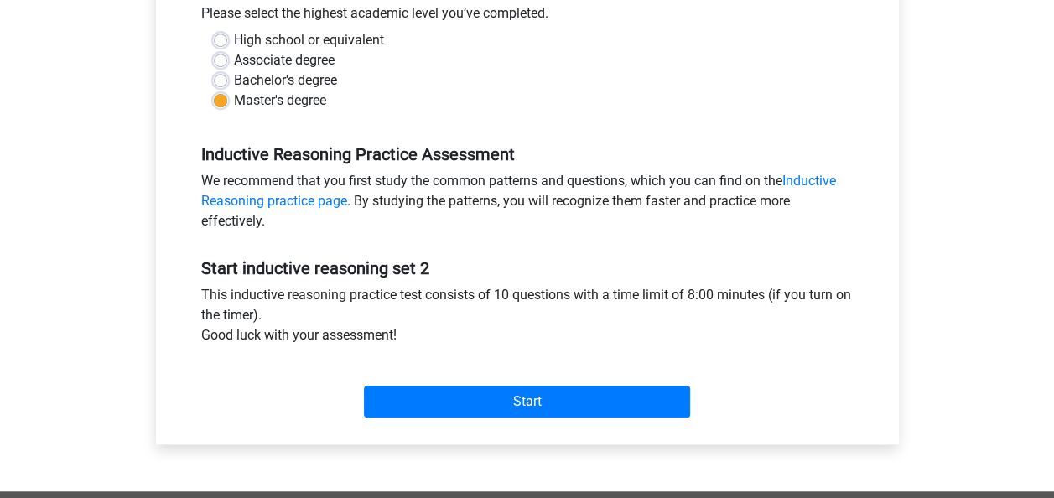
scroll to position [392, 0]
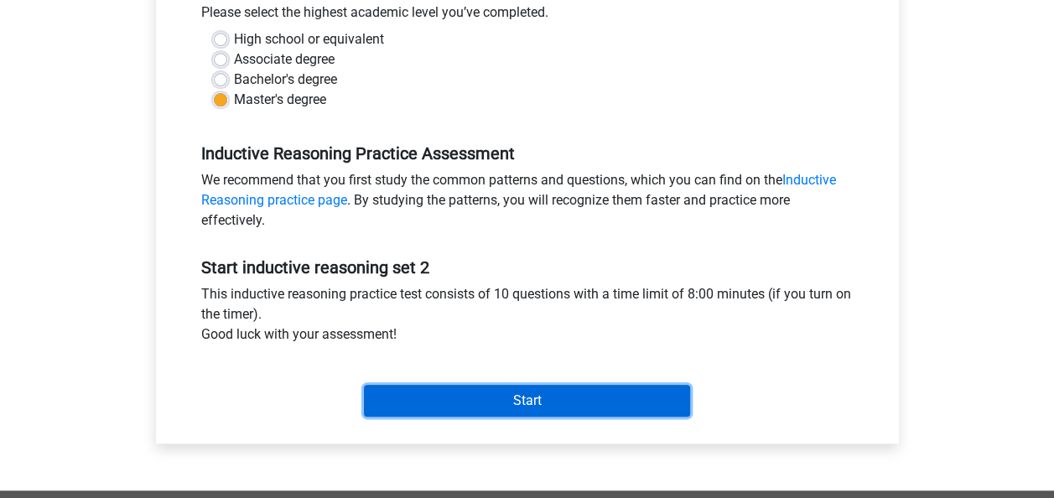
click at [536, 396] on input "Start" at bounding box center [527, 401] width 326 height 32
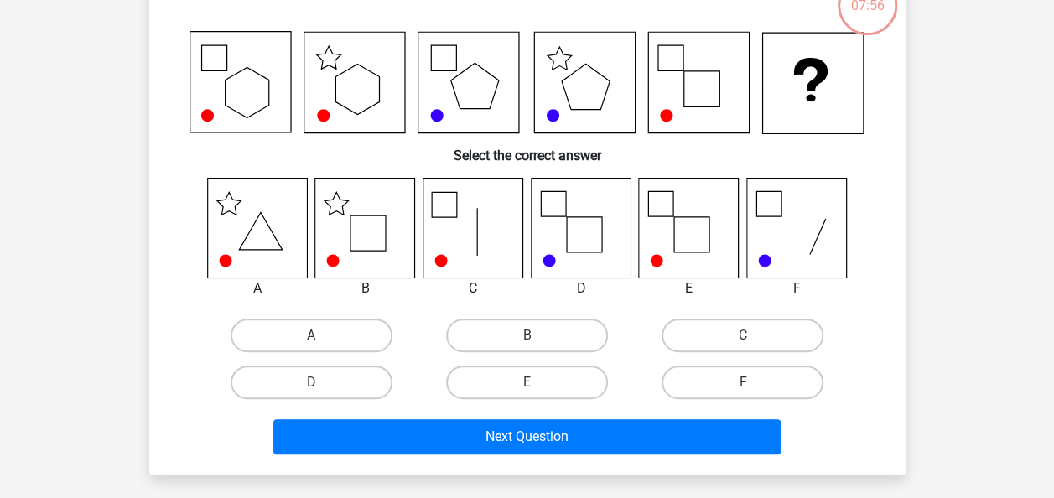
scroll to position [124, 0]
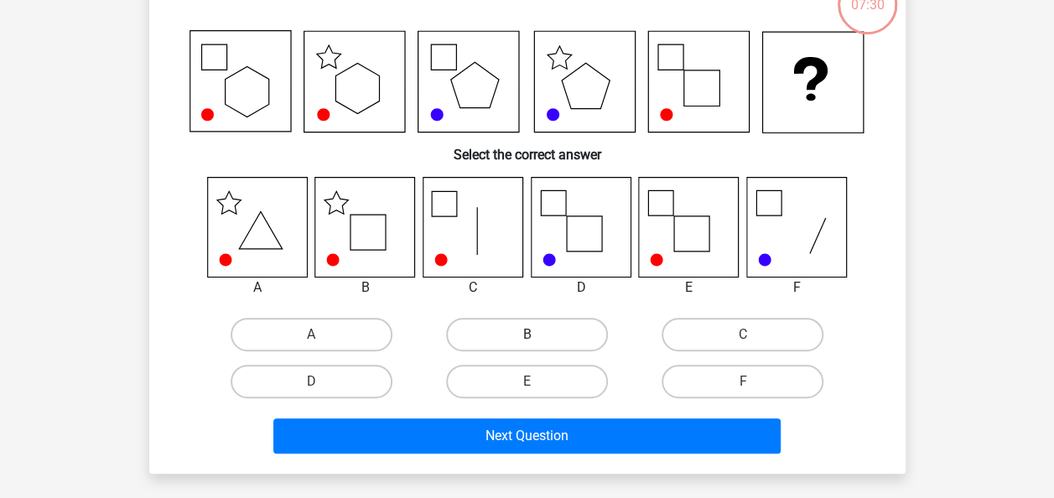
click at [590, 326] on label "B" at bounding box center [527, 335] width 162 height 34
click at [537, 335] on input "B" at bounding box center [532, 340] width 11 height 11
radio input "true"
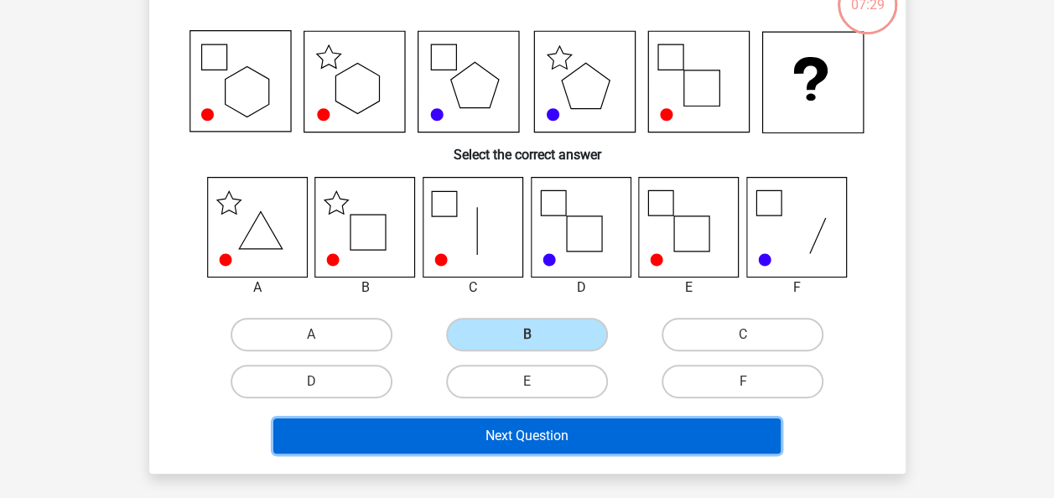
click at [595, 441] on button "Next Question" at bounding box center [526, 435] width 507 height 35
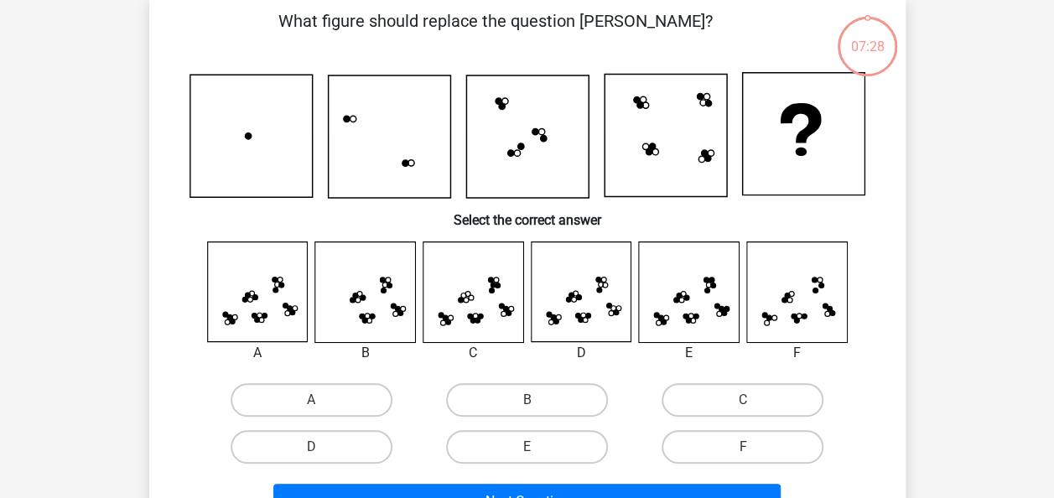
scroll to position [77, 0]
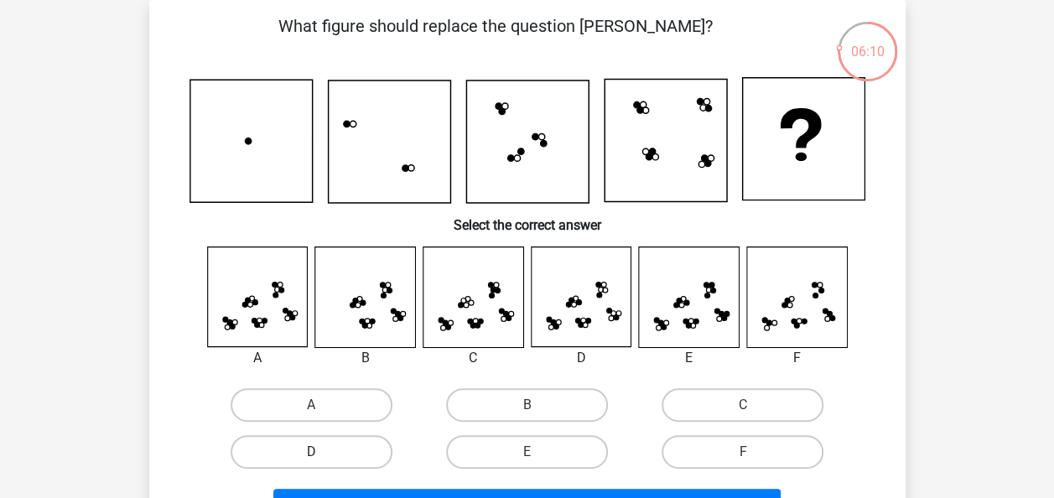
click at [335, 462] on label "D" at bounding box center [312, 452] width 162 height 34
click at [322, 462] on input "D" at bounding box center [316, 457] width 11 height 11
radio input "true"
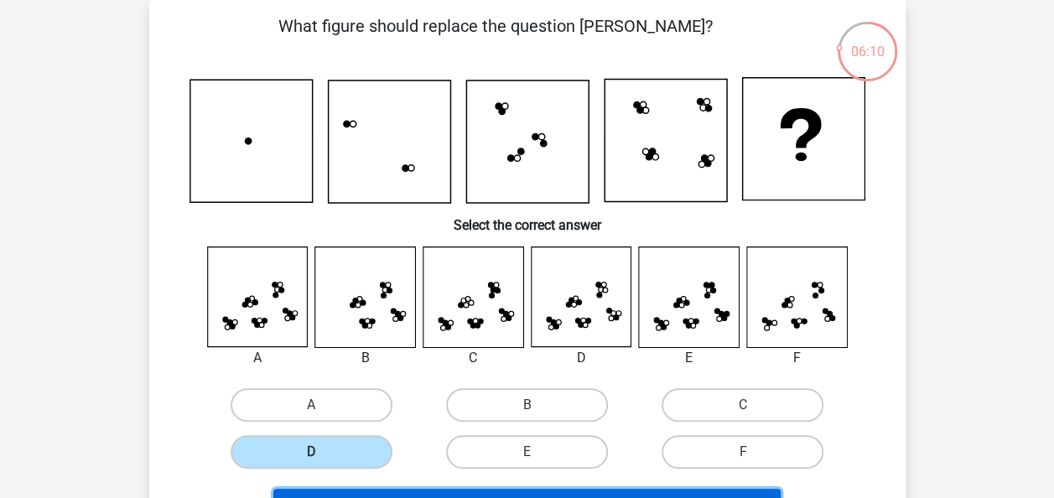
click at [401, 494] on button "Next Question" at bounding box center [526, 506] width 507 height 35
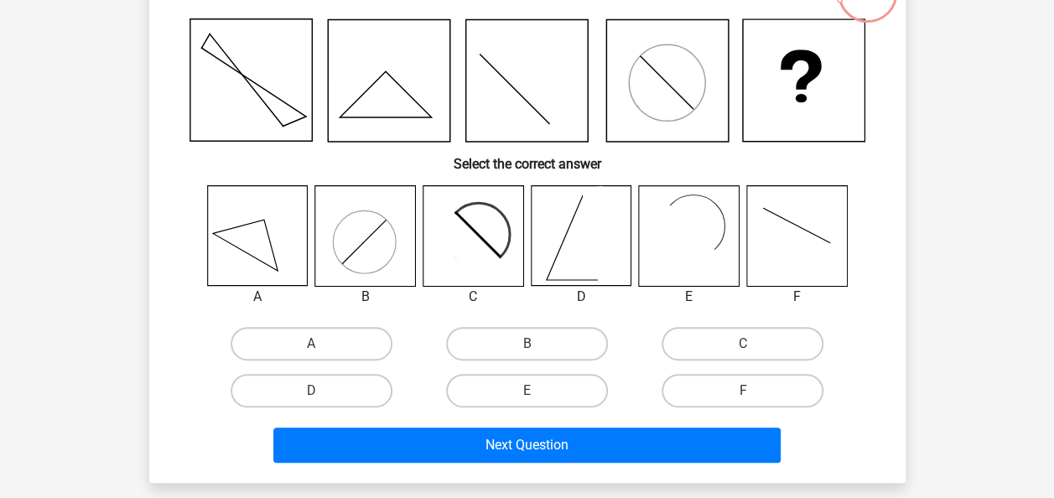
scroll to position [138, 0]
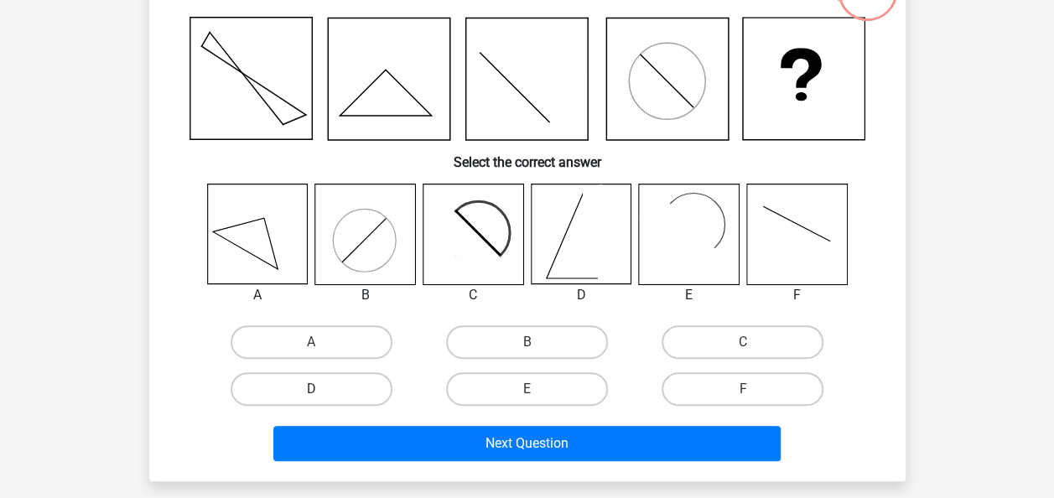
click at [334, 383] on label "D" at bounding box center [312, 389] width 162 height 34
click at [322, 389] on input "D" at bounding box center [316, 394] width 11 height 11
radio input "true"
click at [344, 420] on div "Next Question" at bounding box center [527, 440] width 703 height 55
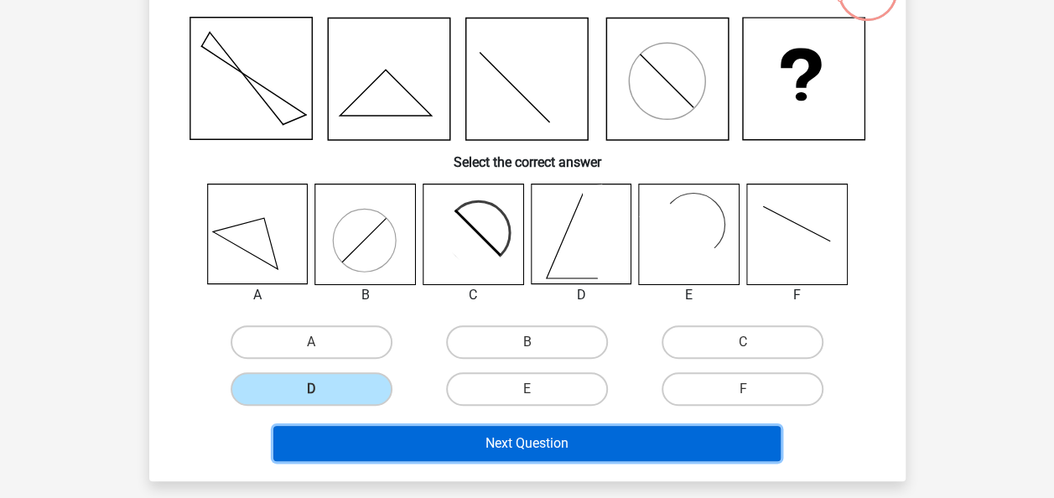
click at [357, 454] on button "Next Question" at bounding box center [526, 443] width 507 height 35
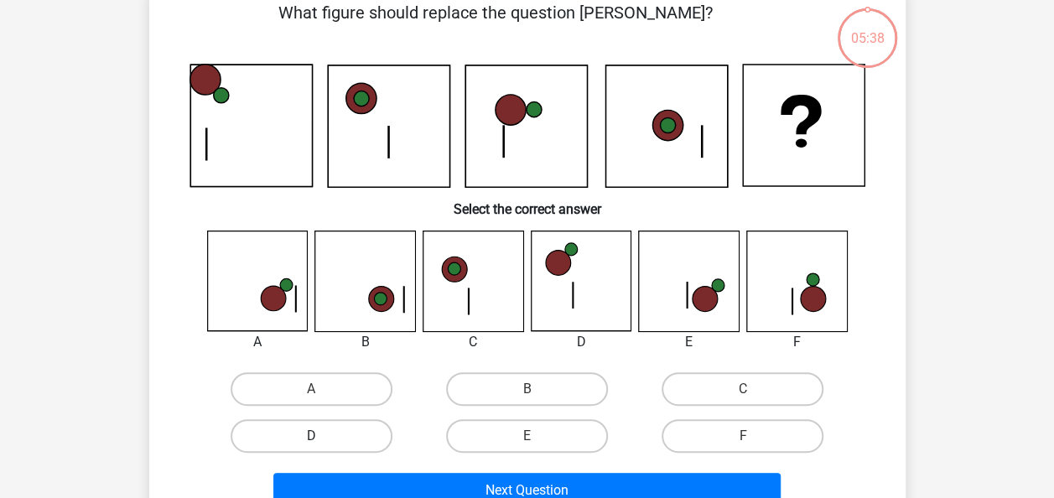
scroll to position [77, 0]
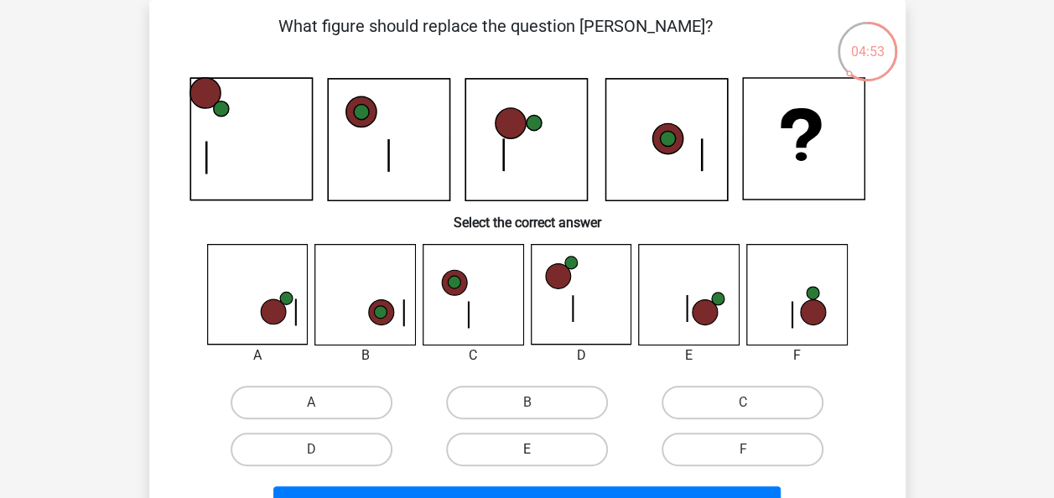
click at [482, 460] on label "E" at bounding box center [527, 450] width 162 height 34
click at [527, 460] on input "E" at bounding box center [532, 454] width 11 height 11
radio input "true"
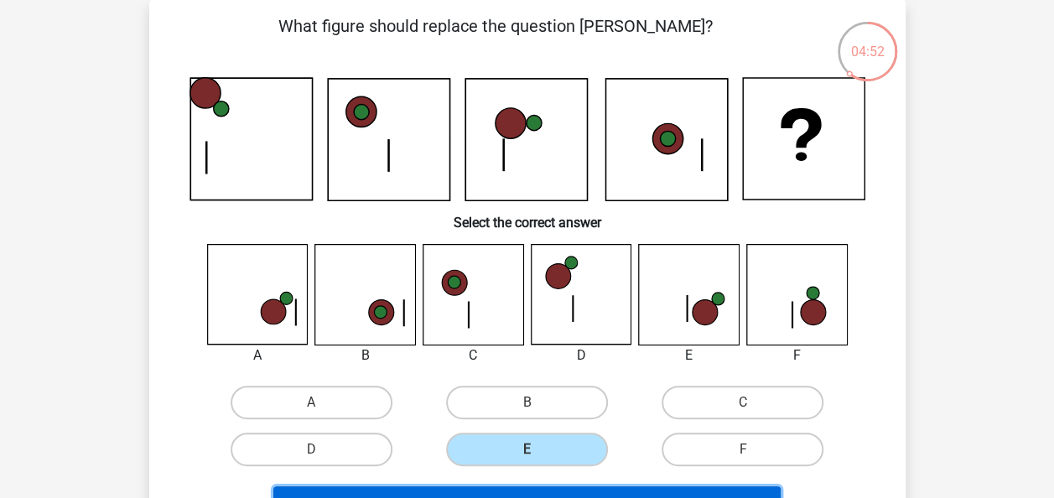
click at [449, 491] on button "Next Question" at bounding box center [526, 503] width 507 height 35
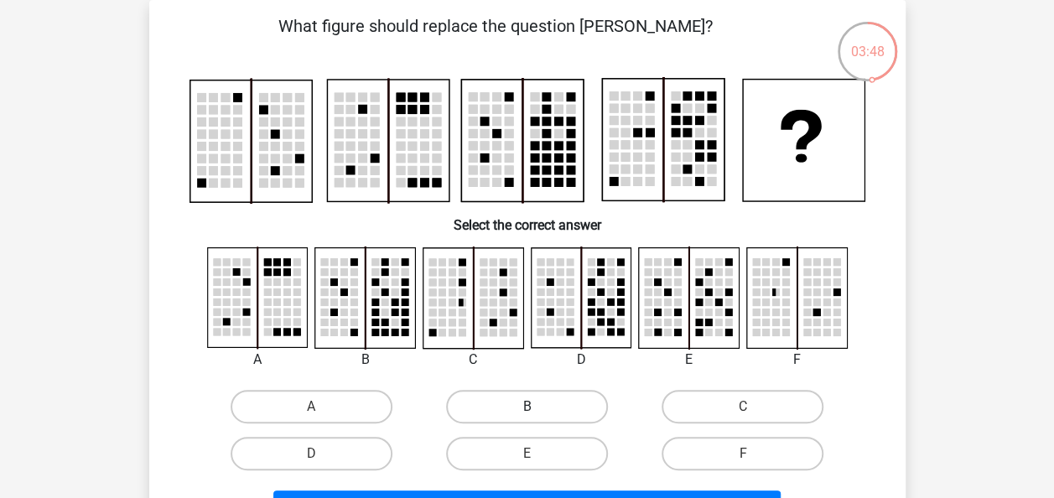
drag, startPoint x: 528, startPoint y: 404, endPoint x: 493, endPoint y: 417, distance: 37.4
click at [493, 417] on label "B" at bounding box center [527, 407] width 162 height 34
click at [527, 417] on input "B" at bounding box center [532, 412] width 11 height 11
radio input "true"
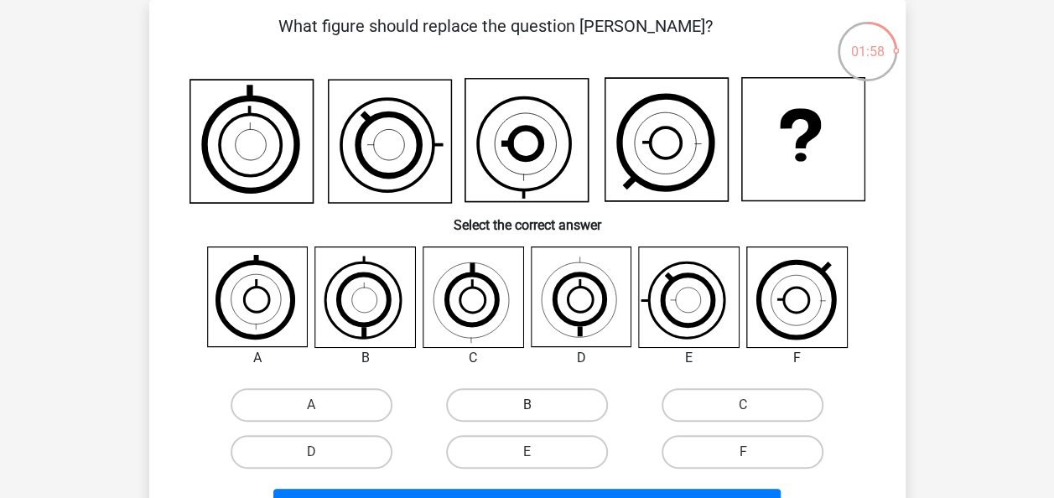
click at [478, 420] on label "B" at bounding box center [527, 405] width 162 height 34
click at [527, 416] on input "B" at bounding box center [532, 410] width 11 height 11
radio input "true"
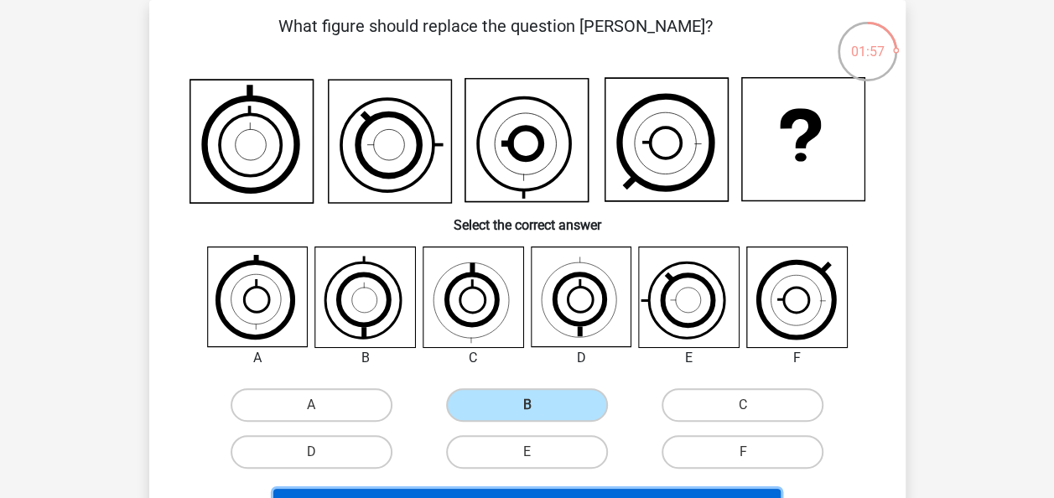
click at [417, 493] on button "Next Question" at bounding box center [526, 506] width 507 height 35
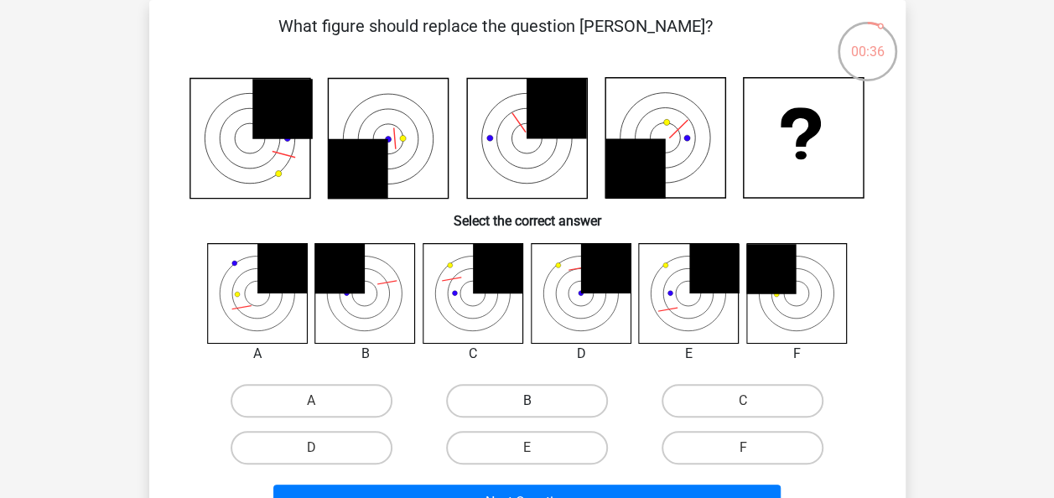
click at [486, 402] on label "B" at bounding box center [527, 401] width 162 height 34
click at [527, 402] on input "B" at bounding box center [532, 406] width 11 height 11
radio input "true"
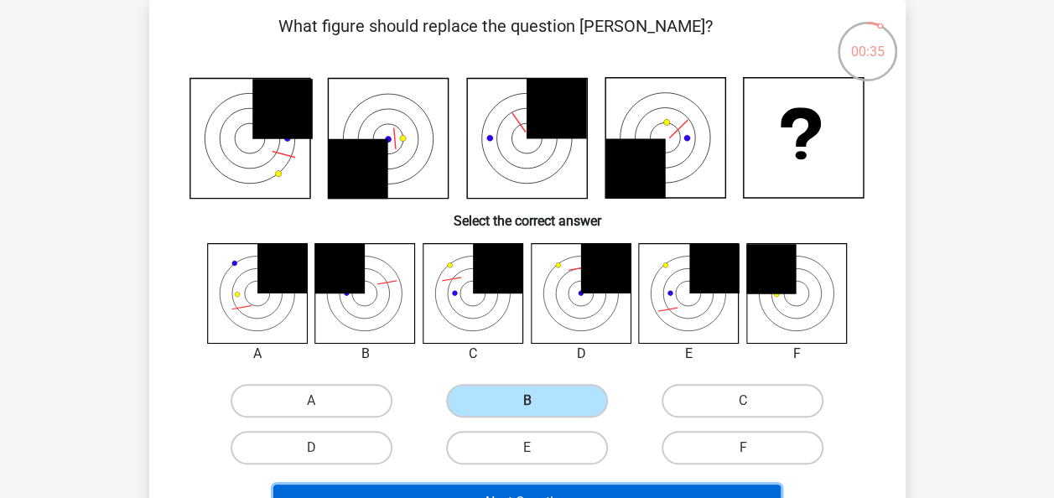
click at [446, 494] on button "Next Question" at bounding box center [526, 502] width 507 height 35
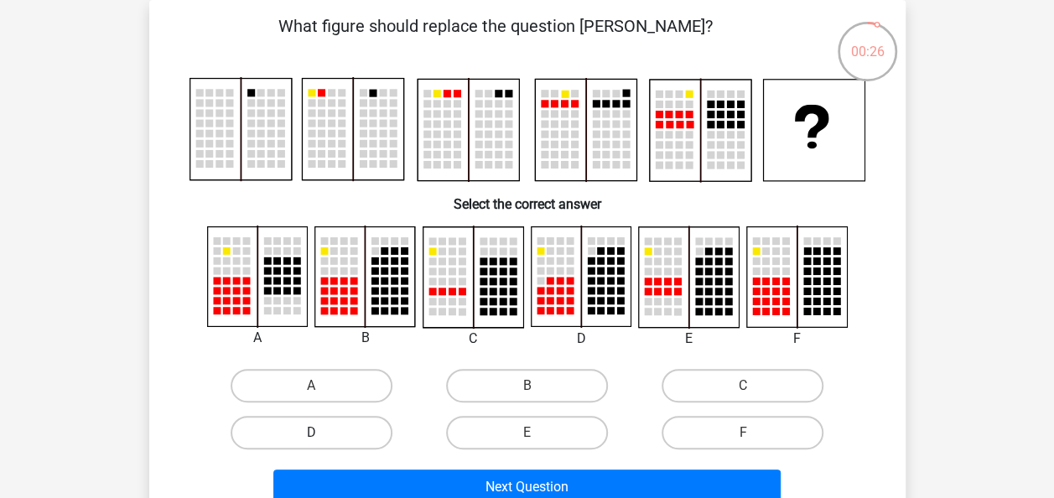
click at [329, 448] on label "D" at bounding box center [312, 433] width 162 height 34
click at [322, 444] on input "D" at bounding box center [316, 438] width 11 height 11
radio input "true"
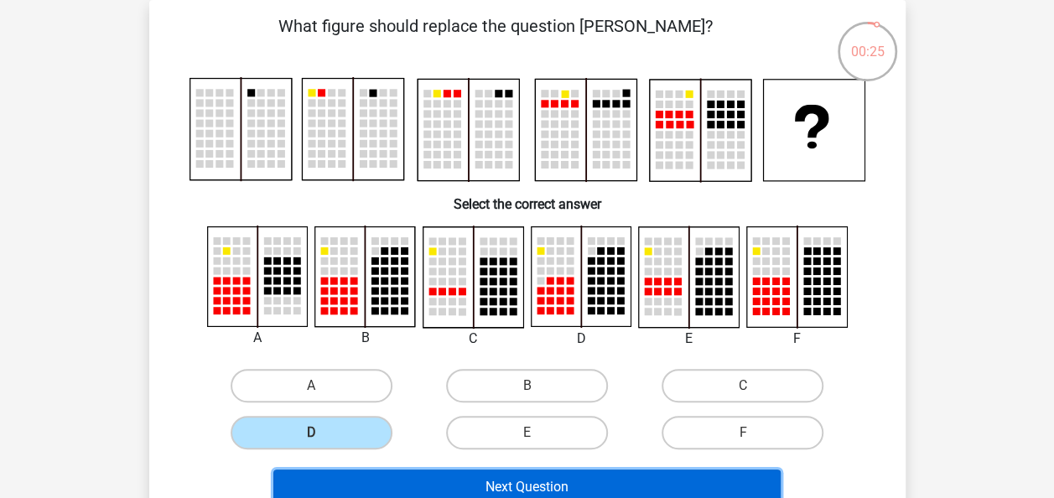
click at [394, 480] on button "Next Question" at bounding box center [526, 487] width 507 height 35
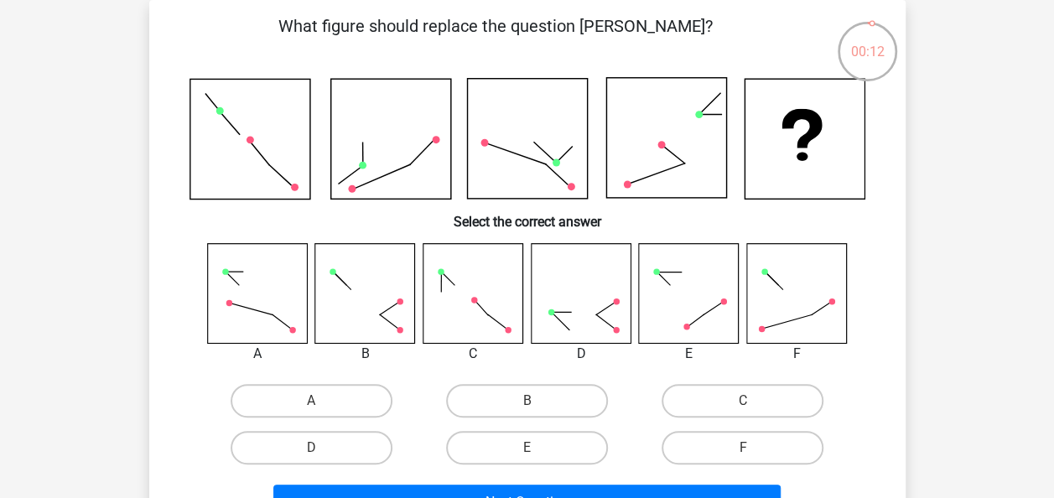
click at [451, 416] on div "B" at bounding box center [527, 401] width 202 height 34
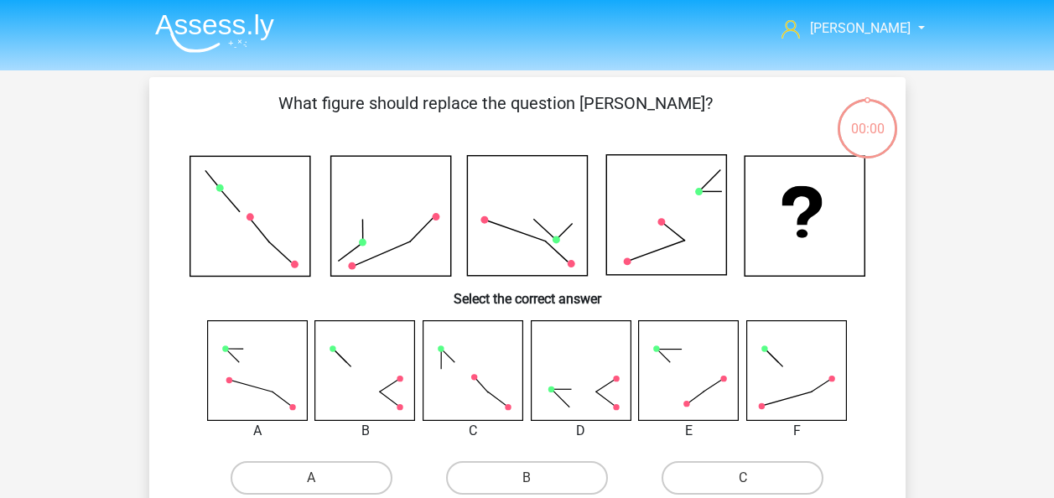
scroll to position [77, 0]
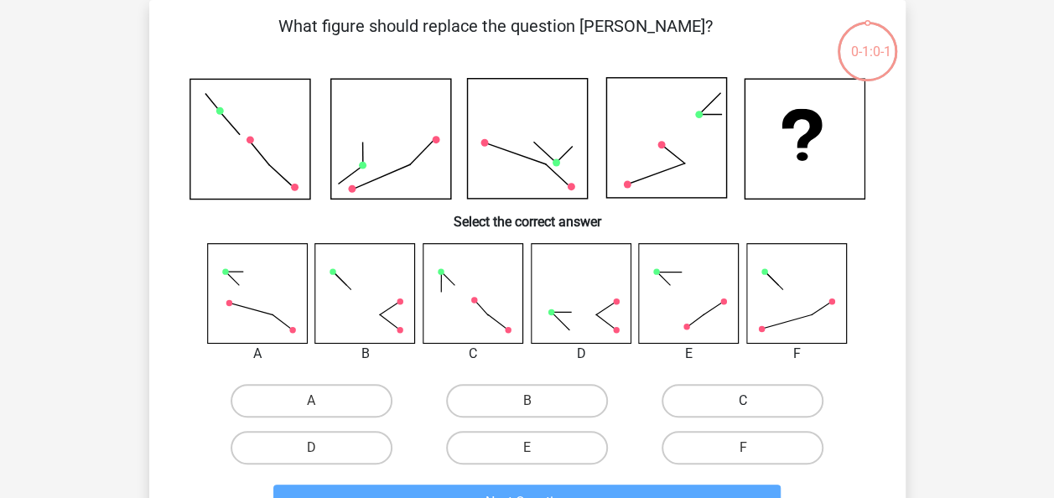
click at [719, 409] on label "C" at bounding box center [743, 401] width 162 height 34
click at [743, 409] on input "C" at bounding box center [748, 406] width 11 height 11
radio input "true"
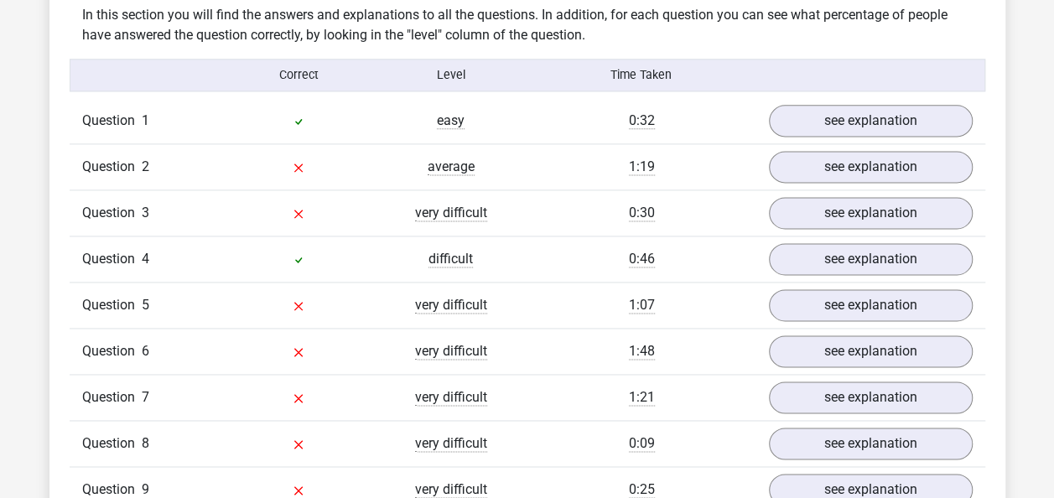
scroll to position [1056, 0]
click at [844, 168] on link "see explanation" at bounding box center [870, 166] width 234 height 37
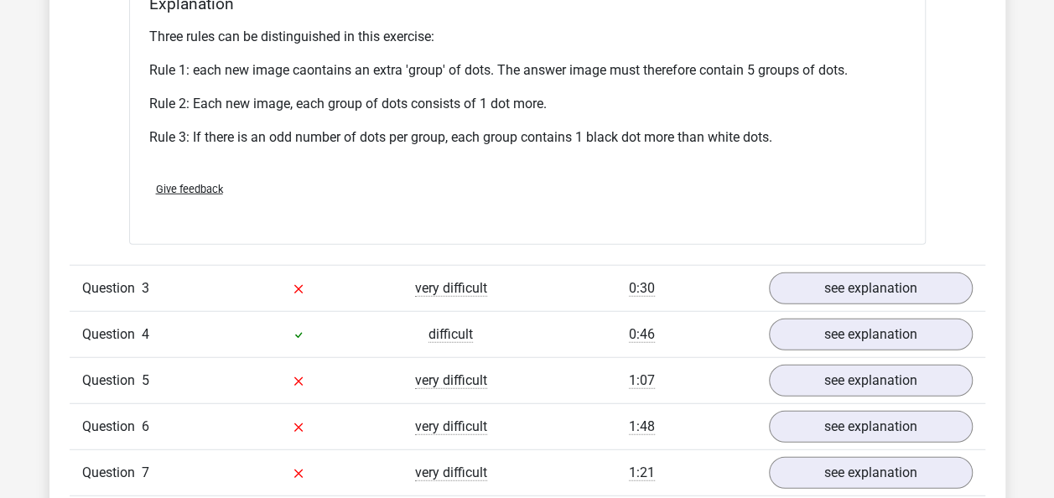
scroll to position [2152, 0]
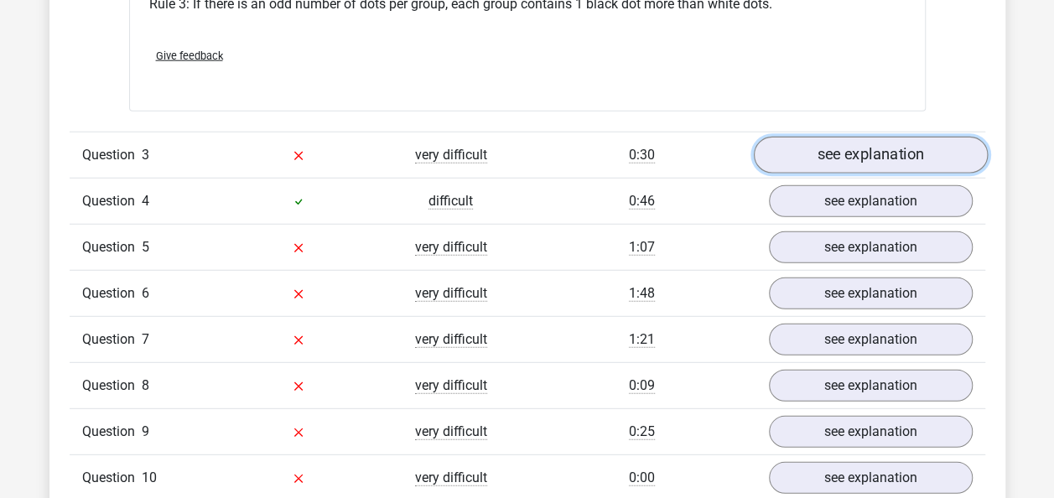
click at [852, 164] on link "see explanation" at bounding box center [870, 155] width 234 height 37
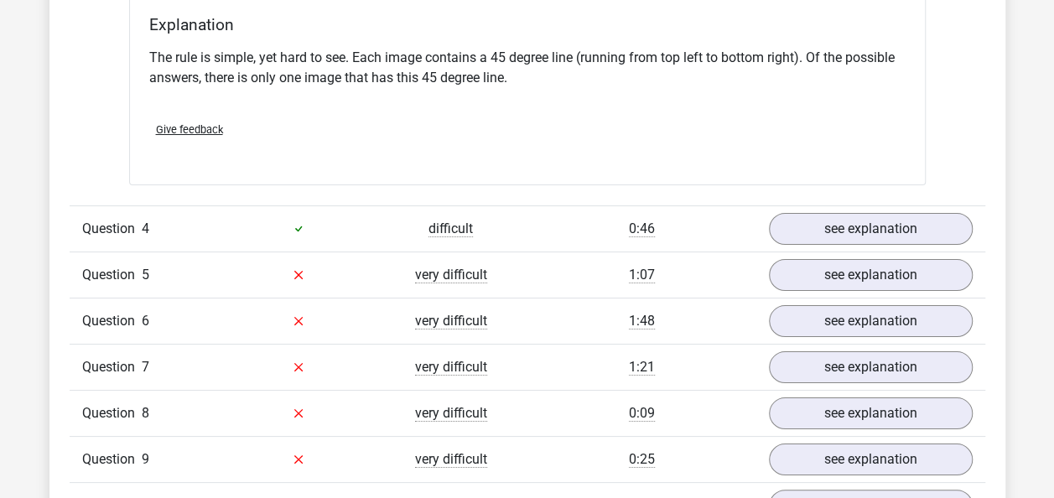
scroll to position [3081, 0]
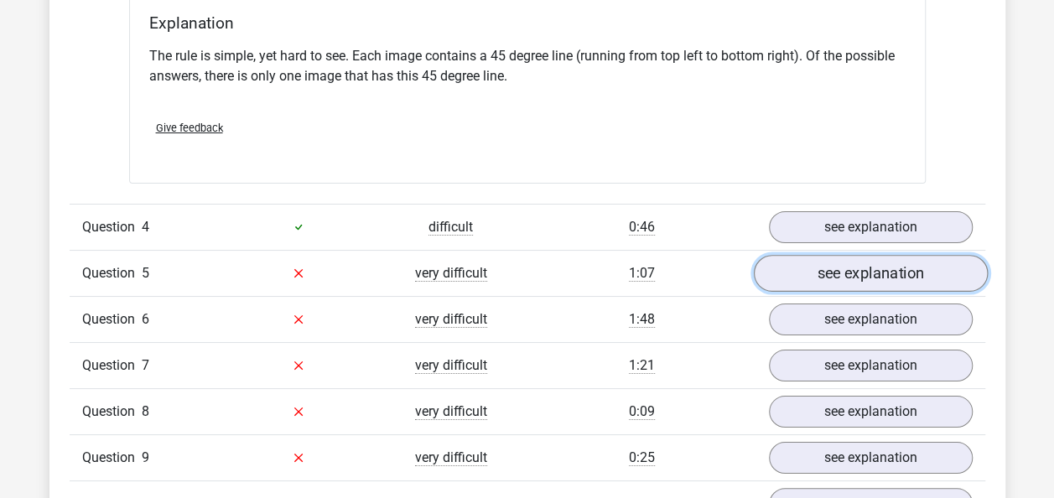
click at [805, 274] on link "see explanation" at bounding box center [870, 273] width 234 height 37
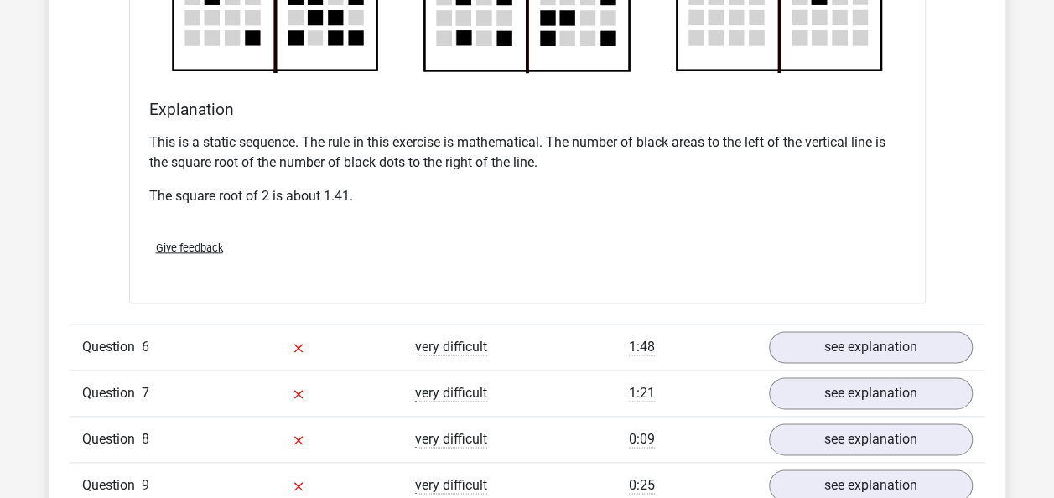
scroll to position [4154, 0]
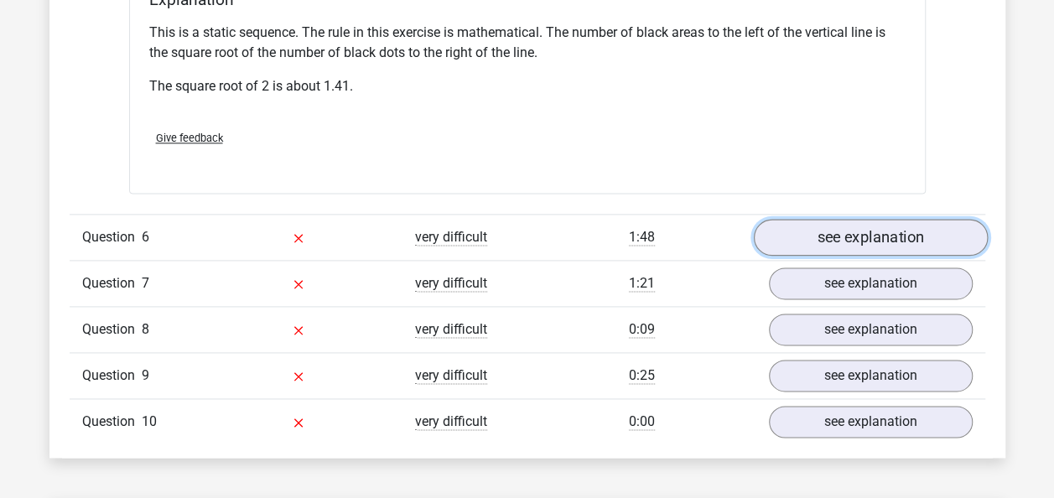
click at [785, 246] on link "see explanation" at bounding box center [870, 237] width 234 height 37
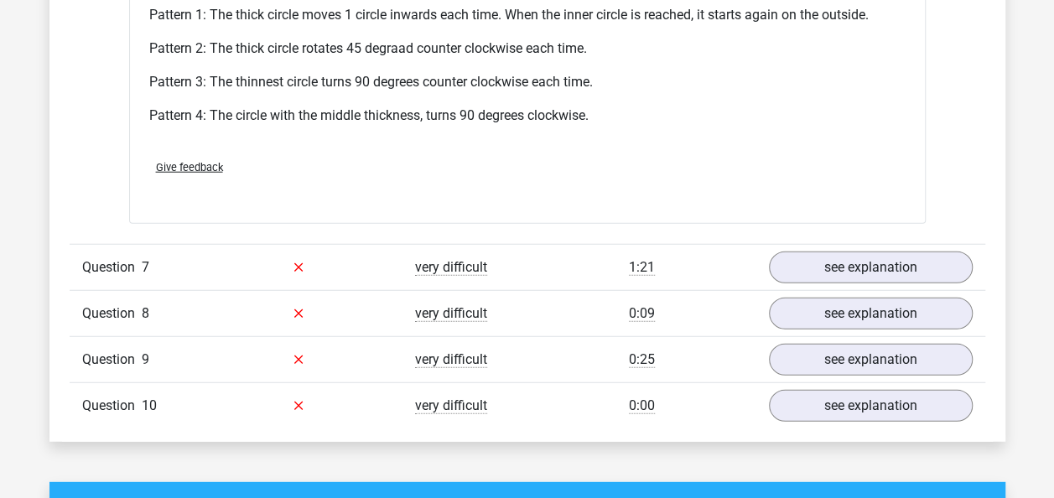
scroll to position [5209, 0]
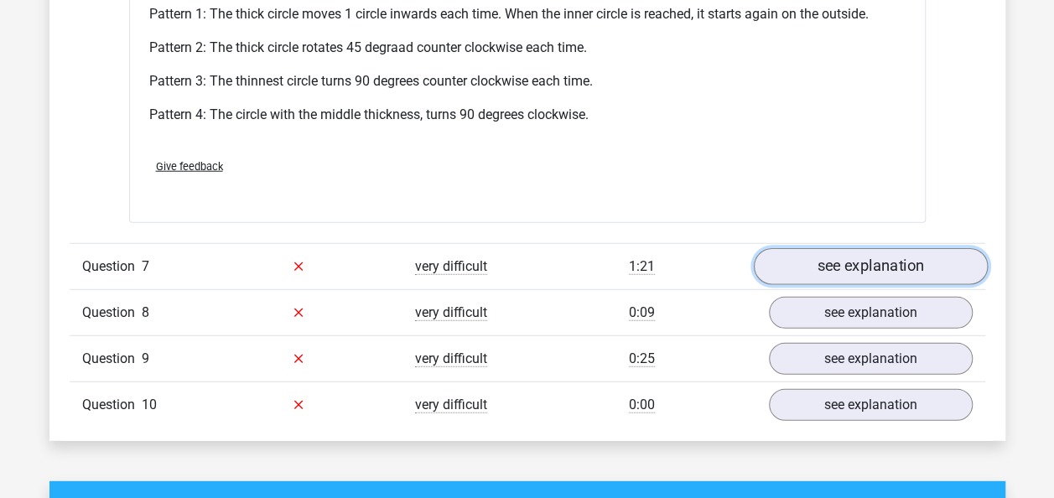
click at [807, 265] on link "see explanation" at bounding box center [870, 266] width 234 height 37
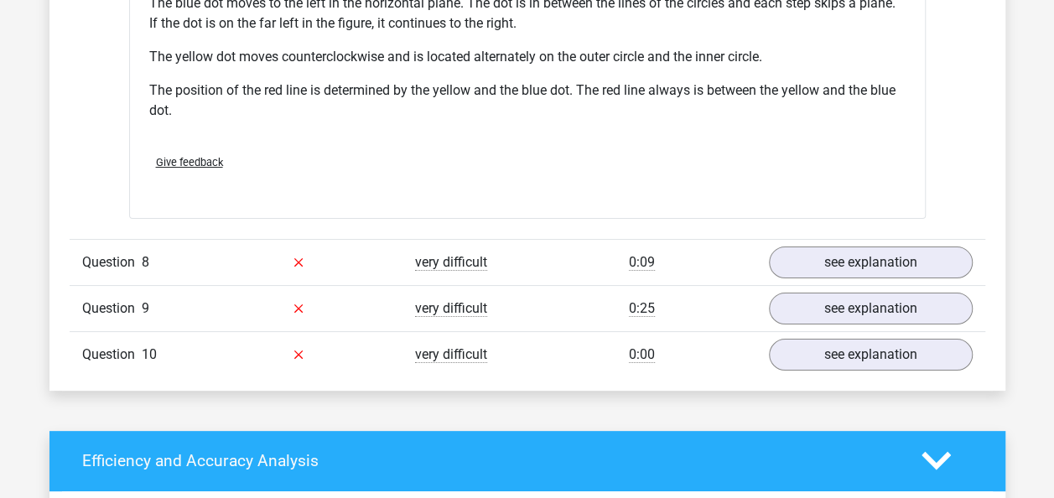
scroll to position [6335, 0]
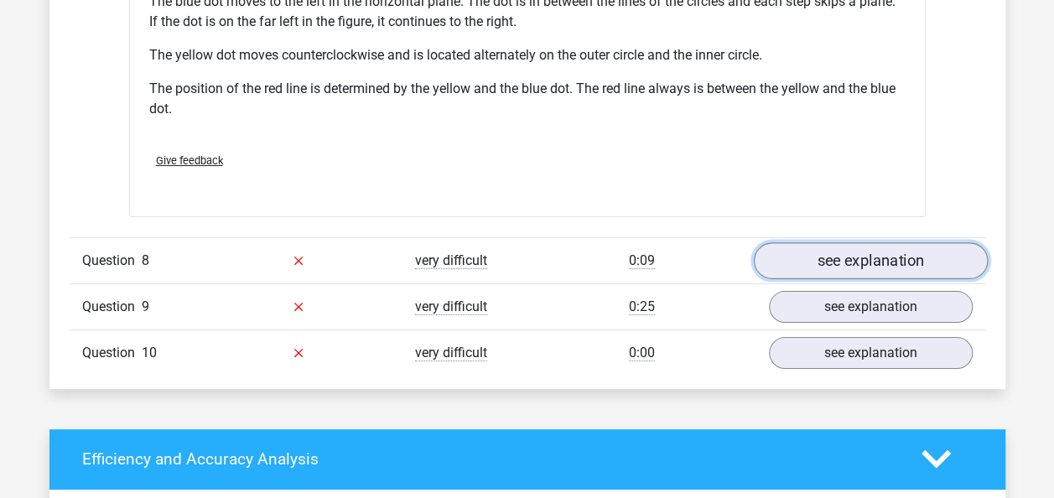
click at [841, 259] on link "see explanation" at bounding box center [870, 260] width 234 height 37
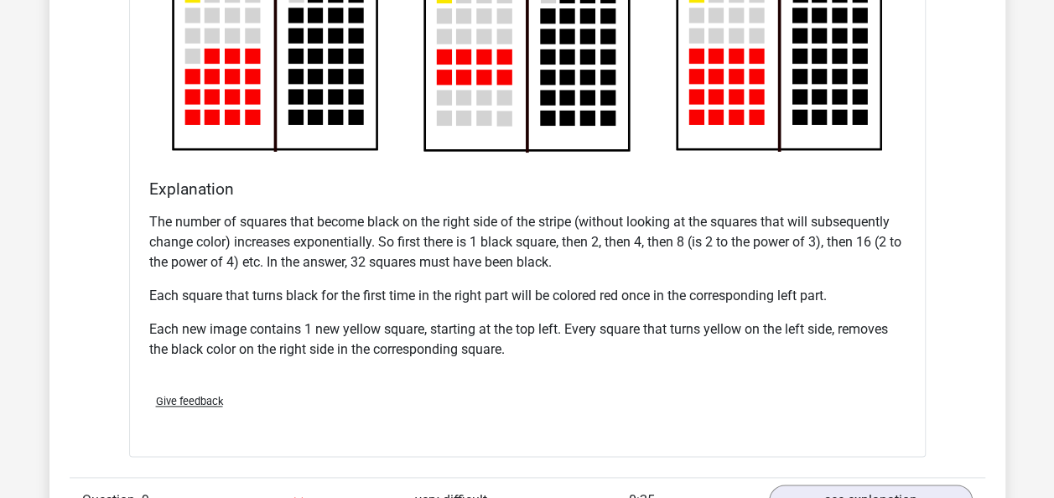
scroll to position [7585, 0]
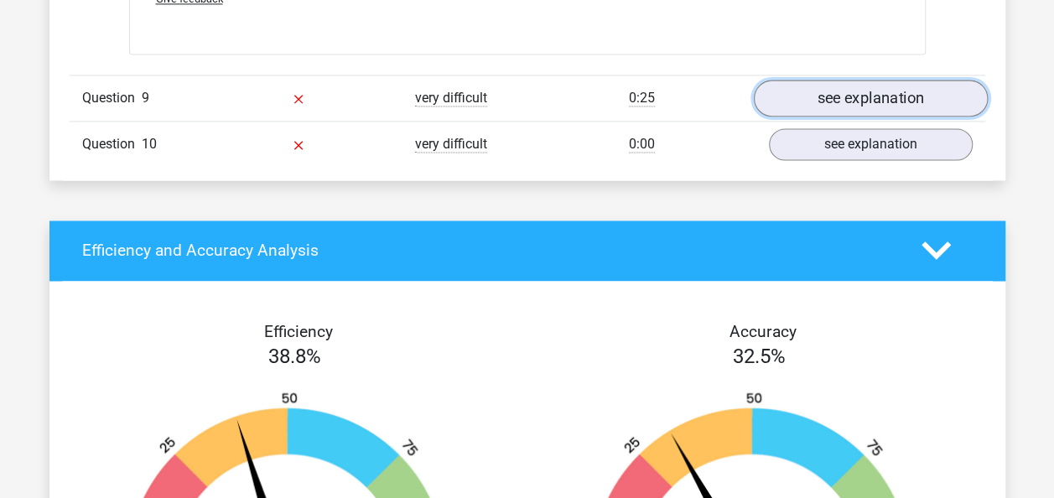
click at [927, 84] on link "see explanation" at bounding box center [870, 98] width 234 height 37
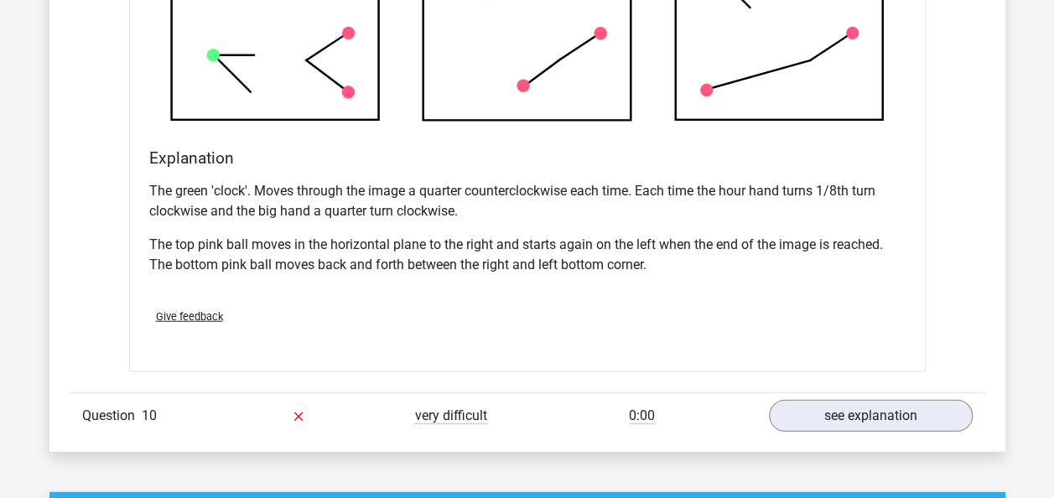
scroll to position [8382, 0]
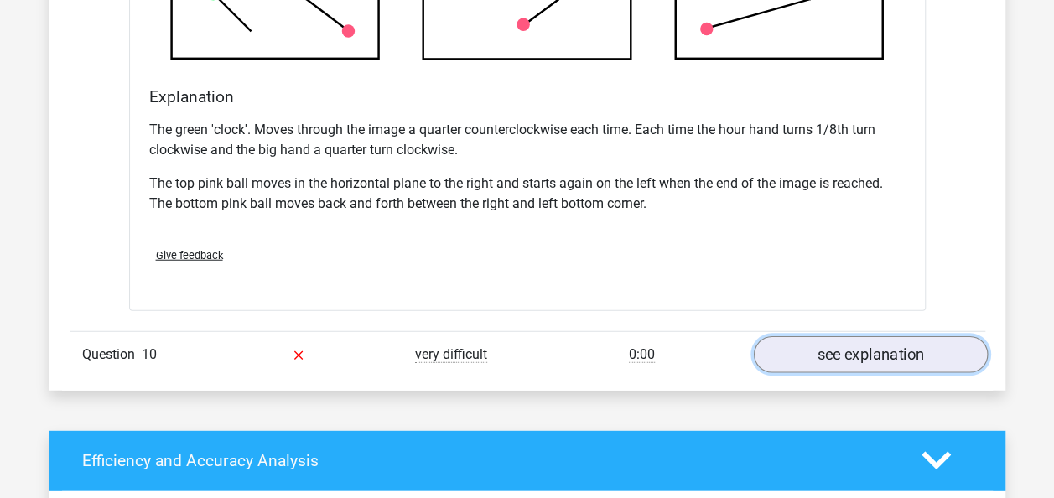
click at [907, 352] on link "see explanation" at bounding box center [870, 354] width 234 height 37
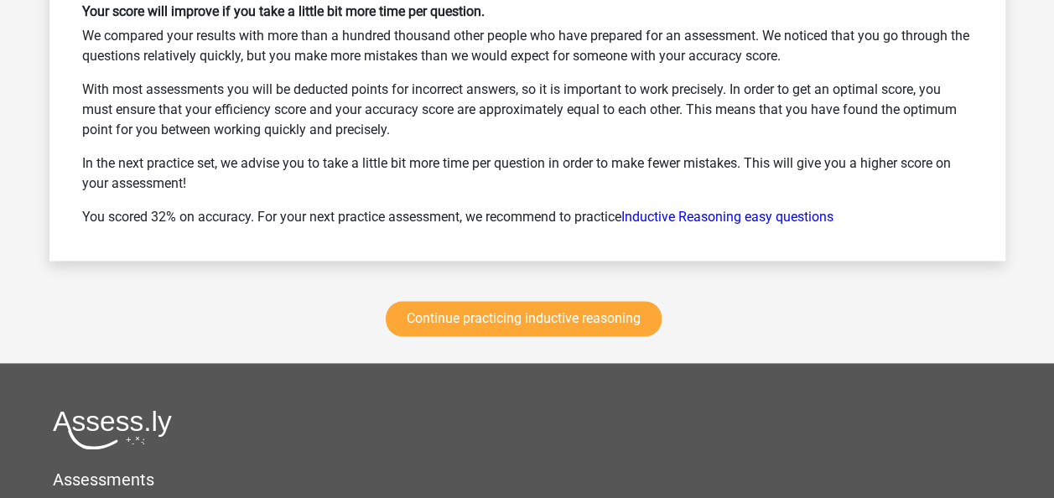
scroll to position [10479, 0]
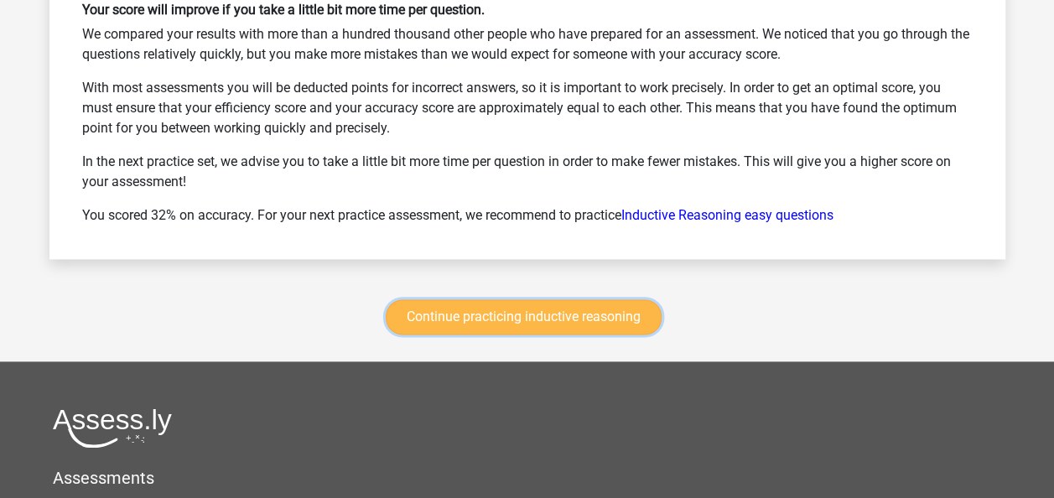
click at [609, 299] on link "Continue practicing inductive reasoning" at bounding box center [524, 316] width 276 height 35
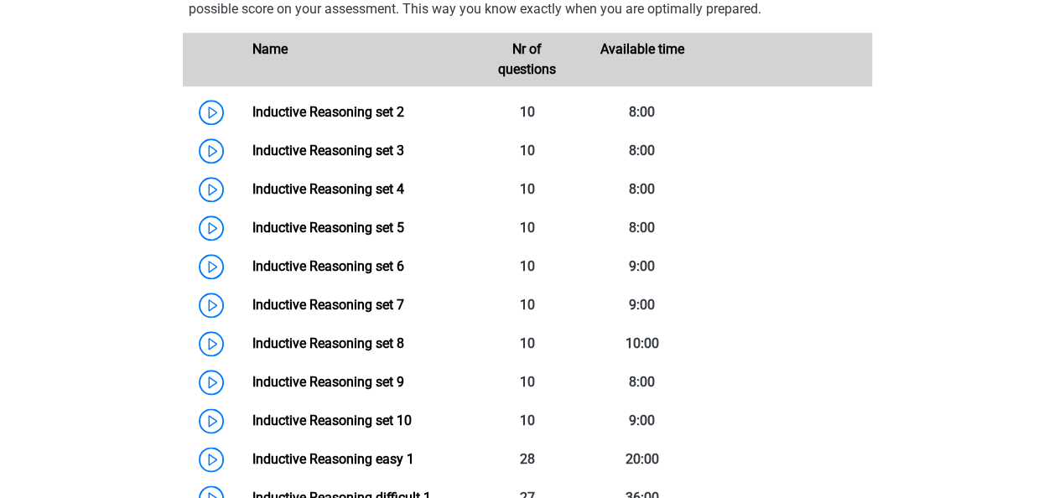
scroll to position [822, 0]
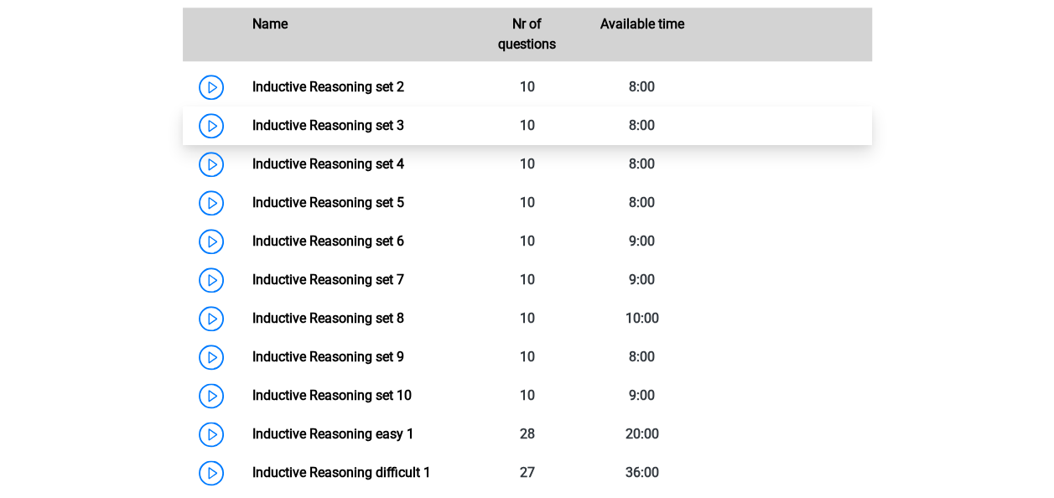
click at [252, 133] on link "Inductive Reasoning set 3" at bounding box center [328, 125] width 152 height 16
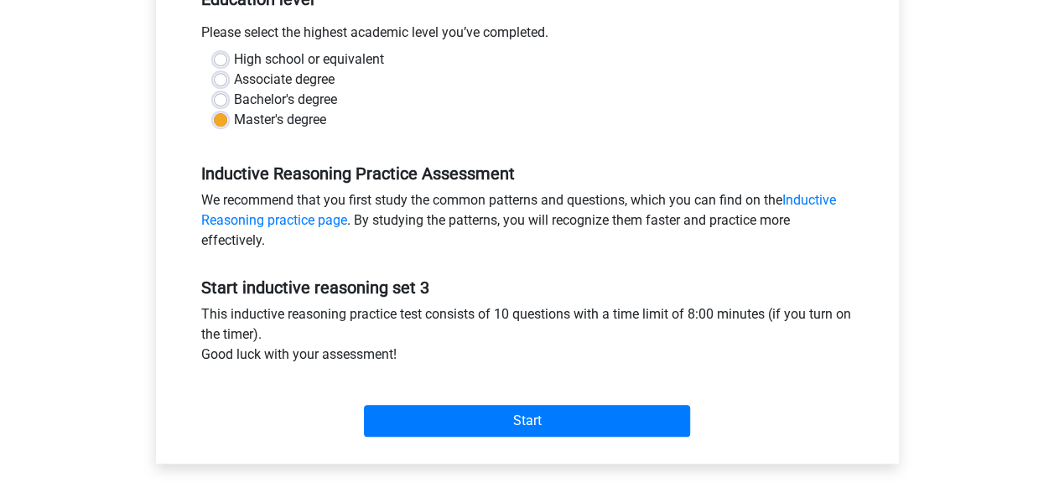
scroll to position [372, 0]
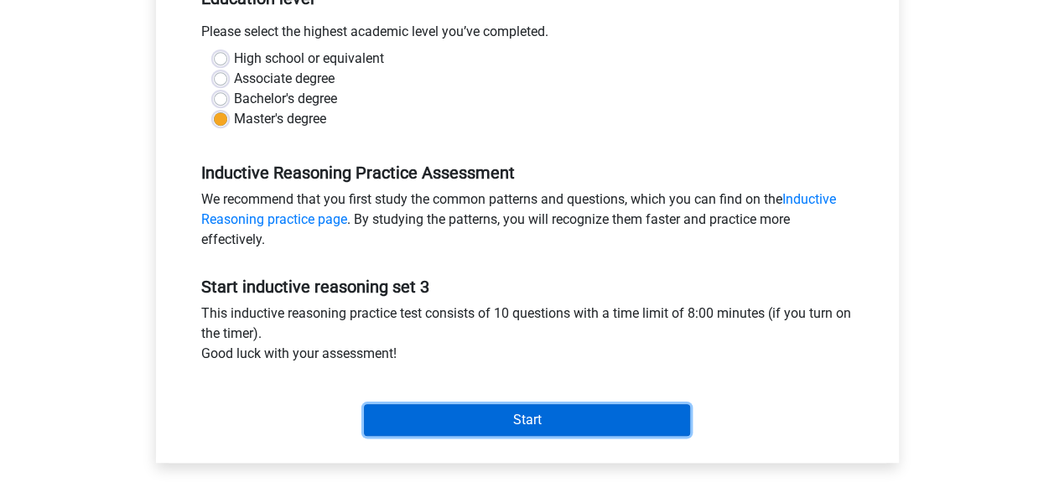
click at [464, 405] on input "Start" at bounding box center [527, 420] width 326 height 32
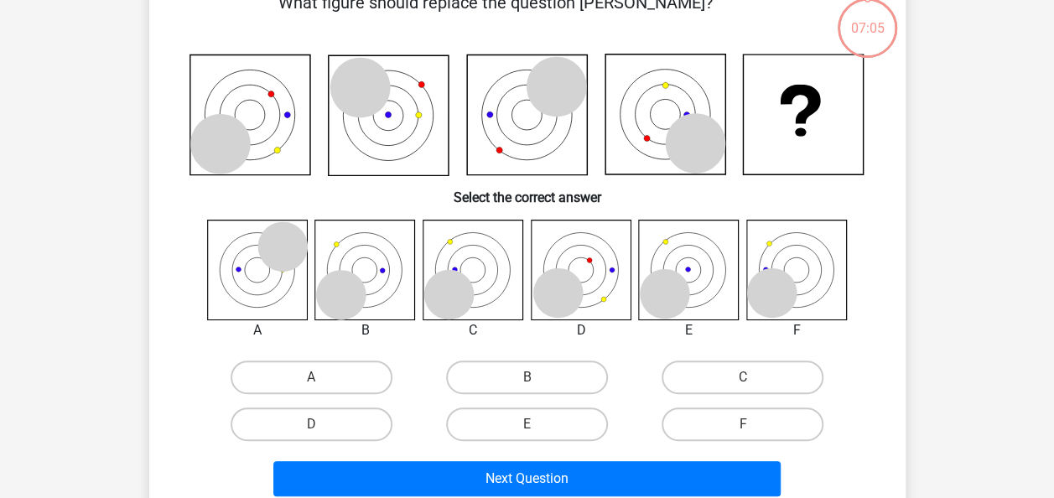
scroll to position [105, 0]
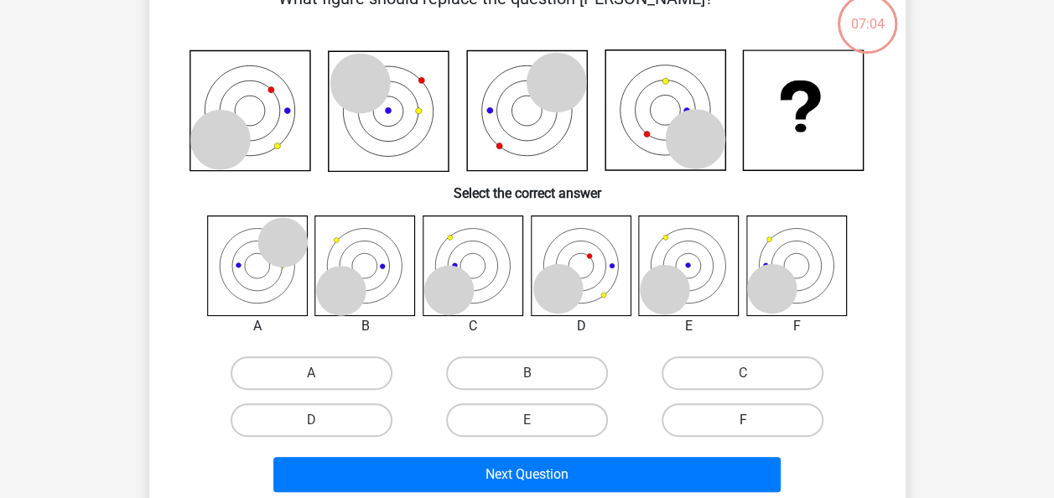
click at [738, 407] on label "F" at bounding box center [743, 420] width 162 height 34
click at [743, 420] on input "F" at bounding box center [748, 425] width 11 height 11
radio input "true"
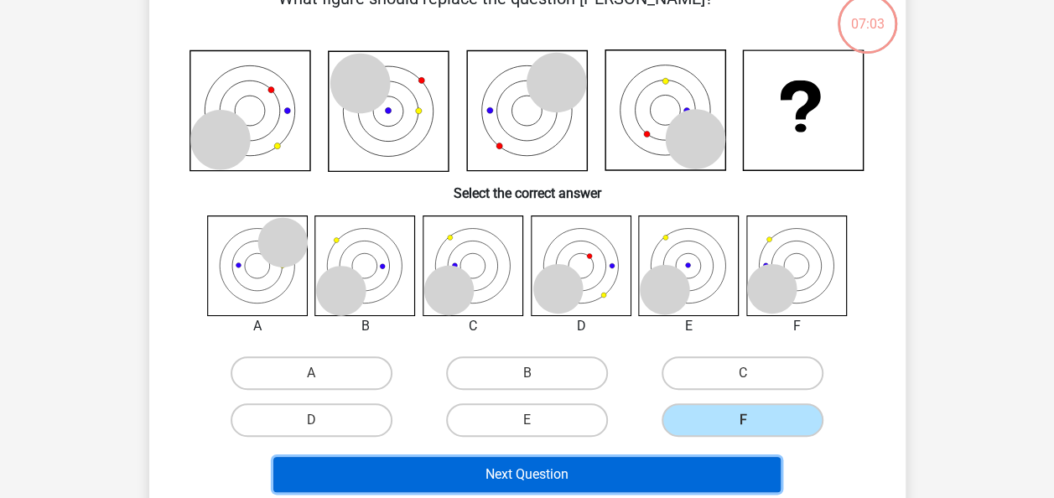
click at [602, 464] on button "Next Question" at bounding box center [526, 474] width 507 height 35
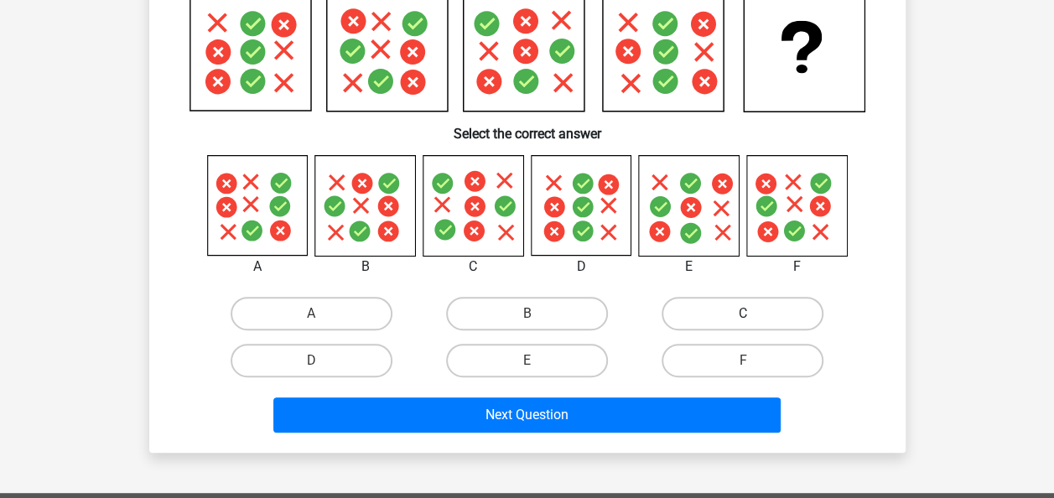
scroll to position [183, 0]
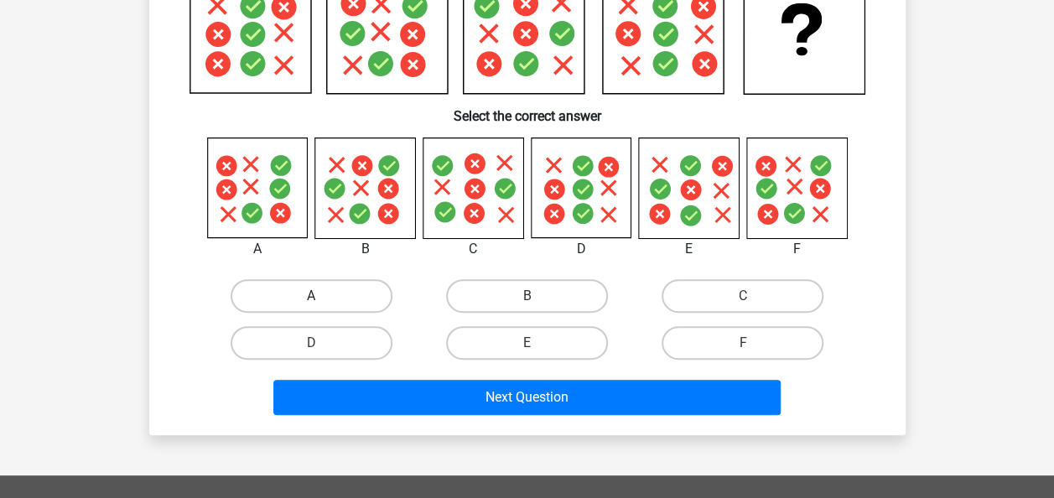
click at [351, 284] on label "A" at bounding box center [312, 296] width 162 height 34
click at [322, 296] on input "A" at bounding box center [316, 301] width 11 height 11
radio input "true"
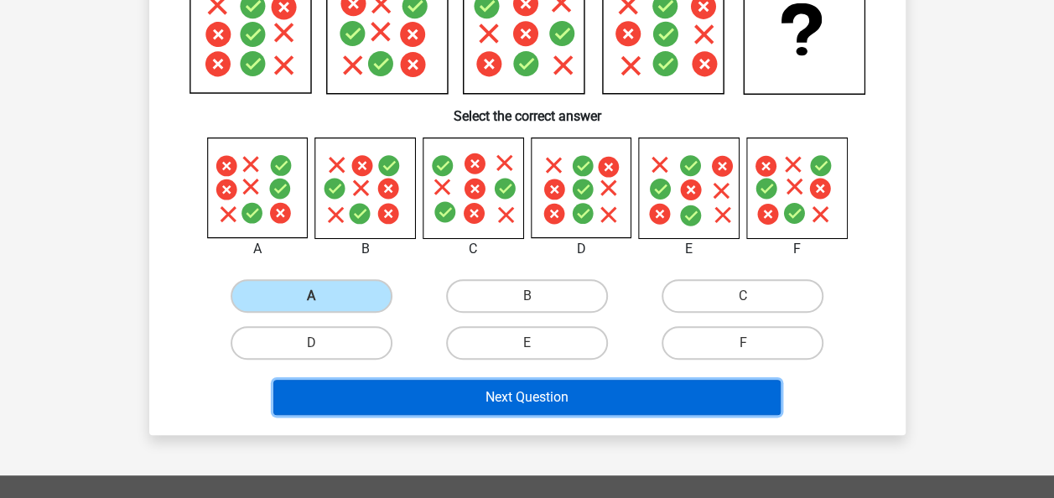
click at [423, 404] on button "Next Question" at bounding box center [526, 397] width 507 height 35
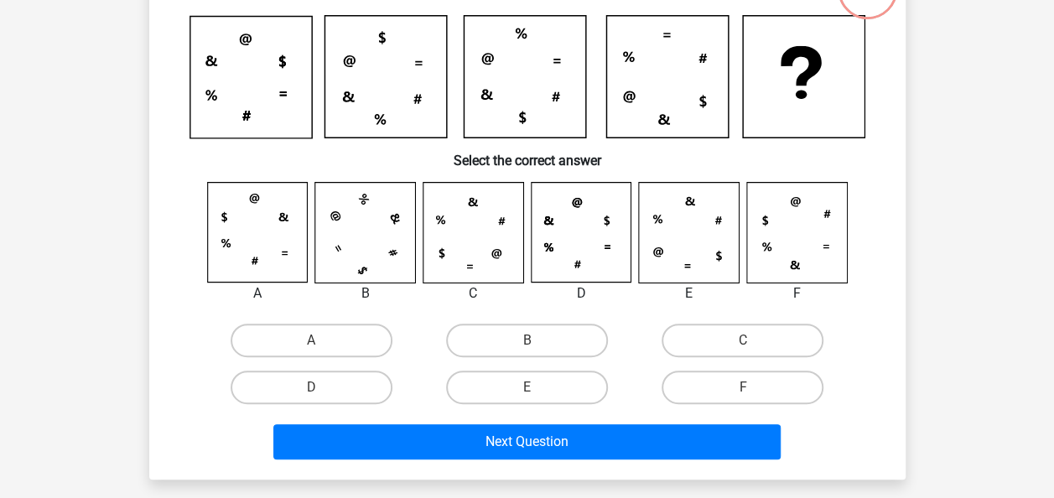
scroll to position [143, 0]
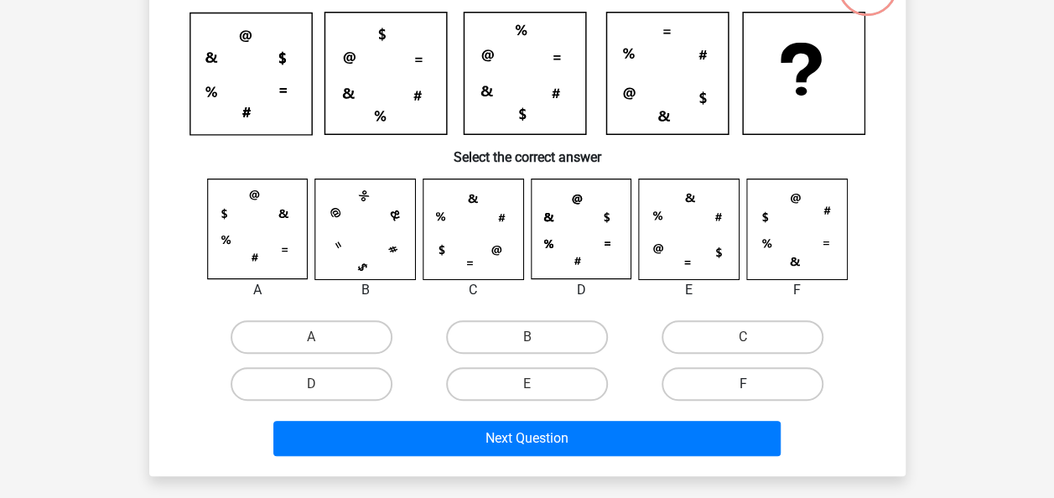
click at [722, 376] on label "F" at bounding box center [743, 384] width 162 height 34
click at [743, 384] on input "F" at bounding box center [748, 389] width 11 height 11
radio input "true"
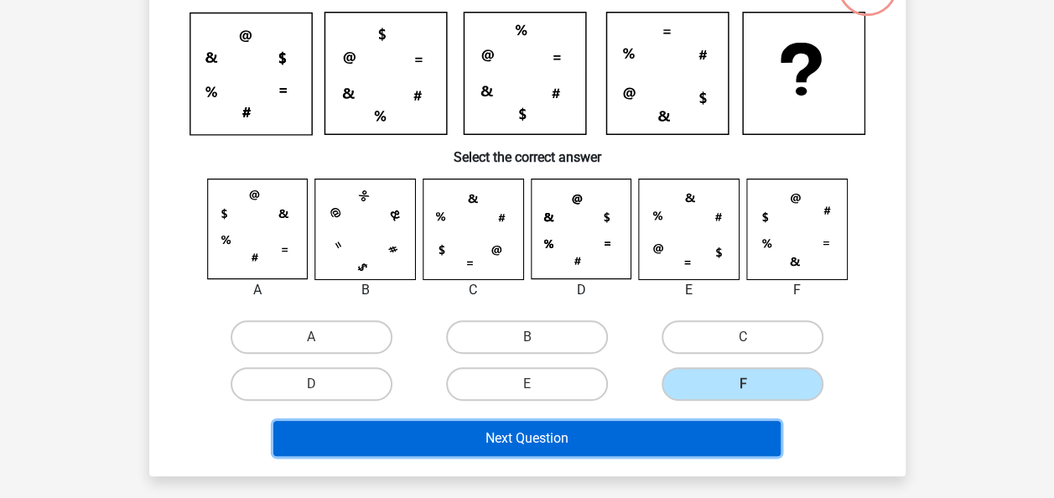
click at [609, 426] on button "Next Question" at bounding box center [526, 438] width 507 height 35
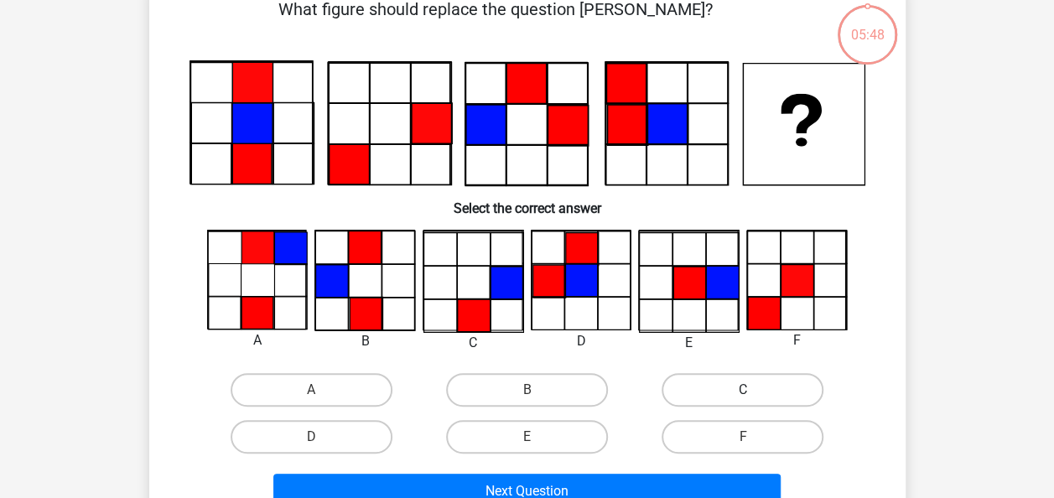
scroll to position [77, 0]
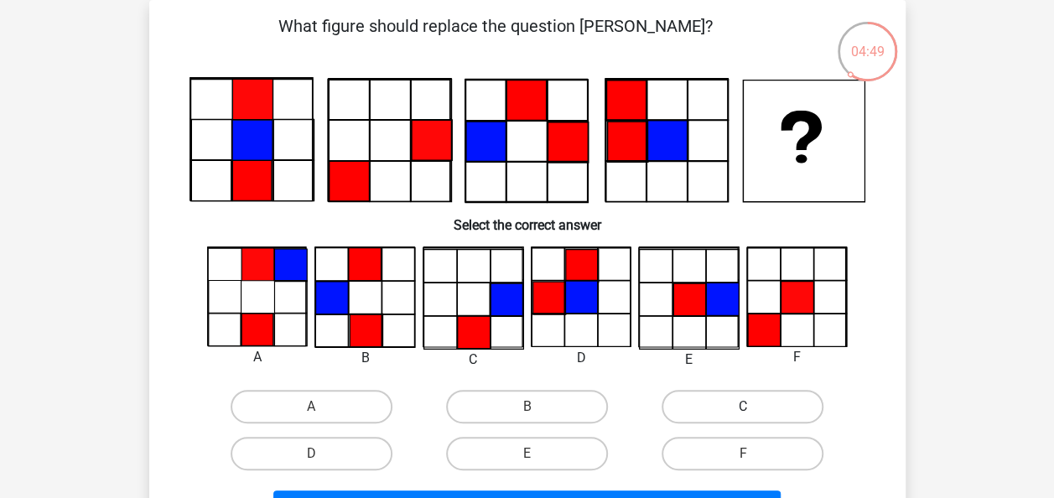
click at [719, 406] on label "C" at bounding box center [743, 407] width 162 height 34
click at [743, 407] on input "C" at bounding box center [748, 412] width 11 height 11
radio input "true"
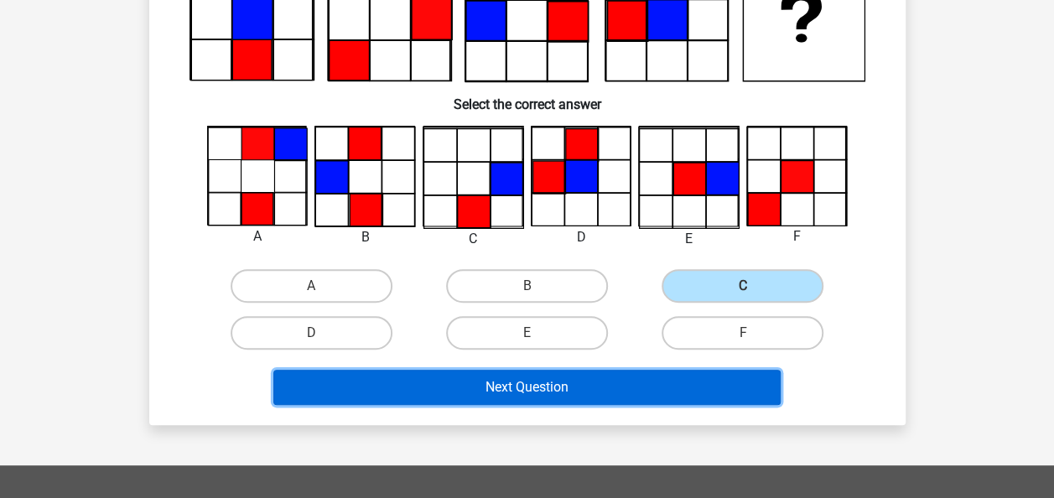
click at [637, 393] on button "Next Question" at bounding box center [526, 387] width 507 height 35
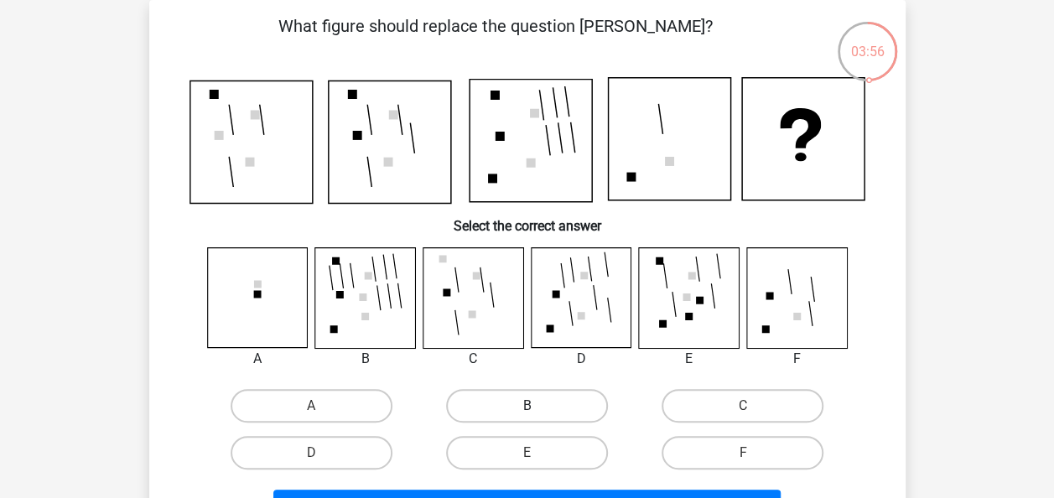
click at [553, 407] on label "B" at bounding box center [527, 406] width 162 height 34
click at [537, 407] on input "B" at bounding box center [532, 411] width 11 height 11
radio input "true"
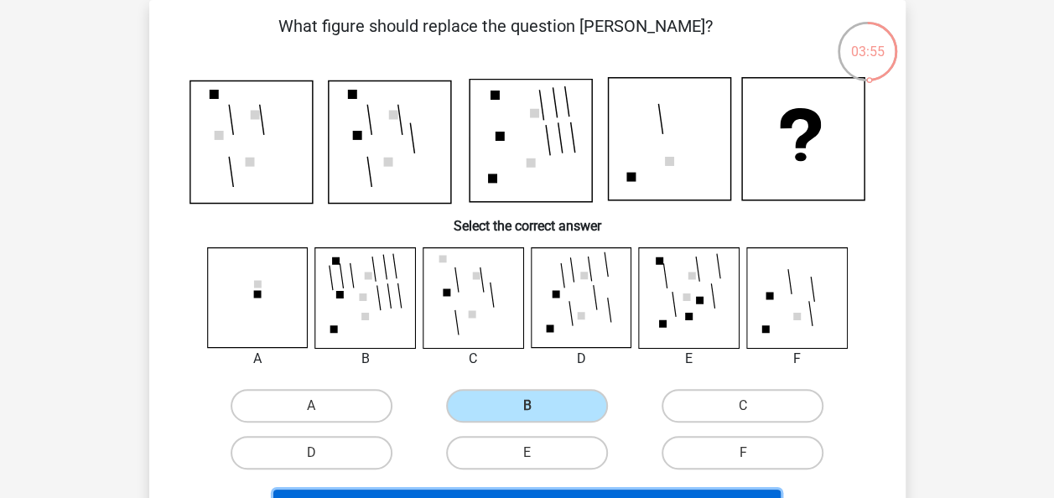
click at [483, 492] on button "Next Question" at bounding box center [526, 507] width 507 height 35
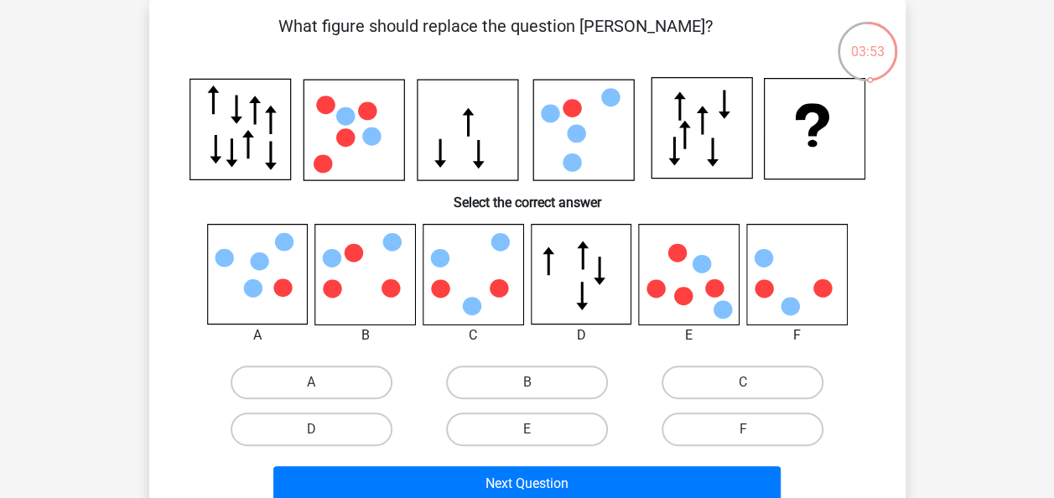
scroll to position [122, 0]
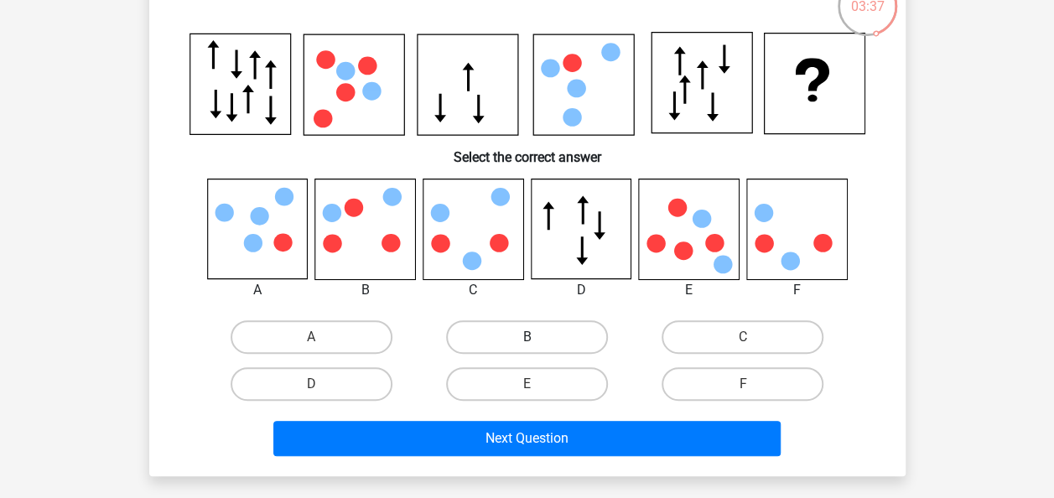
click at [551, 334] on label "B" at bounding box center [527, 337] width 162 height 34
click at [537, 337] on input "B" at bounding box center [532, 342] width 11 height 11
radio input "true"
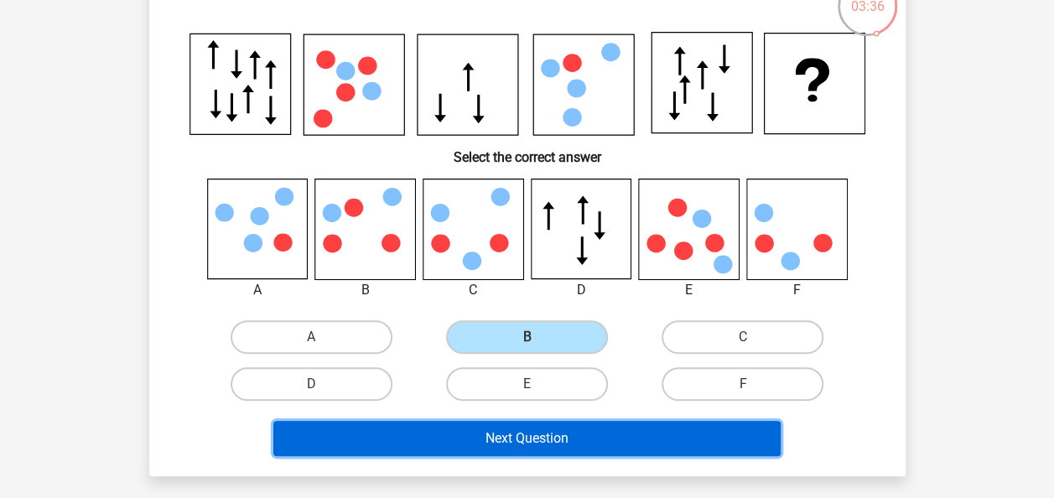
click at [552, 434] on button "Next Question" at bounding box center [526, 438] width 507 height 35
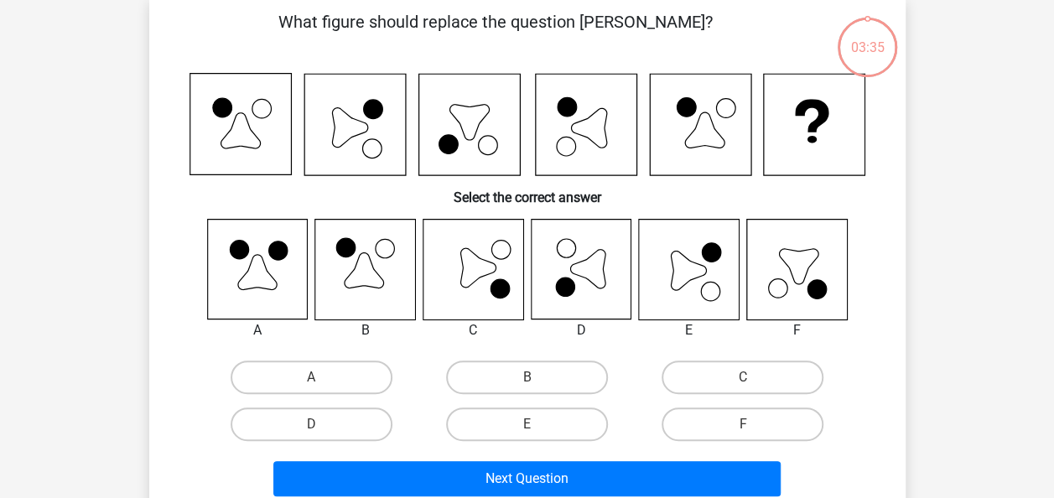
scroll to position [77, 0]
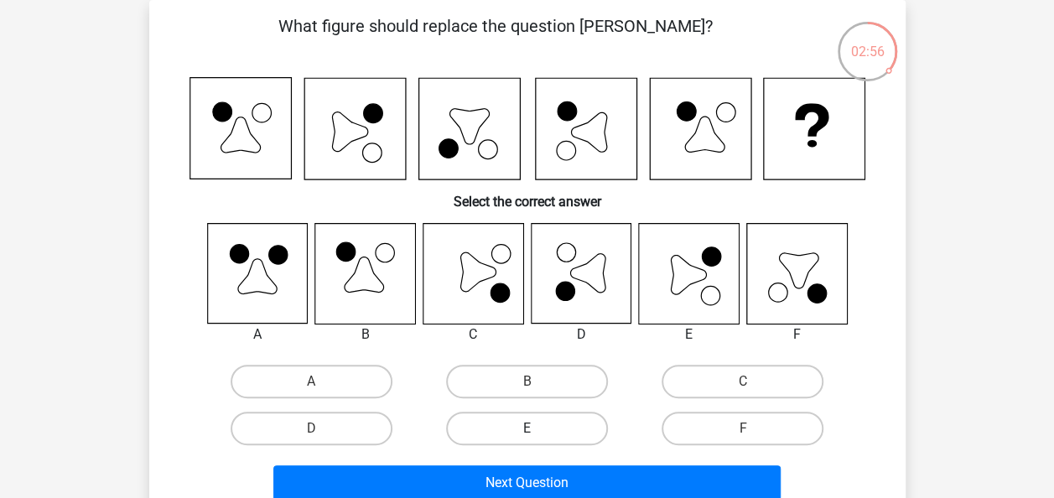
click at [553, 414] on label "E" at bounding box center [527, 429] width 162 height 34
click at [537, 428] on input "E" at bounding box center [532, 433] width 11 height 11
radio input "true"
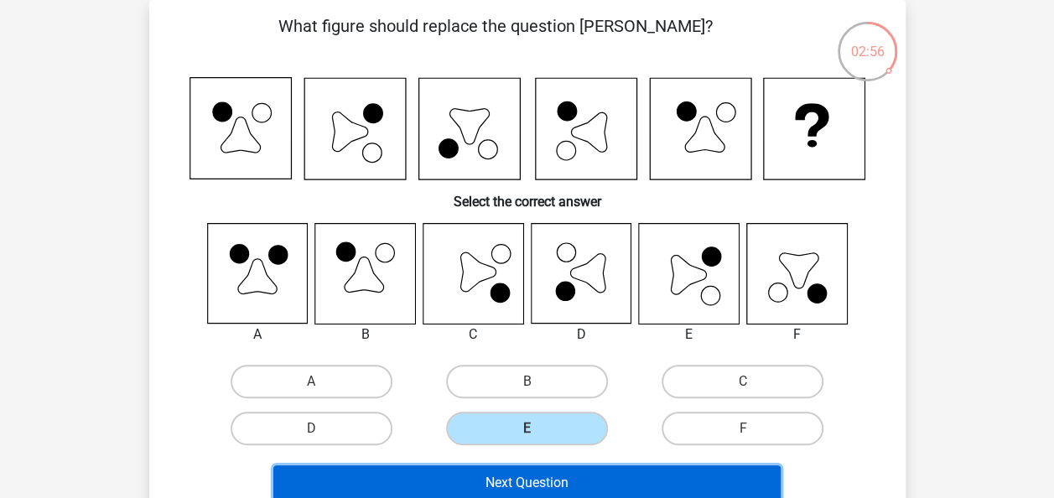
click at [558, 475] on button "Next Question" at bounding box center [526, 482] width 507 height 35
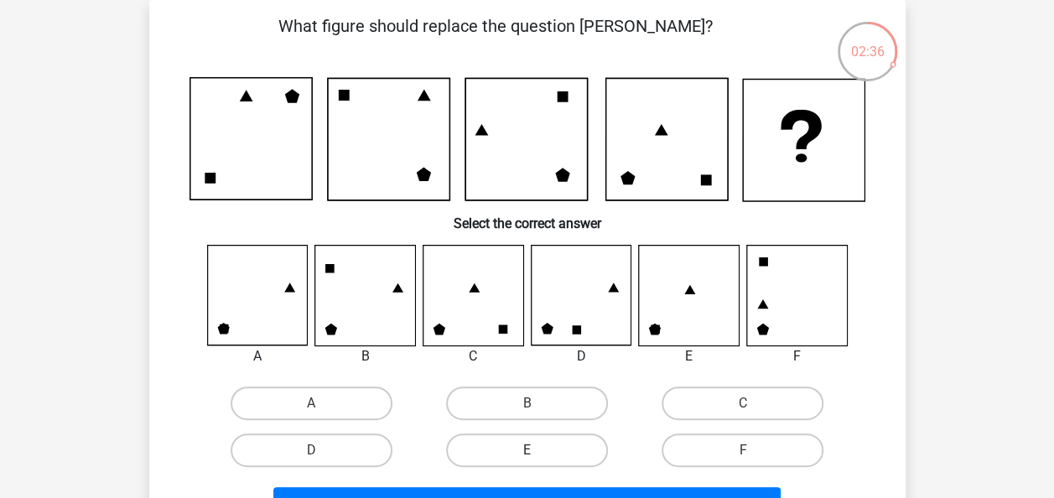
click at [569, 444] on label "E" at bounding box center [527, 451] width 162 height 34
click at [537, 450] on input "E" at bounding box center [532, 455] width 11 height 11
radio input "true"
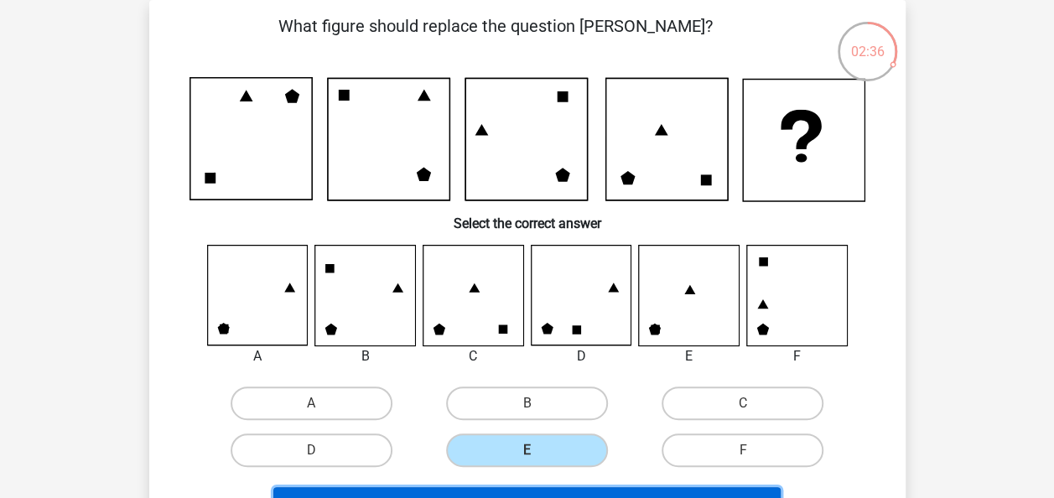
click at [539, 492] on button "Next Question" at bounding box center [526, 504] width 507 height 35
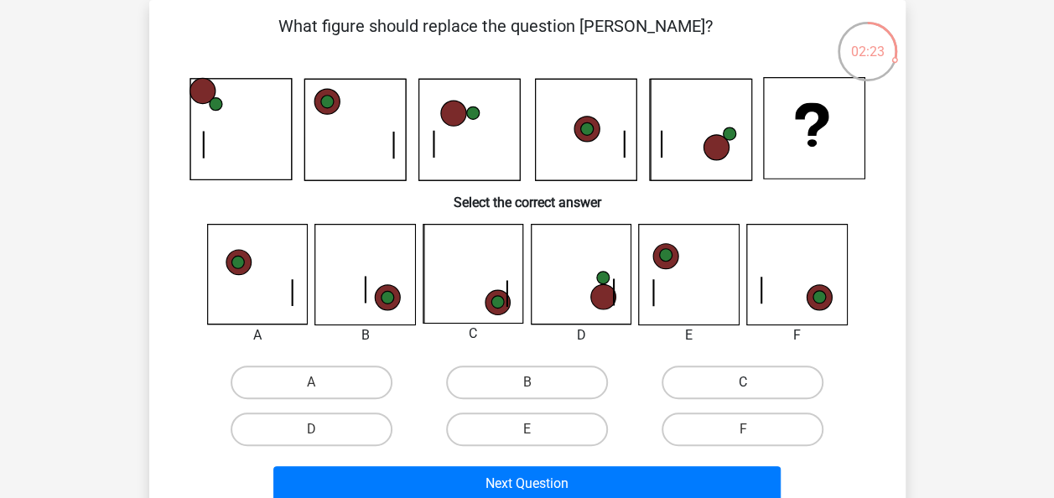
click at [728, 388] on label "C" at bounding box center [743, 383] width 162 height 34
click at [743, 388] on input "C" at bounding box center [748, 387] width 11 height 11
radio input "true"
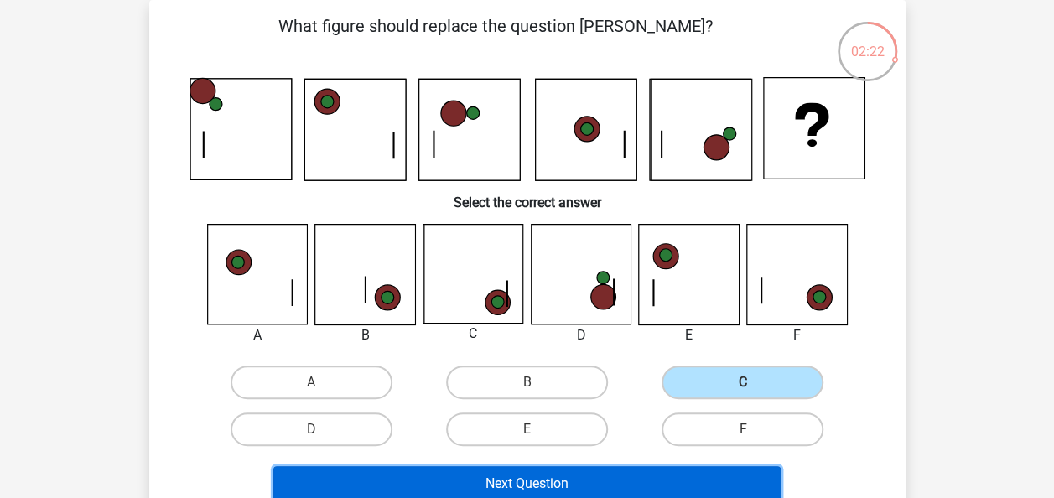
click at [621, 489] on button "Next Question" at bounding box center [526, 483] width 507 height 35
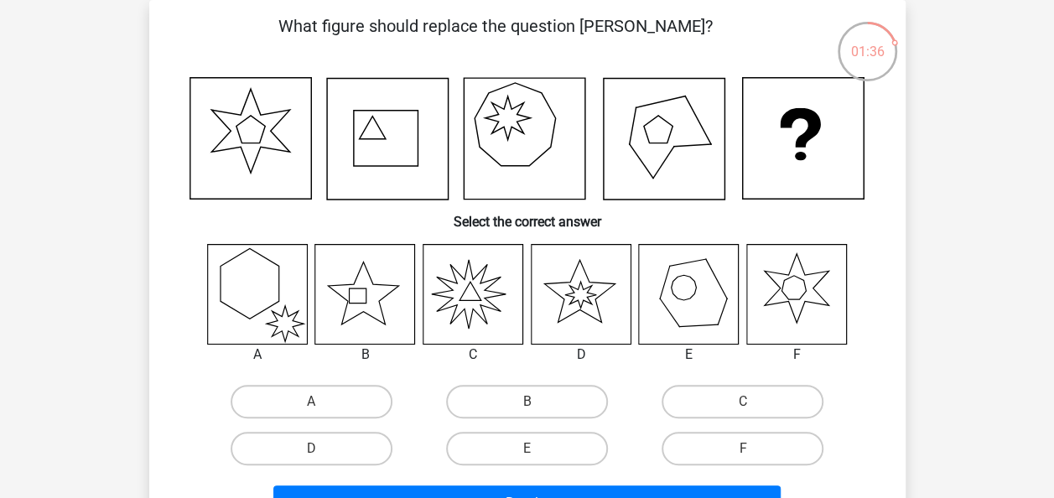
scroll to position [85, 0]
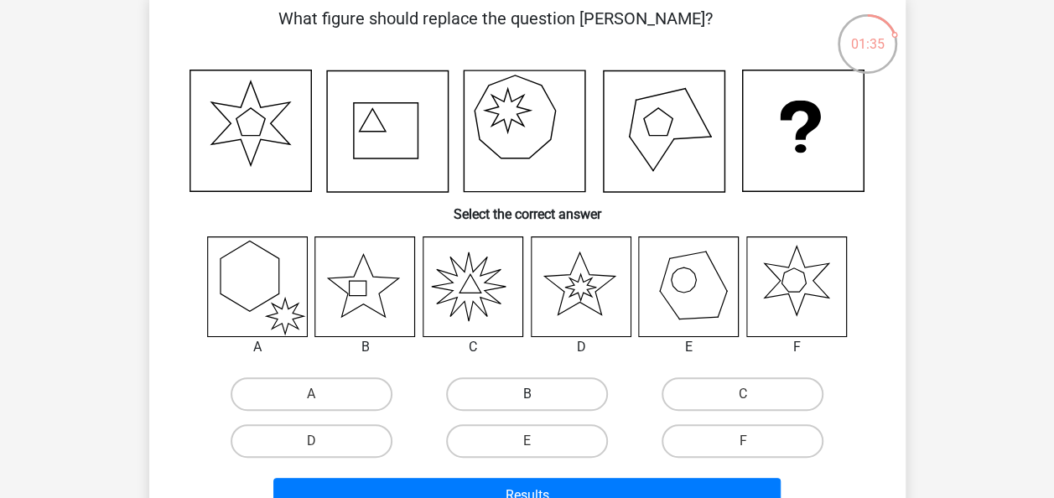
click at [547, 398] on label "B" at bounding box center [527, 394] width 162 height 34
click at [537, 398] on input "B" at bounding box center [532, 399] width 11 height 11
radio input "true"
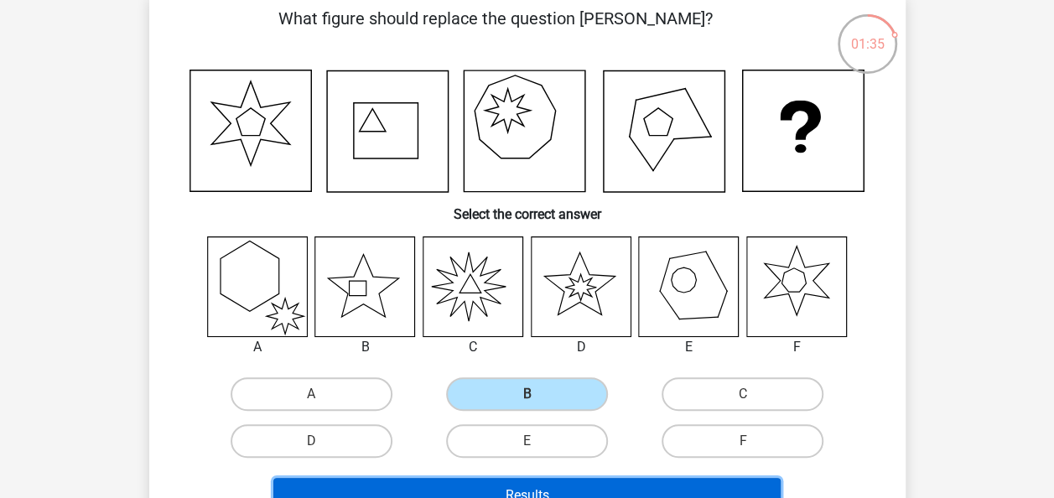
click at [523, 487] on button "Results" at bounding box center [526, 495] width 507 height 35
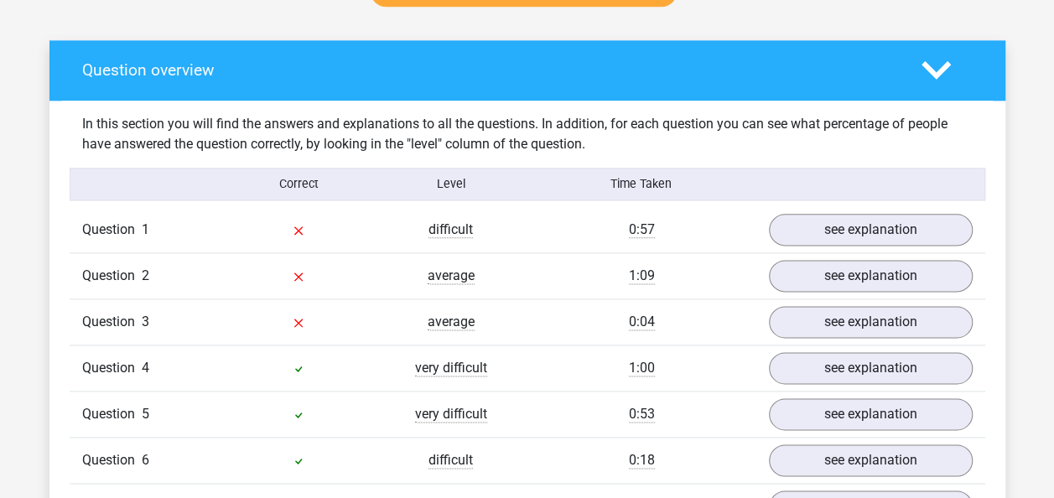
scroll to position [948, 0]
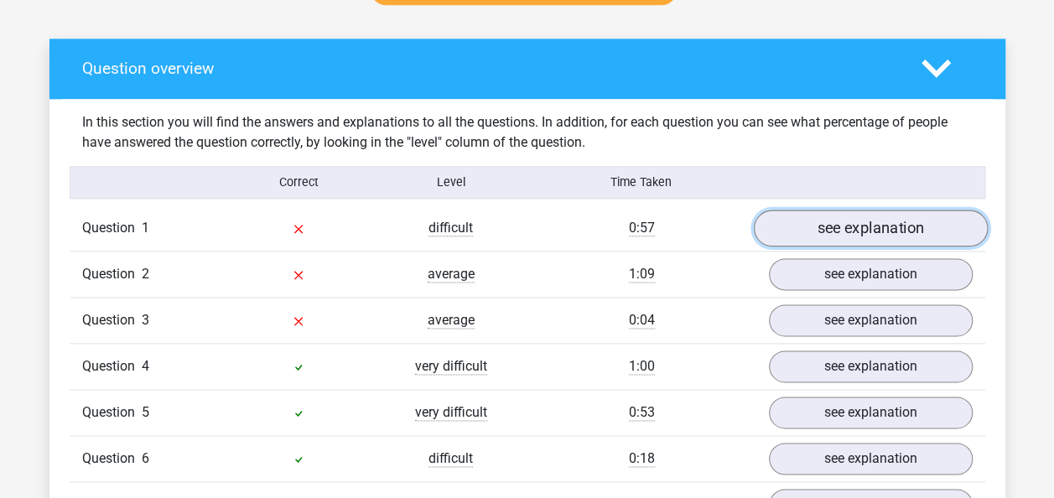
click at [887, 220] on link "see explanation" at bounding box center [870, 228] width 234 height 37
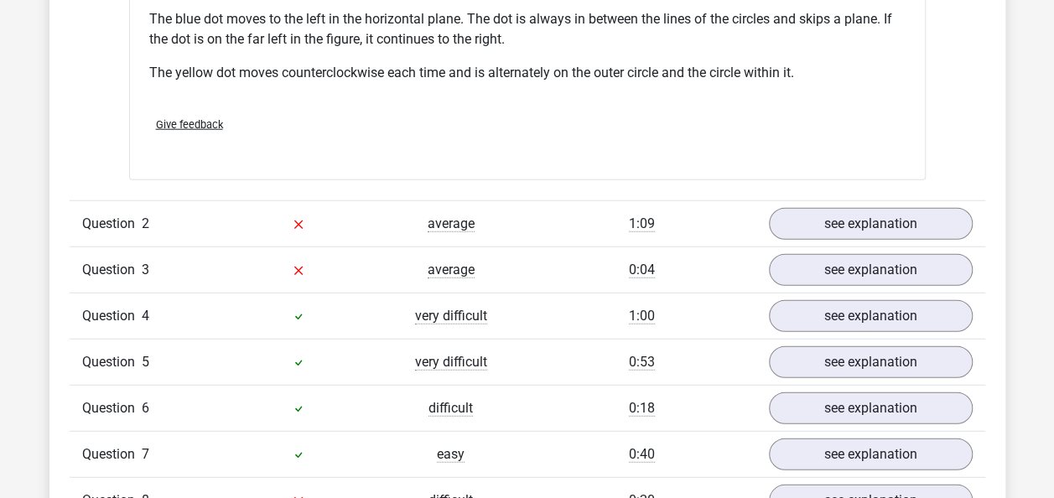
scroll to position [2074, 0]
click at [784, 215] on link "see explanation" at bounding box center [870, 223] width 234 height 37
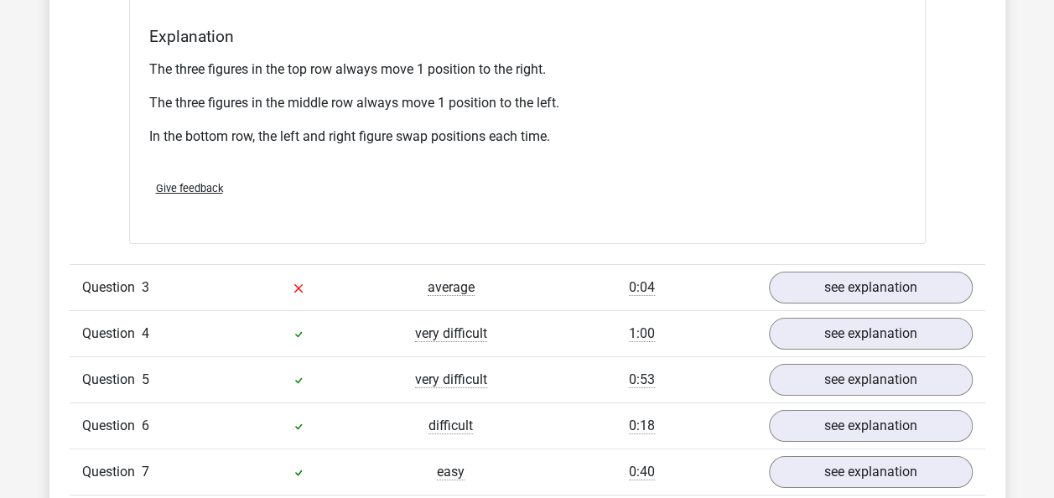
scroll to position [3142, 0]
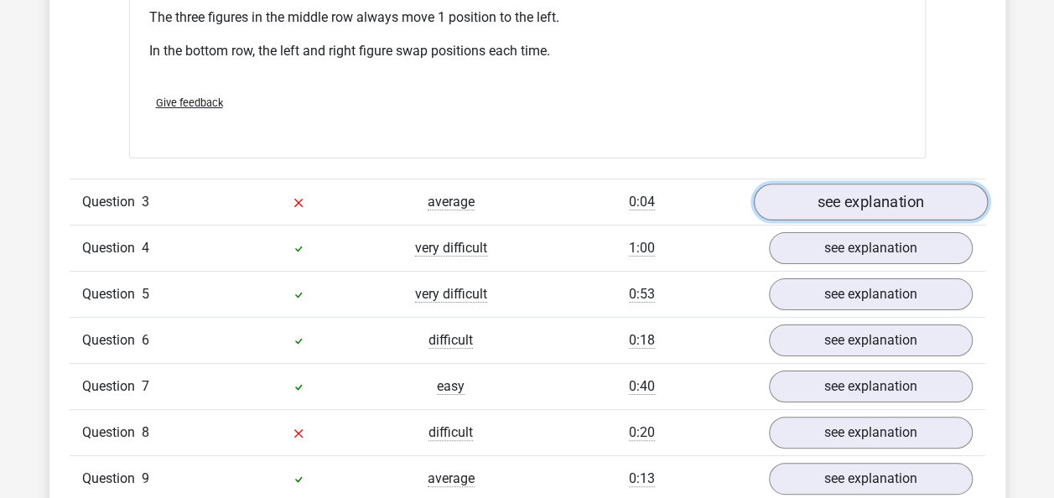
click at [839, 200] on link "see explanation" at bounding box center [870, 202] width 234 height 37
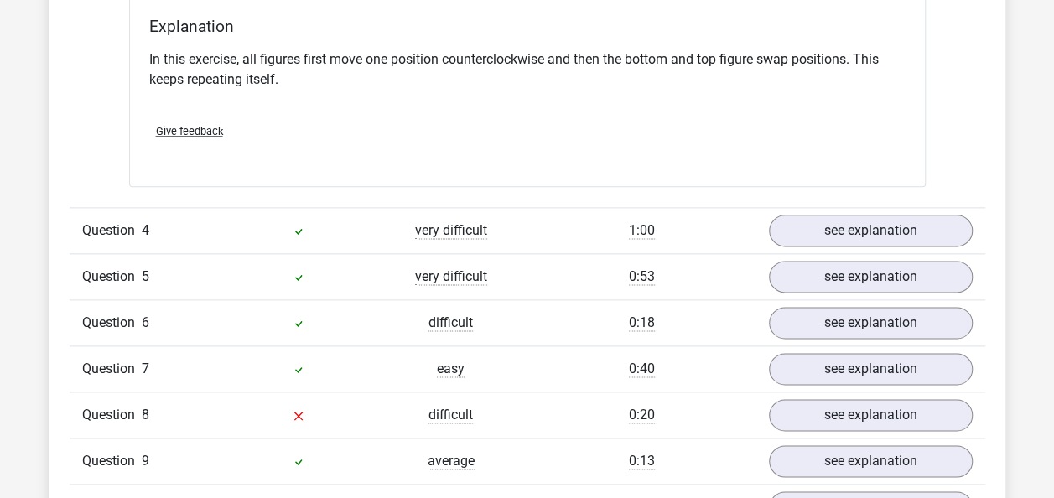
scroll to position [4205, 0]
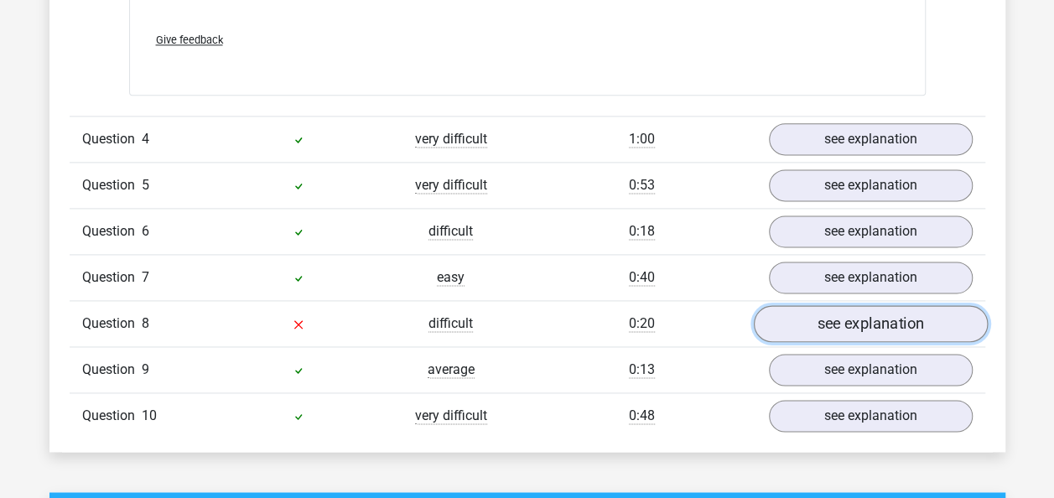
click at [792, 324] on link "see explanation" at bounding box center [870, 323] width 234 height 37
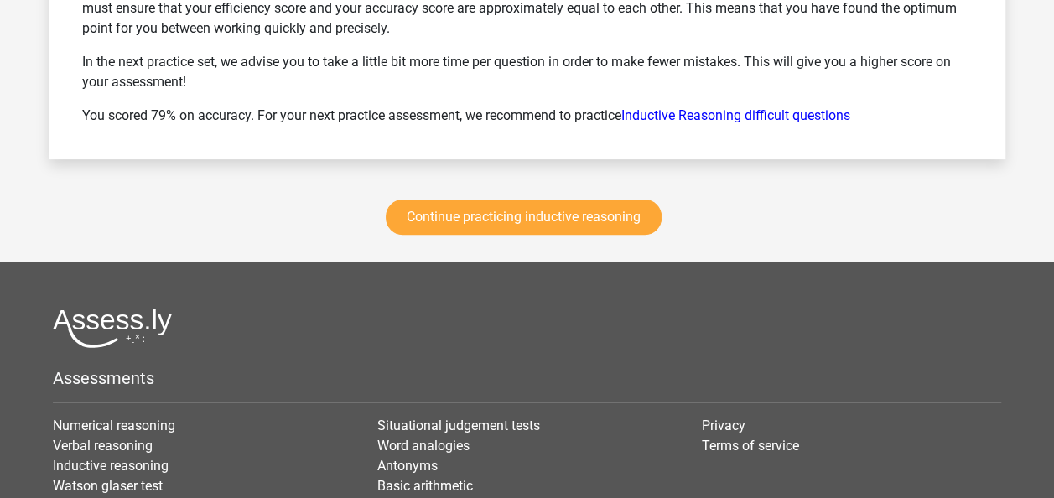
scroll to position [6485, 0]
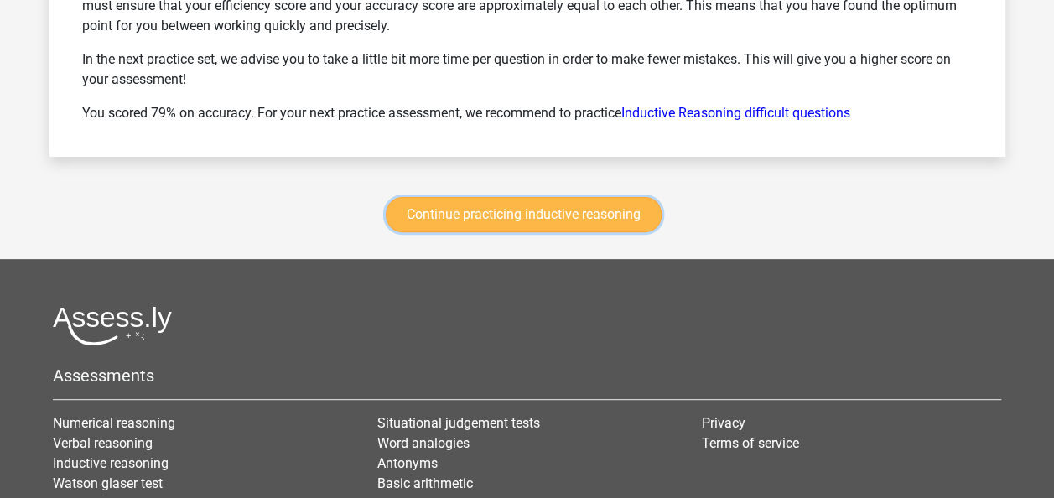
drag, startPoint x: 792, startPoint y: 324, endPoint x: 621, endPoint y: 226, distance: 196.8
click at [621, 226] on link "Continue practicing inductive reasoning" at bounding box center [524, 214] width 276 height 35
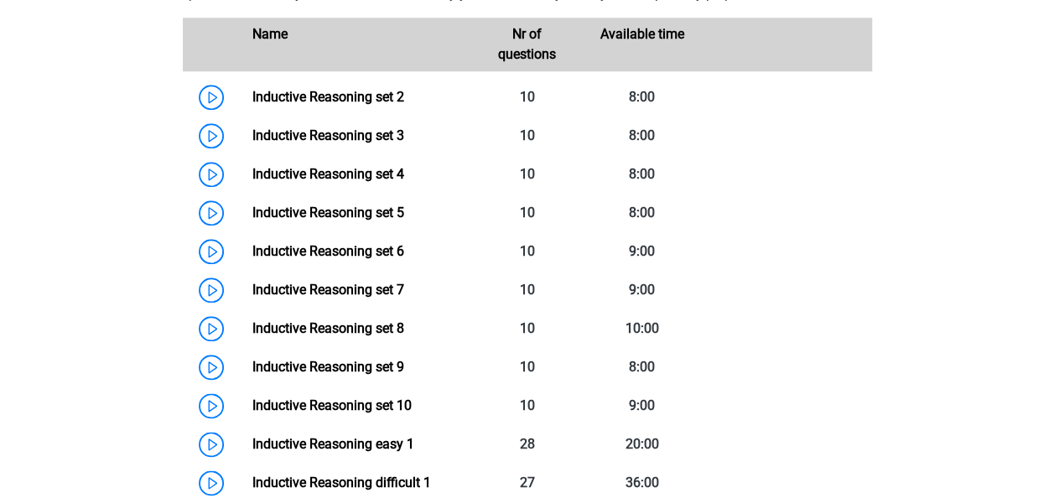
scroll to position [856, 0]
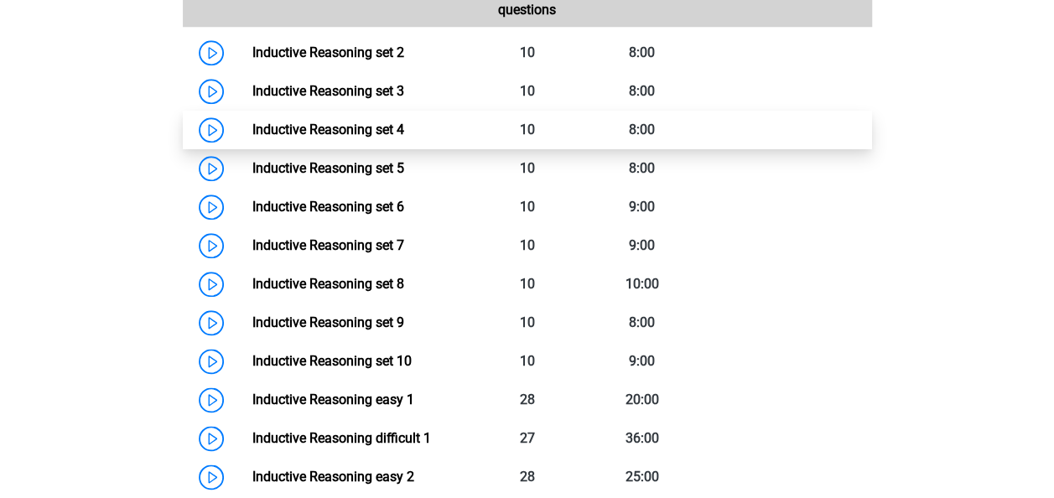
click at [252, 138] on link "Inductive Reasoning set 4" at bounding box center [328, 130] width 152 height 16
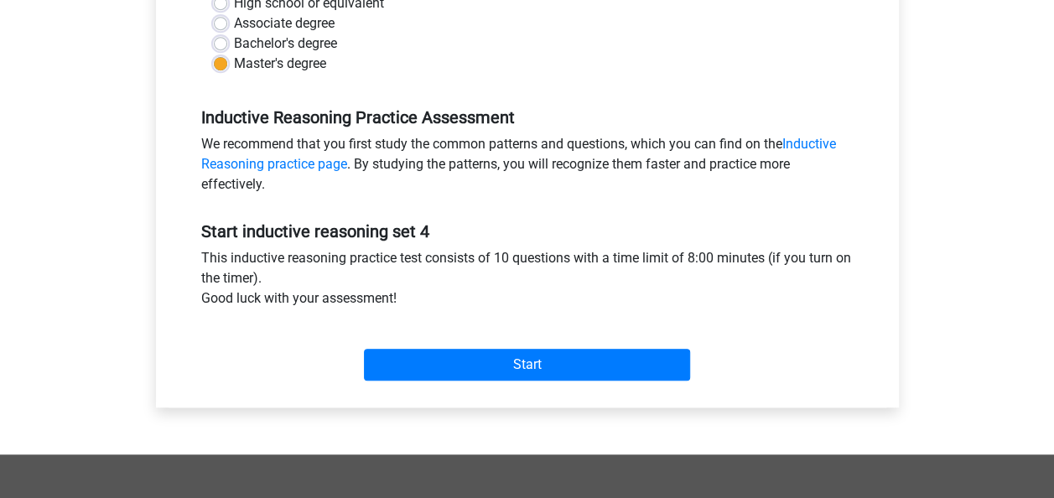
scroll to position [429, 0]
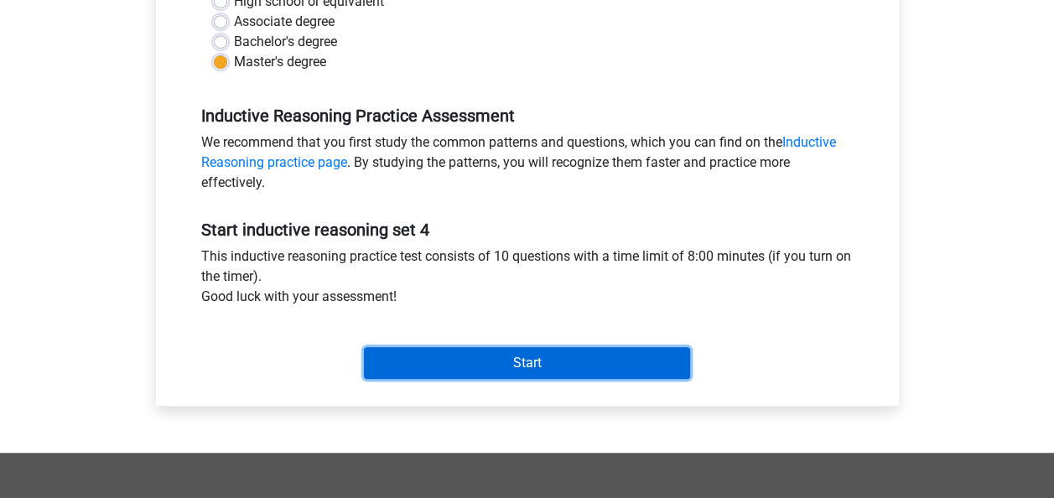
click at [466, 366] on input "Start" at bounding box center [527, 363] width 326 height 32
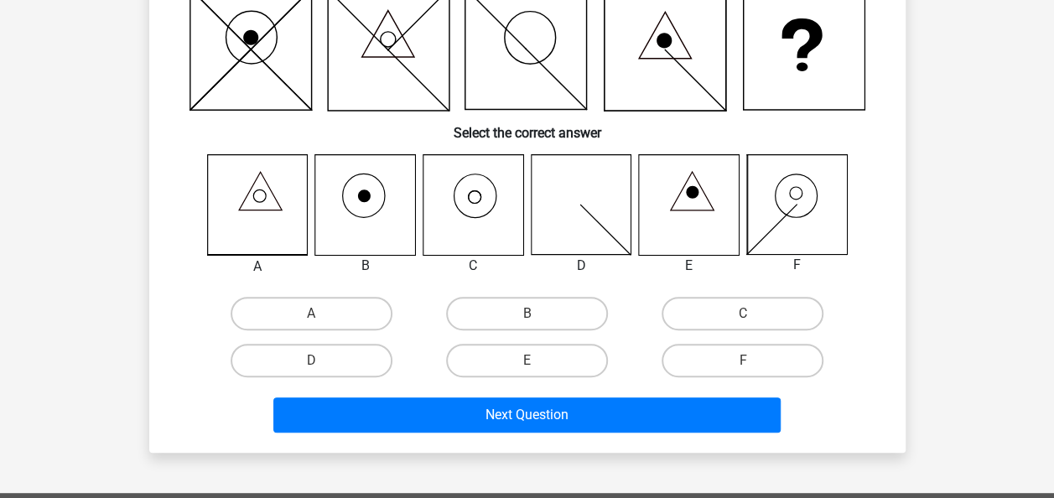
scroll to position [166, 0]
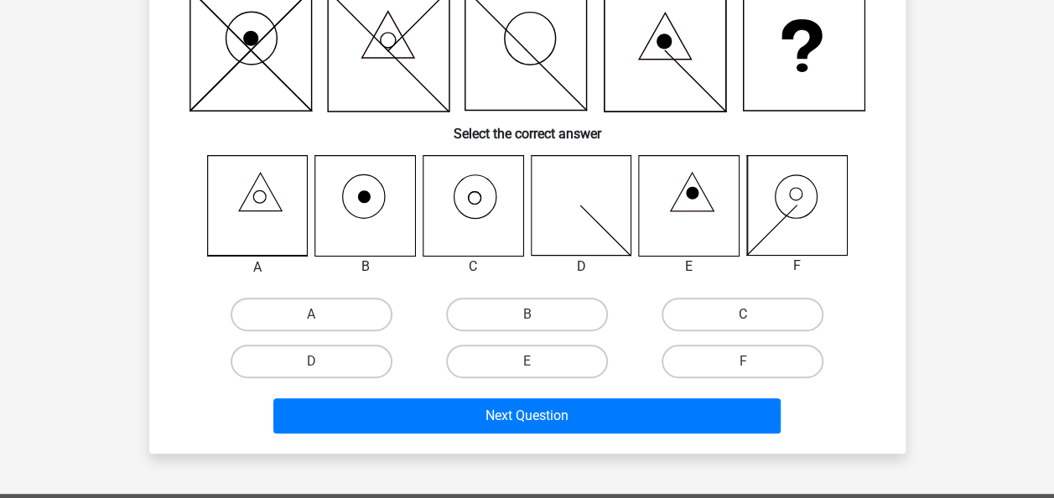
click at [684, 311] on label "C" at bounding box center [743, 315] width 162 height 34
click at [743, 314] on input "C" at bounding box center [748, 319] width 11 height 11
radio input "true"
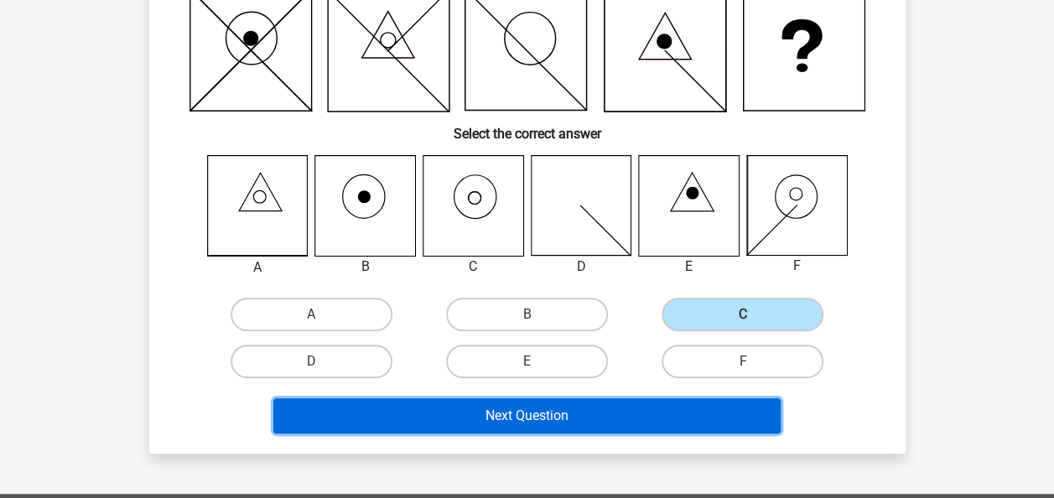
click at [524, 408] on button "Next Question" at bounding box center [526, 415] width 507 height 35
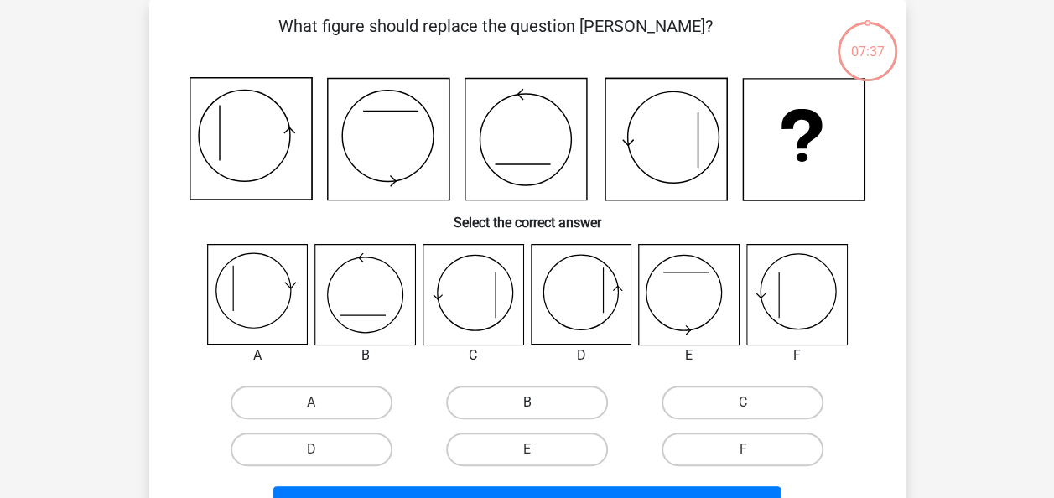
scroll to position [77, 0]
click at [717, 439] on label "F" at bounding box center [743, 450] width 162 height 34
click at [743, 449] on input "F" at bounding box center [748, 454] width 11 height 11
radio input "true"
click at [590, 485] on div "Next Question" at bounding box center [527, 500] width 703 height 55
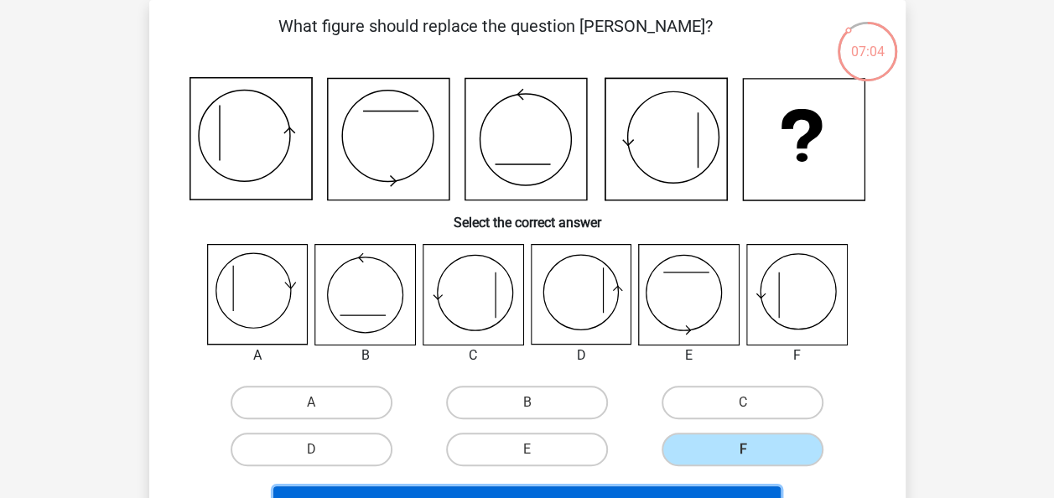
click at [602, 495] on button "Next Question" at bounding box center [526, 503] width 507 height 35
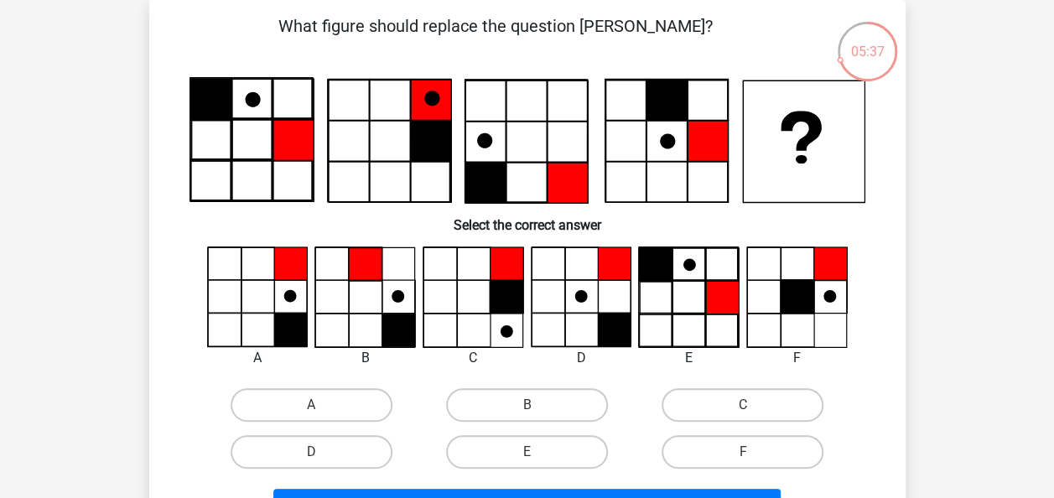
click at [361, 376] on div "A B C D" at bounding box center [527, 361] width 703 height 229
click at [355, 396] on label "A" at bounding box center [312, 405] width 162 height 34
click at [322, 405] on input "A" at bounding box center [316, 410] width 11 height 11
radio input "true"
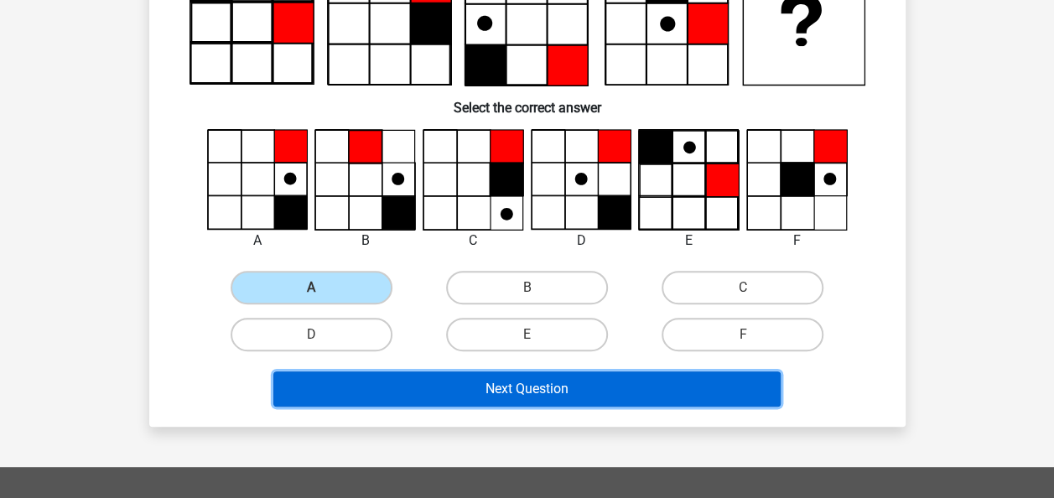
click at [367, 397] on button "Next Question" at bounding box center [526, 388] width 507 height 35
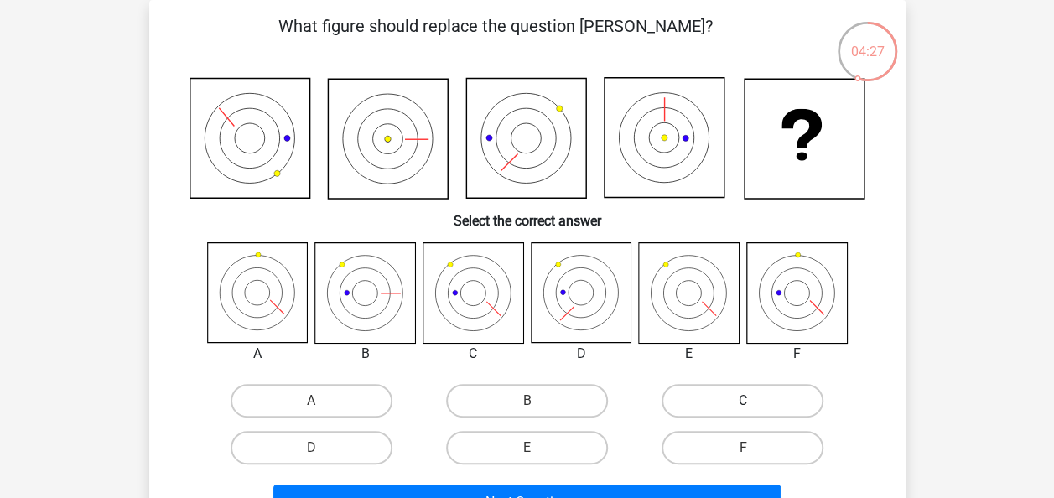
click at [741, 394] on label "C" at bounding box center [743, 401] width 162 height 34
click at [743, 401] on input "C" at bounding box center [748, 406] width 11 height 11
radio input "true"
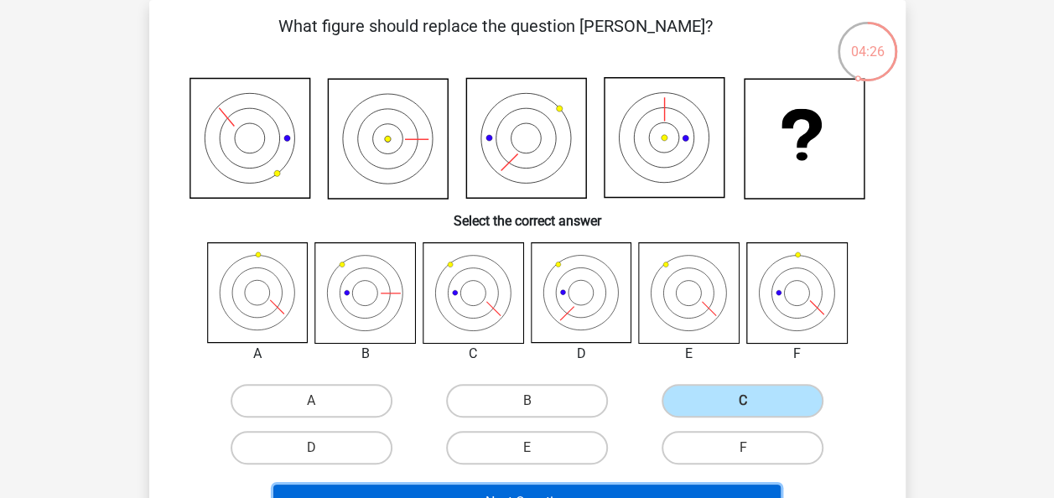
click at [574, 485] on button "Next Question" at bounding box center [526, 502] width 507 height 35
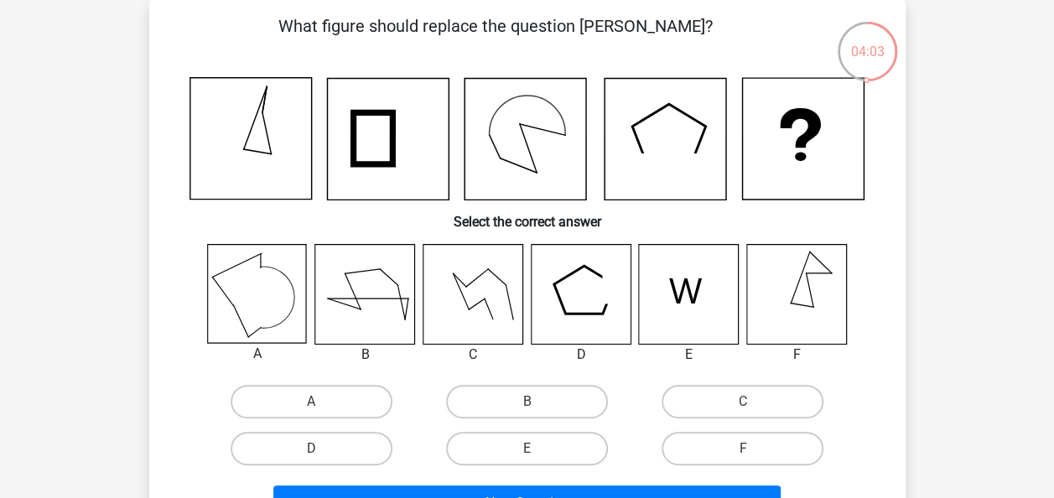
scroll to position [97, 0]
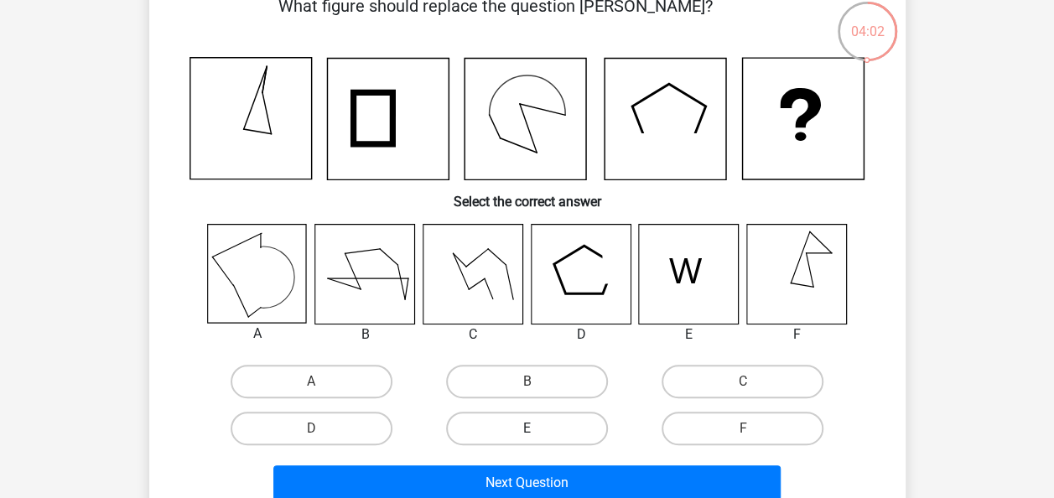
click at [545, 435] on label "E" at bounding box center [527, 429] width 162 height 34
click at [537, 435] on input "E" at bounding box center [532, 433] width 11 height 11
radio input "true"
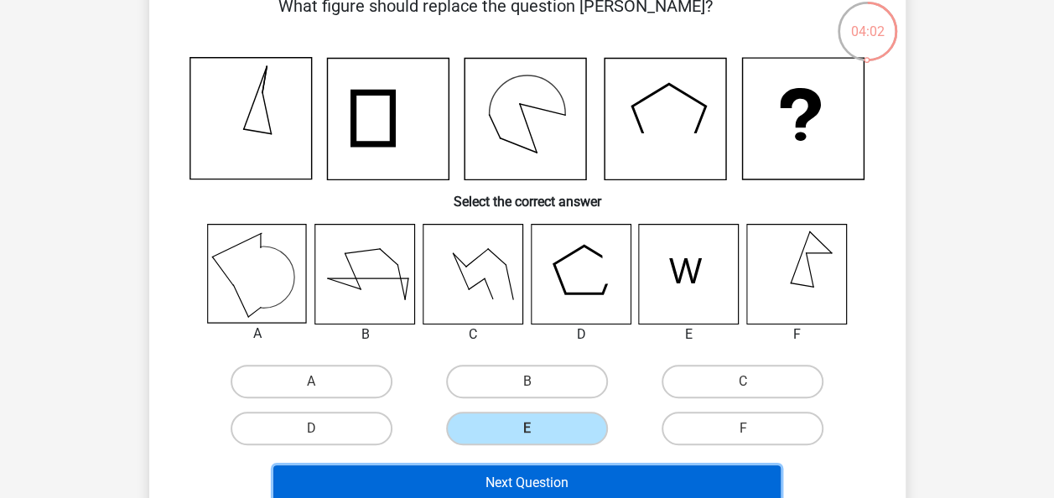
click at [506, 483] on button "Next Question" at bounding box center [526, 482] width 507 height 35
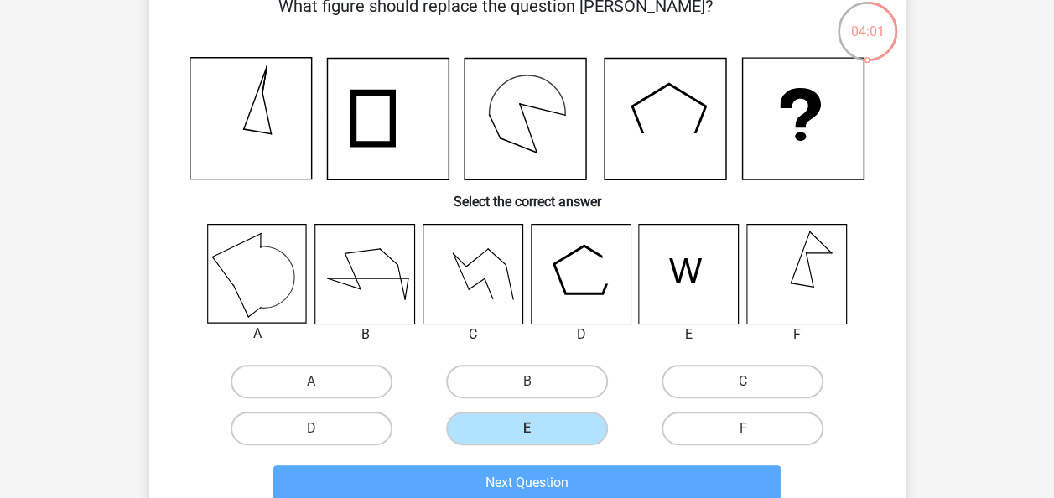
scroll to position [77, 0]
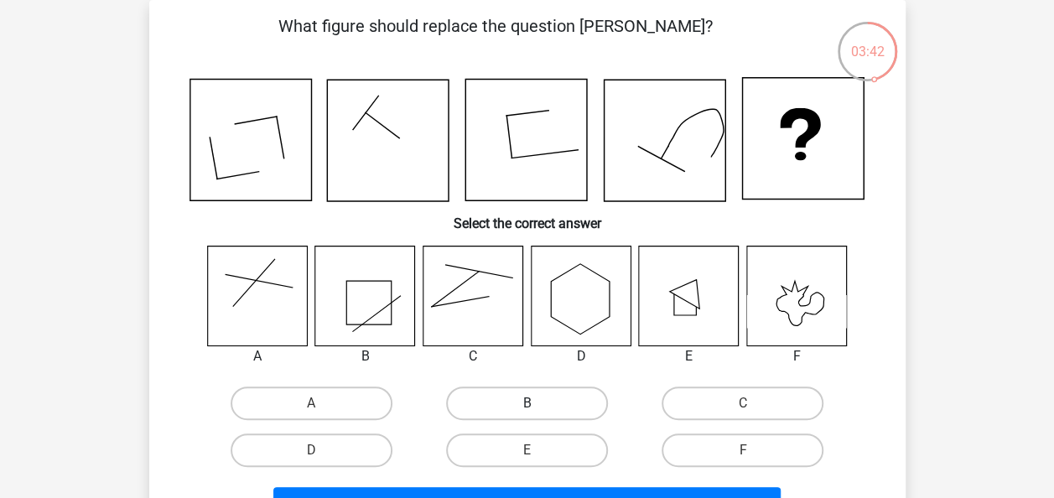
click at [574, 413] on label "B" at bounding box center [527, 404] width 162 height 34
click at [537, 413] on input "B" at bounding box center [532, 408] width 11 height 11
radio input "true"
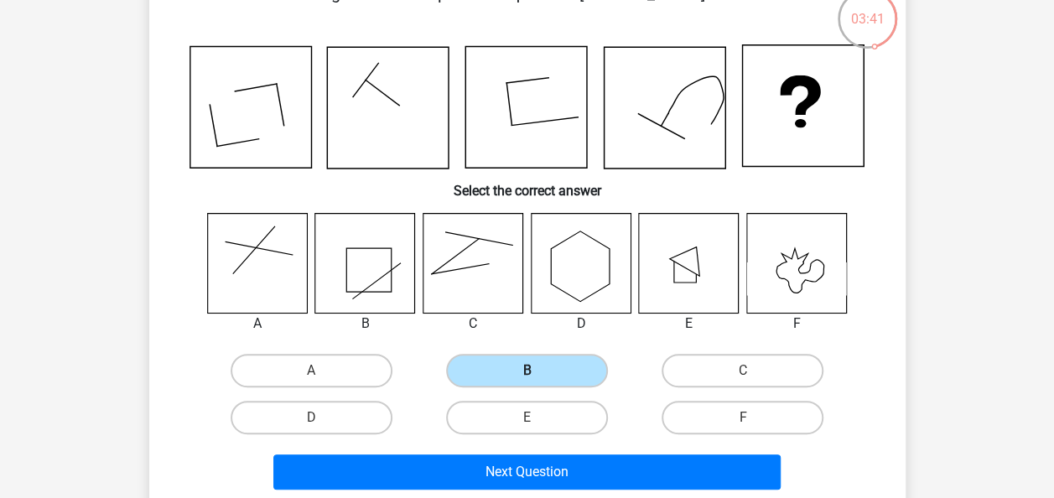
scroll to position [111, 0]
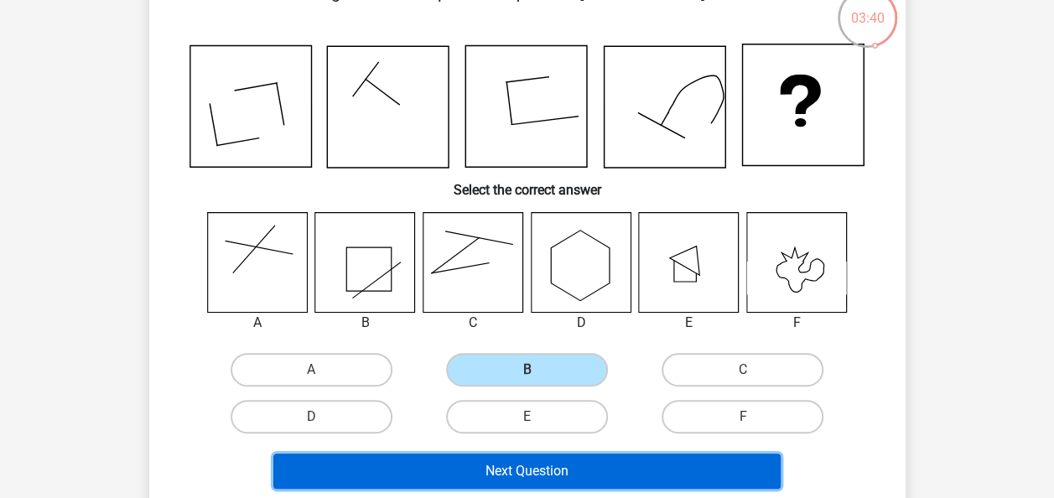
click at [537, 478] on button "Next Question" at bounding box center [526, 471] width 507 height 35
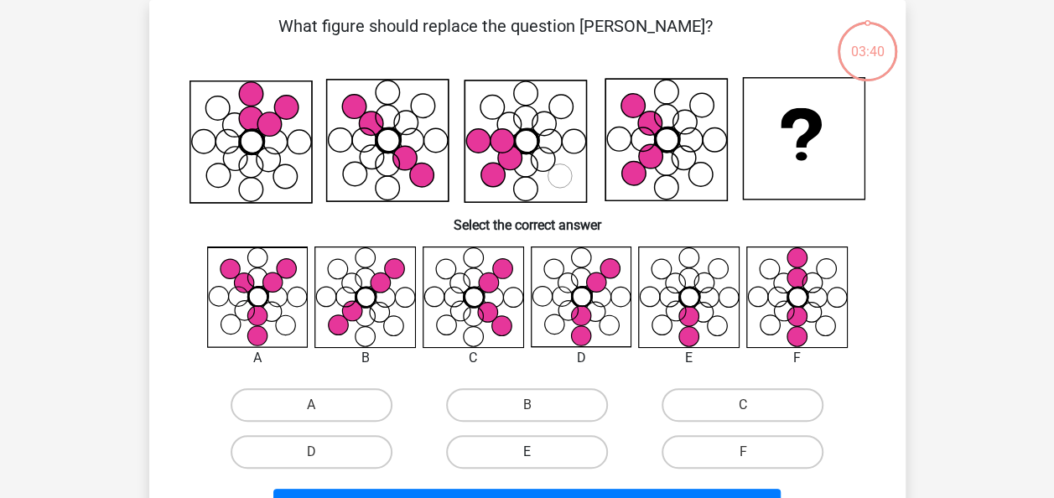
scroll to position [77, 0]
click at [795, 454] on label "F" at bounding box center [743, 452] width 162 height 34
click at [754, 454] on input "F" at bounding box center [748, 457] width 11 height 11
radio input "true"
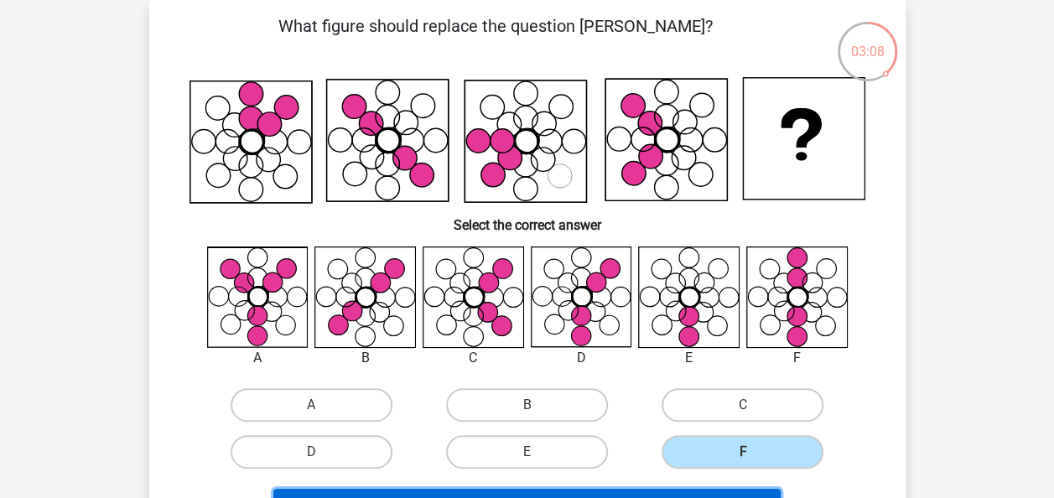
click at [706, 493] on button "Next Question" at bounding box center [526, 506] width 507 height 35
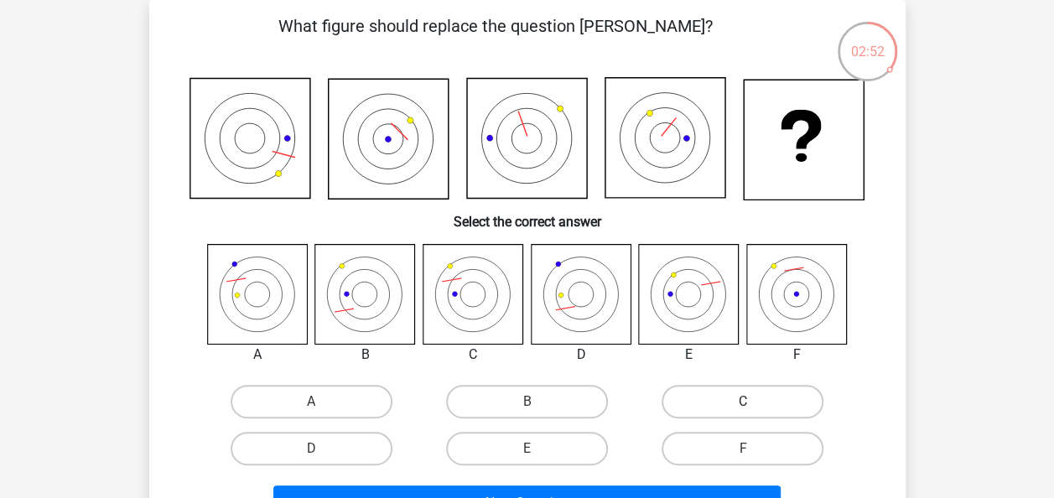
click at [782, 397] on label "C" at bounding box center [743, 402] width 162 height 34
click at [754, 402] on input "C" at bounding box center [748, 407] width 11 height 11
radio input "true"
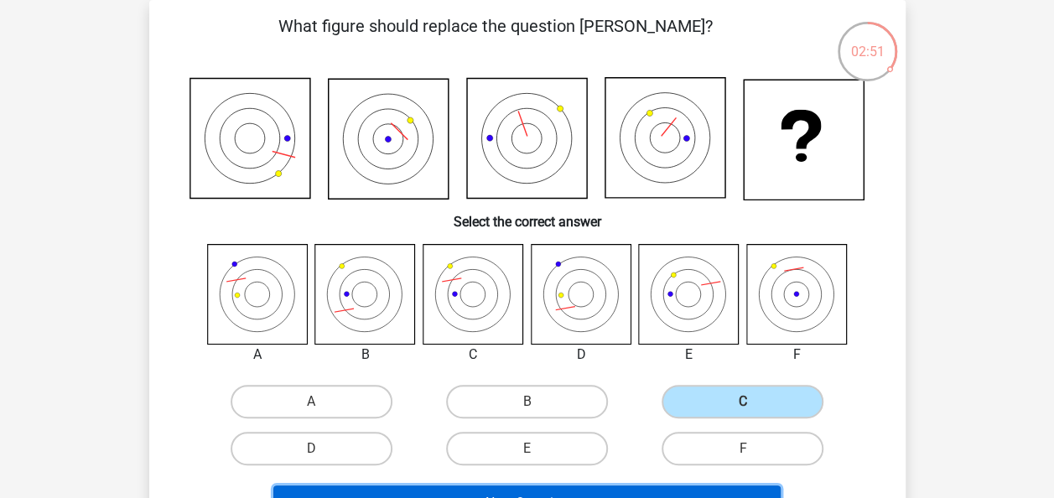
click at [607, 491] on button "Next Question" at bounding box center [526, 503] width 507 height 35
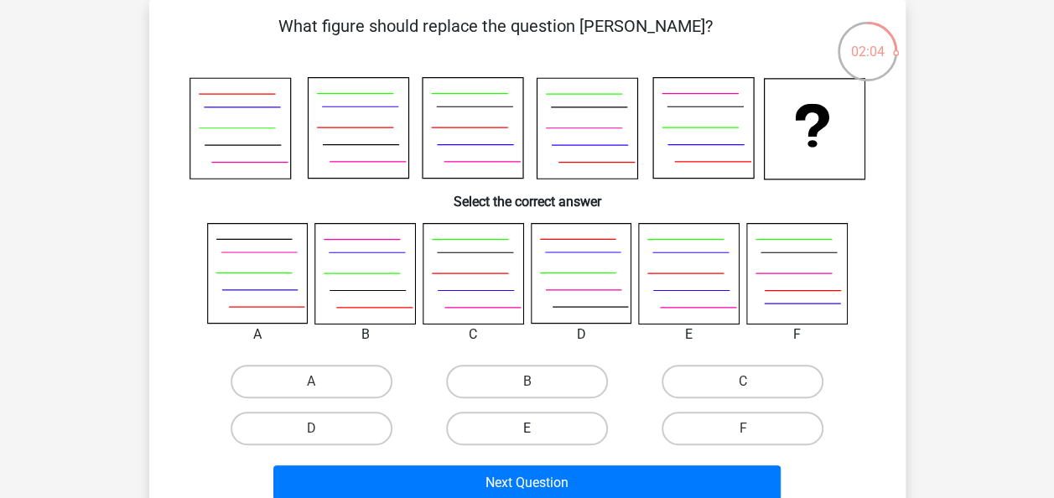
click at [553, 435] on label "E" at bounding box center [527, 429] width 162 height 34
click at [537, 435] on input "E" at bounding box center [532, 433] width 11 height 11
radio input "true"
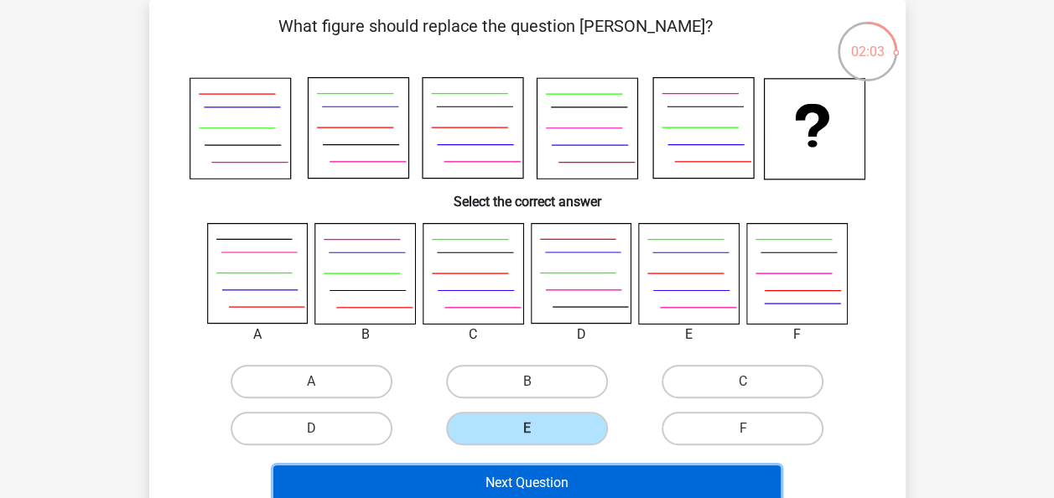
click at [550, 476] on button "Next Question" at bounding box center [526, 482] width 507 height 35
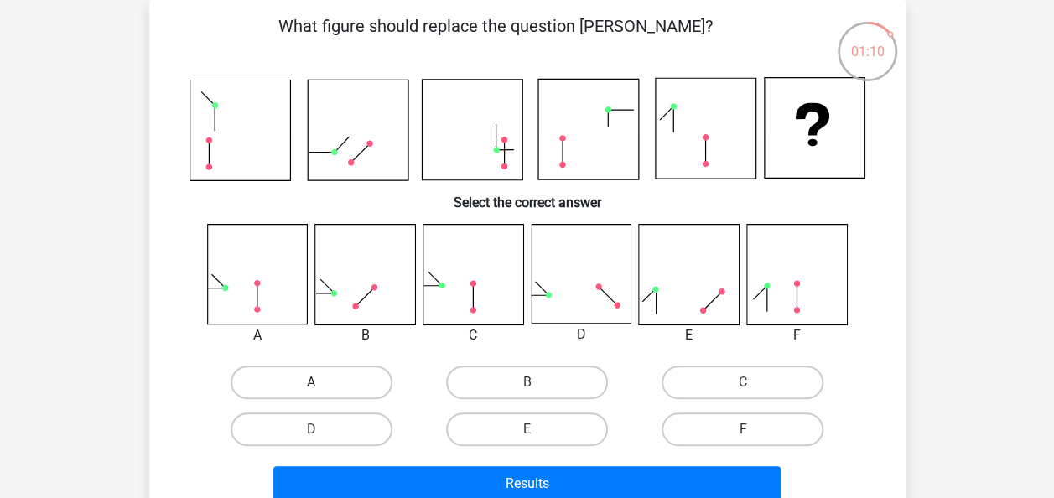
click at [337, 376] on label "A" at bounding box center [312, 383] width 162 height 34
click at [322, 382] on input "A" at bounding box center [316, 387] width 11 height 11
radio input "true"
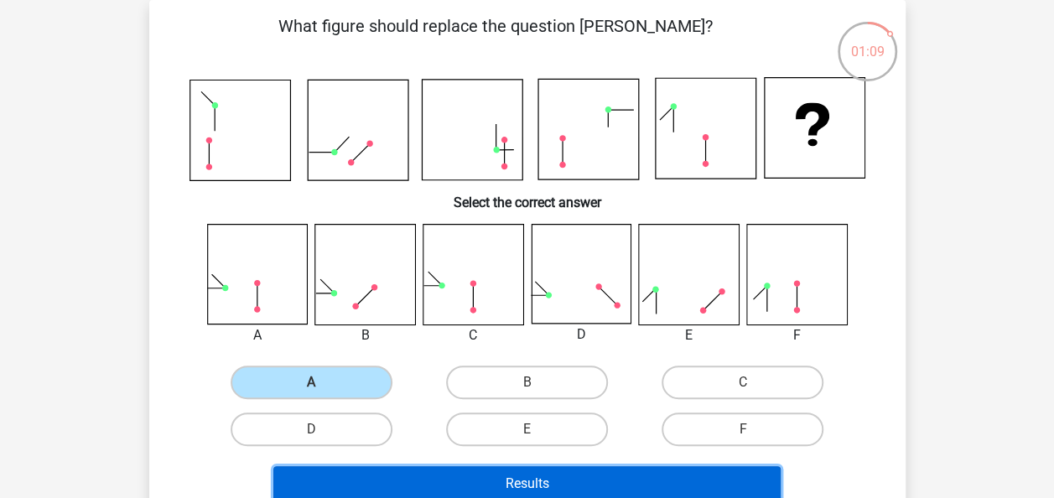
click at [420, 494] on button "Results" at bounding box center [526, 483] width 507 height 35
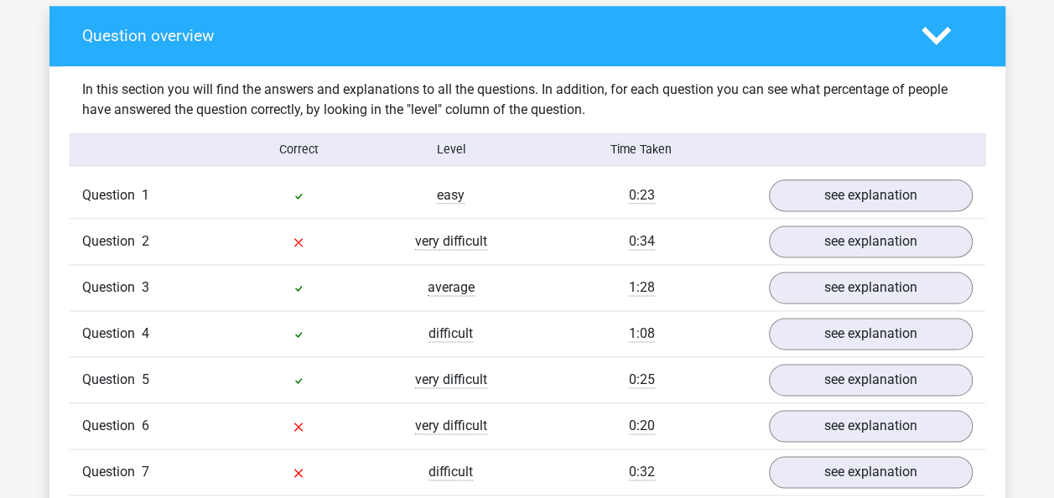
scroll to position [982, 0]
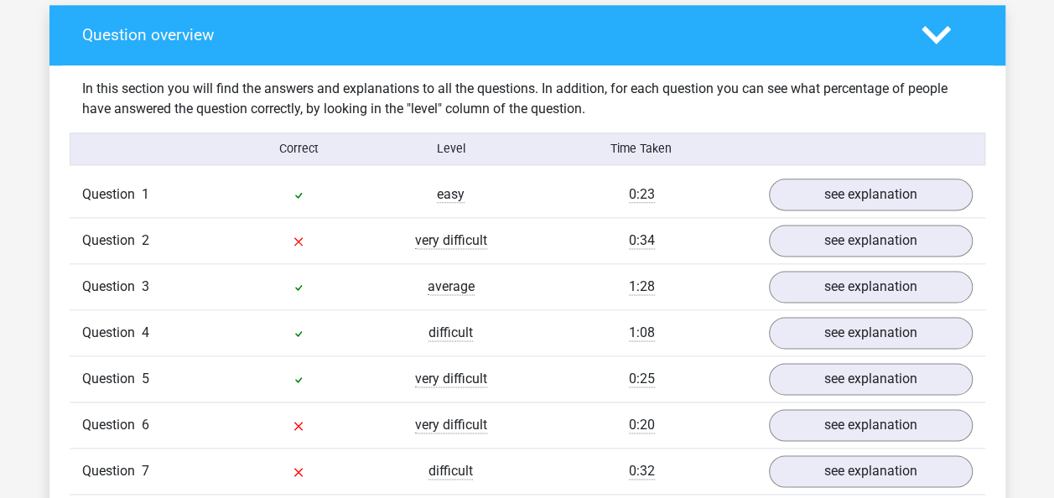
click at [857, 257] on div "Question 2 very difficult 0:34 see explanation" at bounding box center [528, 240] width 916 height 46
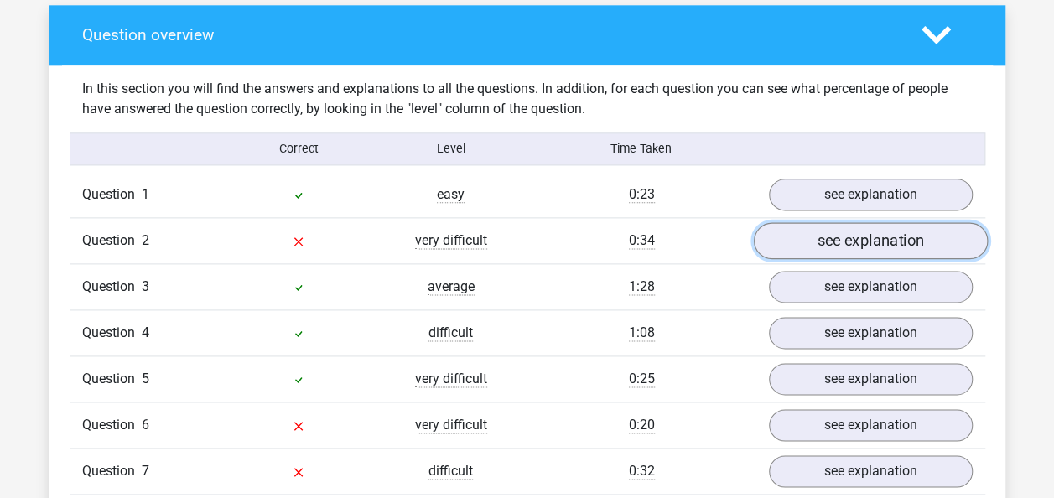
click at [858, 237] on link "see explanation" at bounding box center [870, 240] width 234 height 37
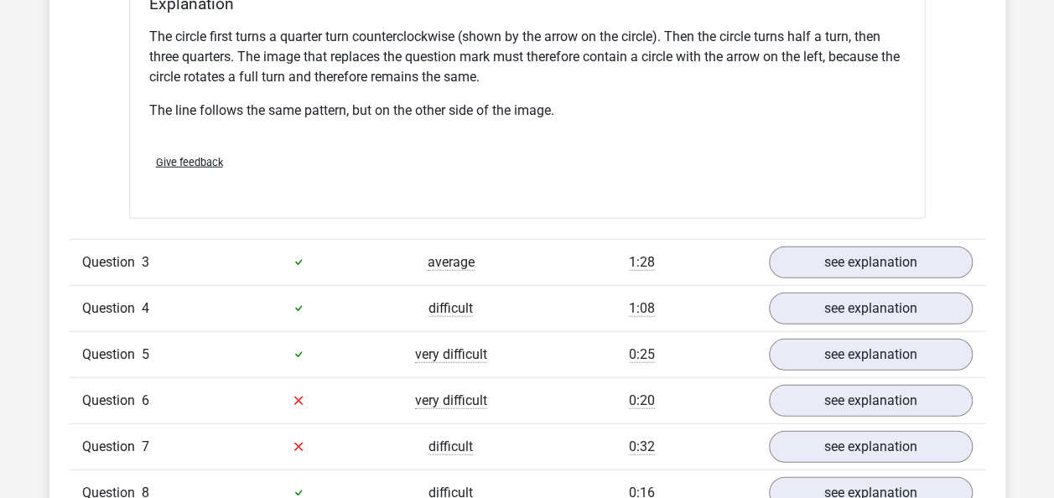
scroll to position [2026, 0]
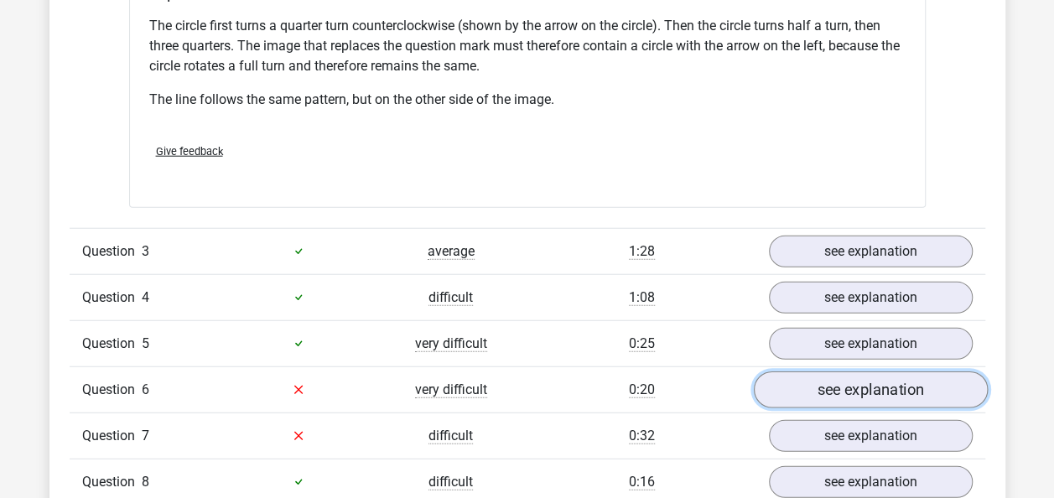
click at [824, 393] on link "see explanation" at bounding box center [870, 389] width 234 height 37
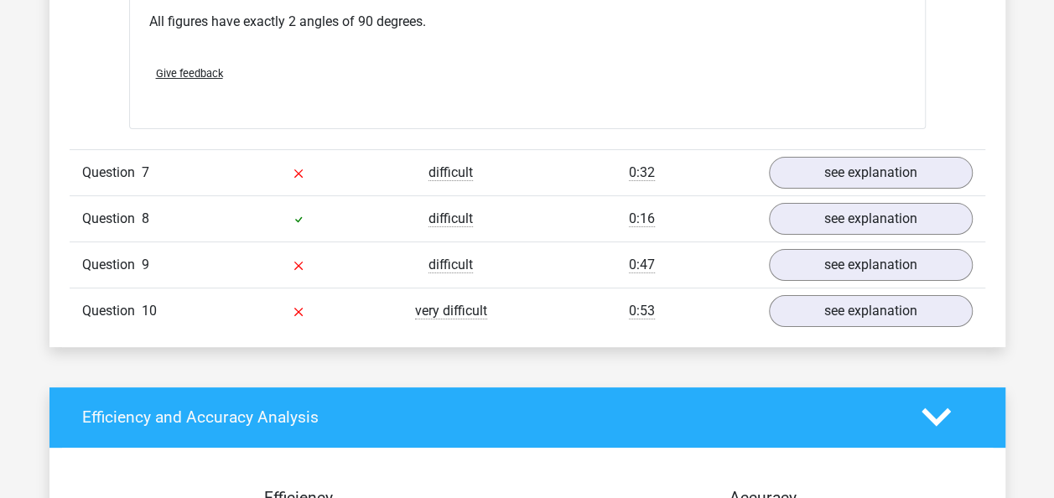
scroll to position [3223, 0]
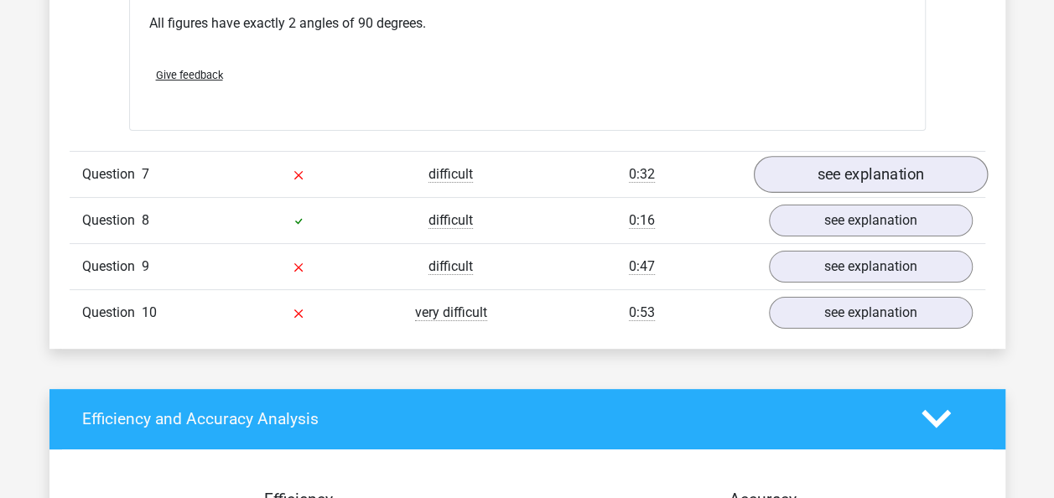
drag, startPoint x: 876, startPoint y: 148, endPoint x: 885, endPoint y: 184, distance: 38.0
click at [885, 184] on div "Question 7 difficult 0:32 see explanation" at bounding box center [528, 174] width 916 height 46
click at [885, 184] on link "see explanation" at bounding box center [870, 174] width 234 height 37
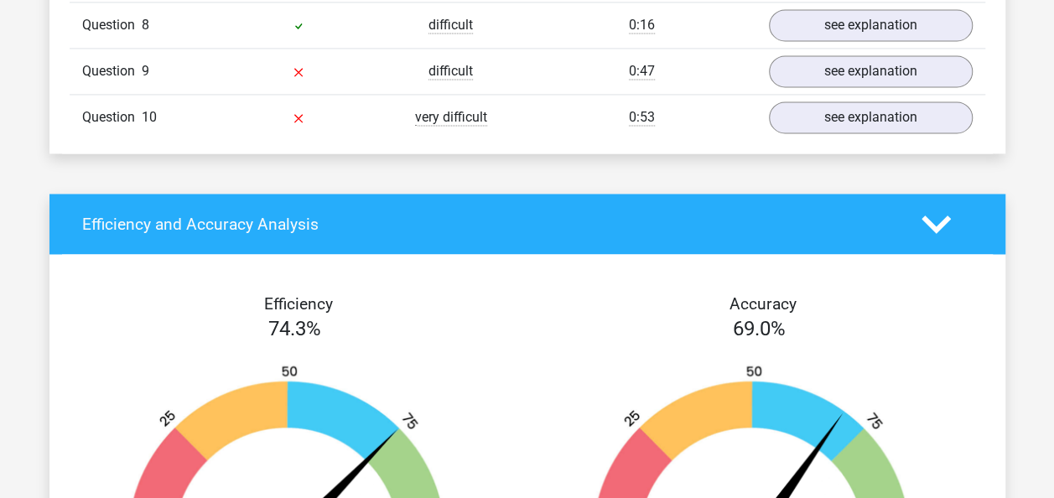
scroll to position [4388, 0]
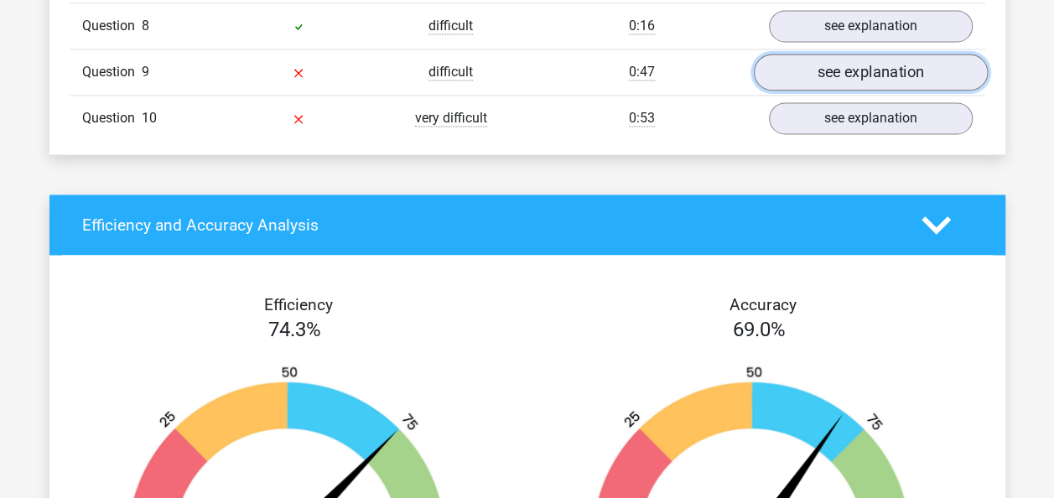
click at [942, 64] on link "see explanation" at bounding box center [870, 73] width 234 height 37
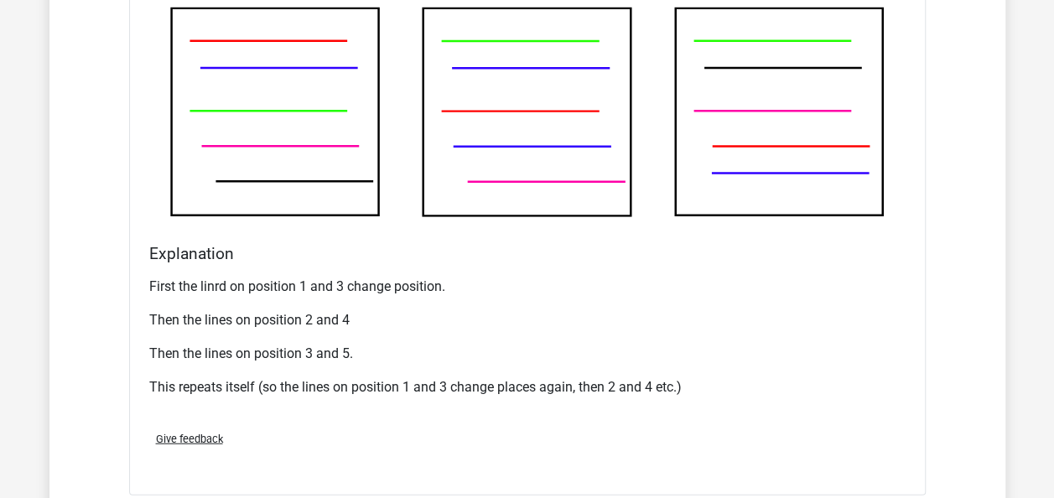
scroll to position [4981, 0]
